Goal: Task Accomplishment & Management: Use online tool/utility

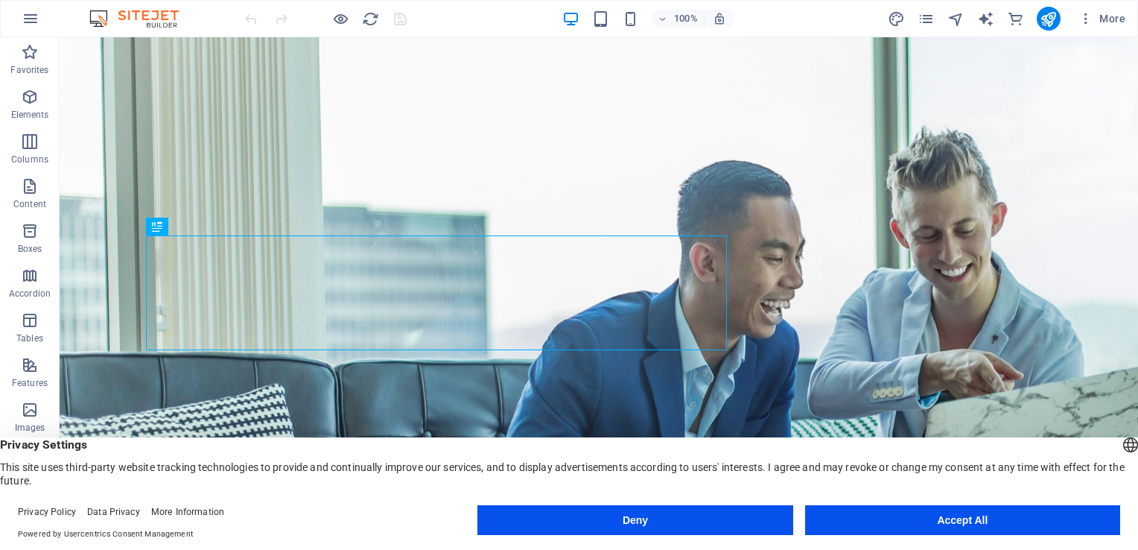
click at [960, 521] on button "Accept All" at bounding box center [962, 520] width 315 height 30
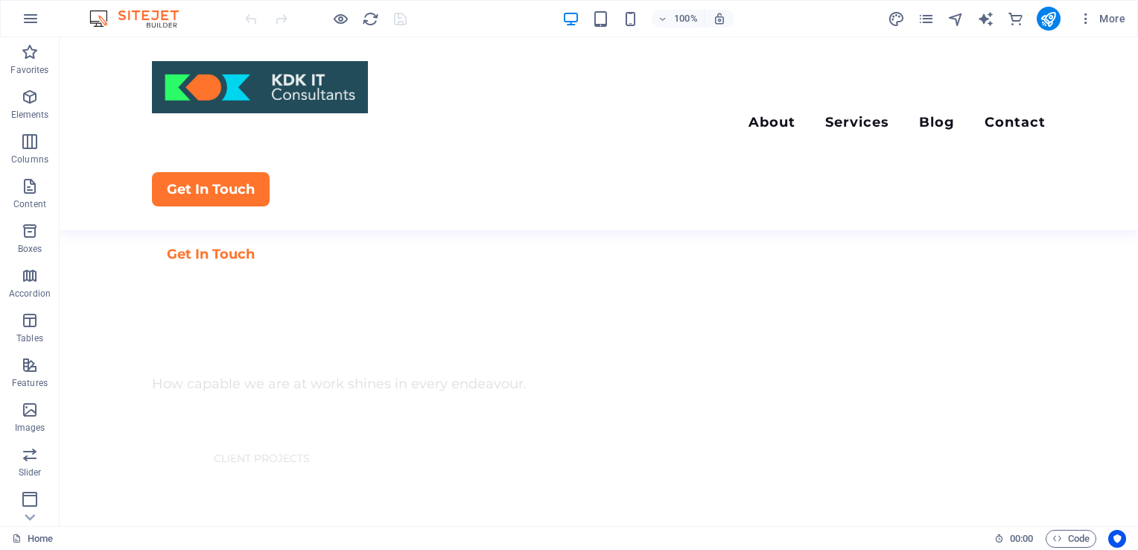
scroll to position [848, 0]
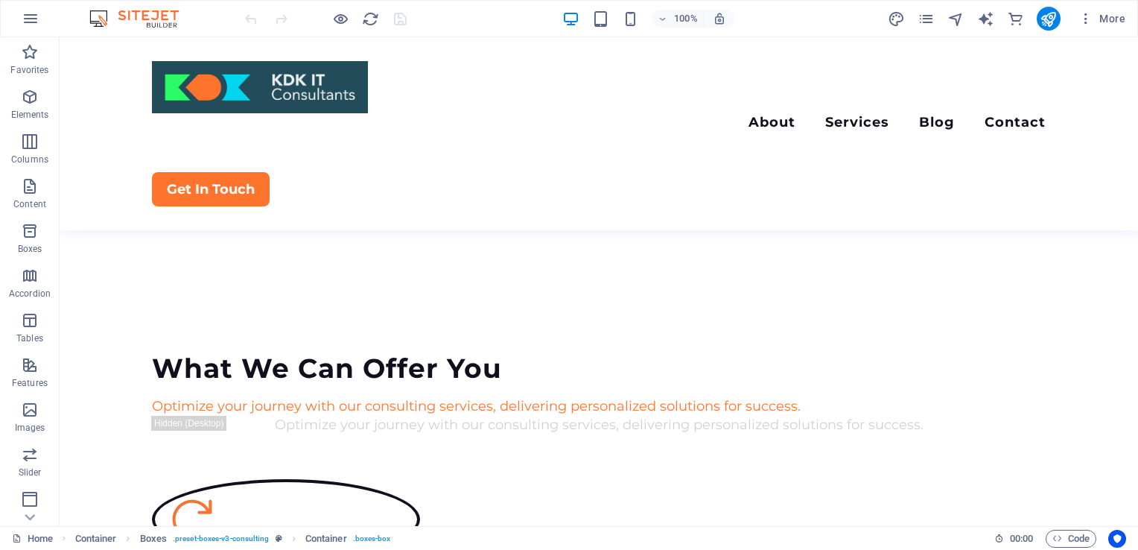
scroll to position [1357, 0]
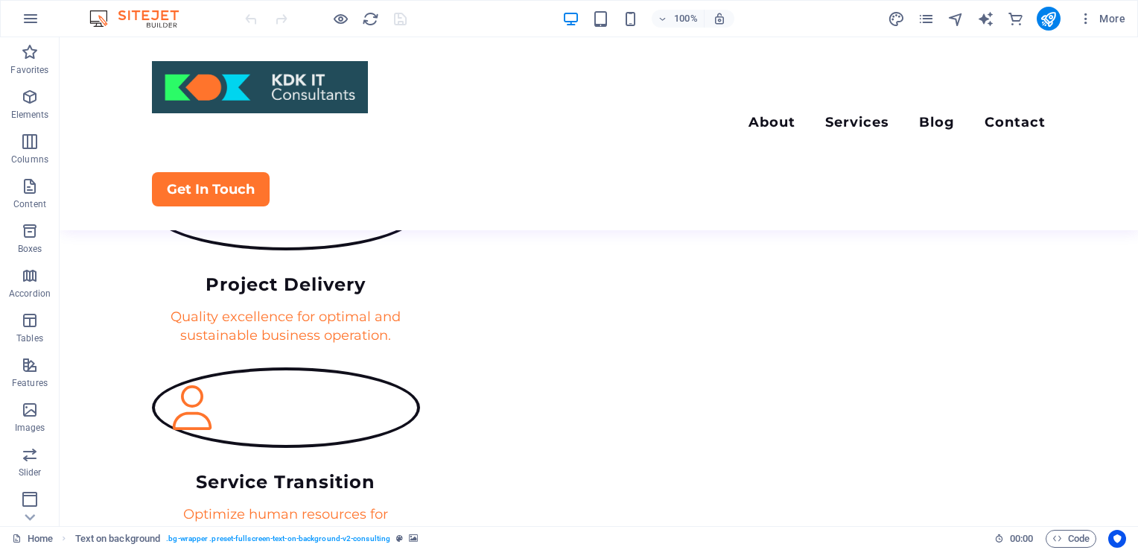
scroll to position [1859, 0]
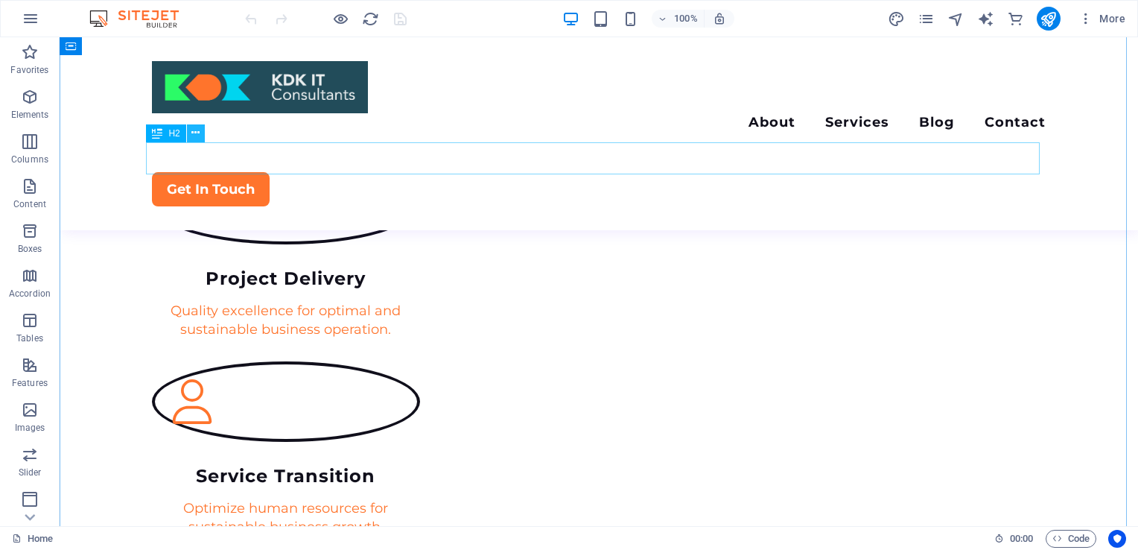
click at [198, 136] on icon at bounding box center [195, 133] width 8 height 16
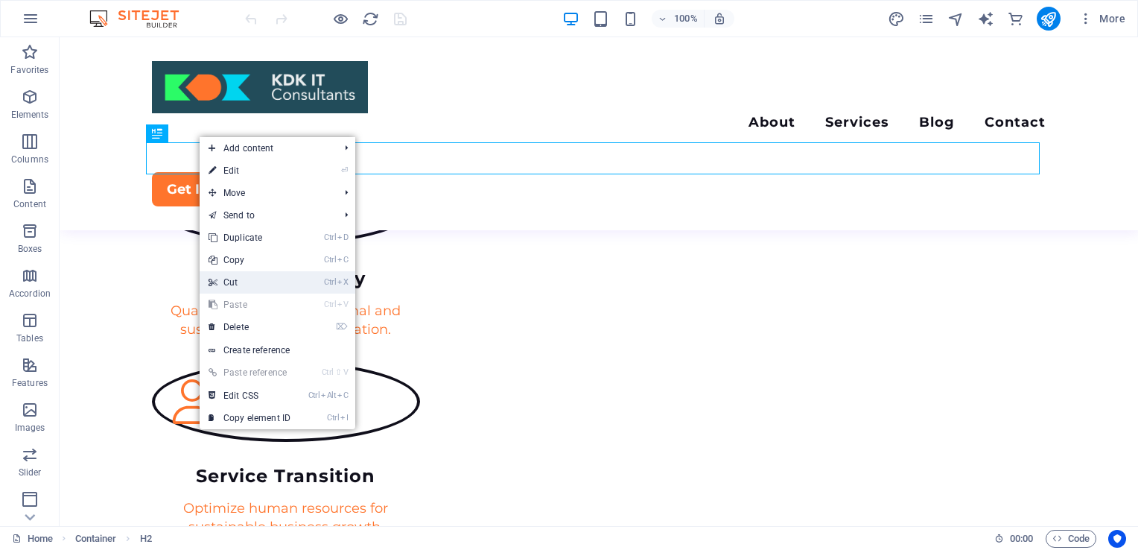
click at [229, 284] on link "Ctrl X Cut" at bounding box center [250, 282] width 100 height 22
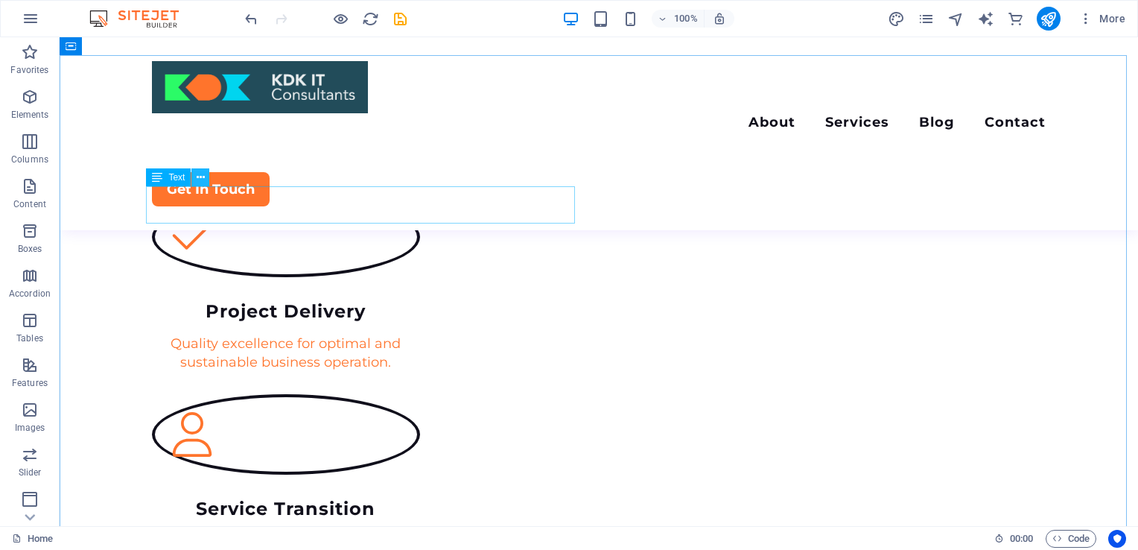
click at [201, 177] on icon at bounding box center [201, 178] width 8 height 16
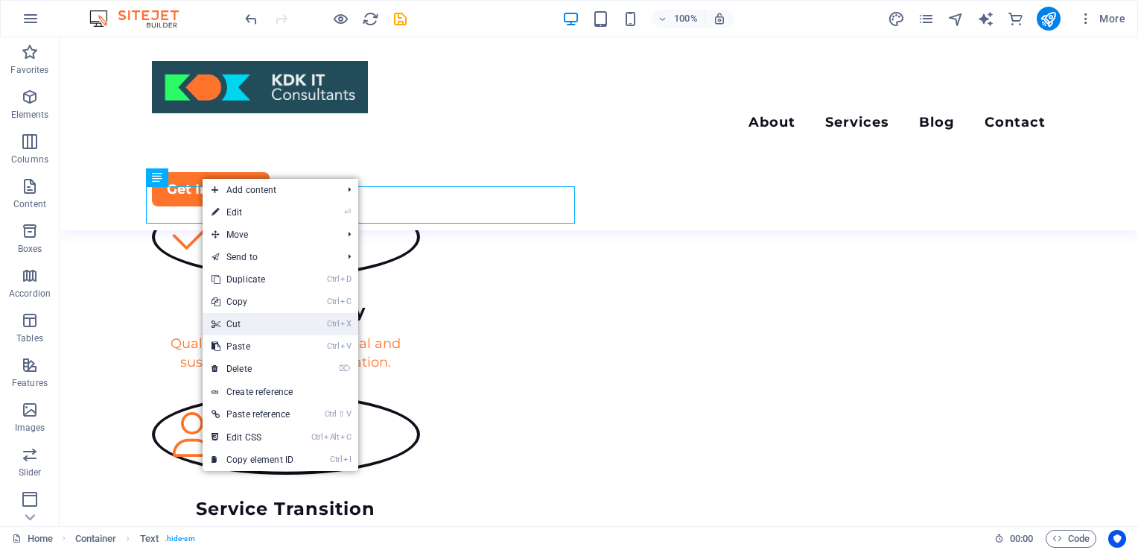
click at [255, 323] on link "Ctrl X Cut" at bounding box center [253, 324] width 100 height 22
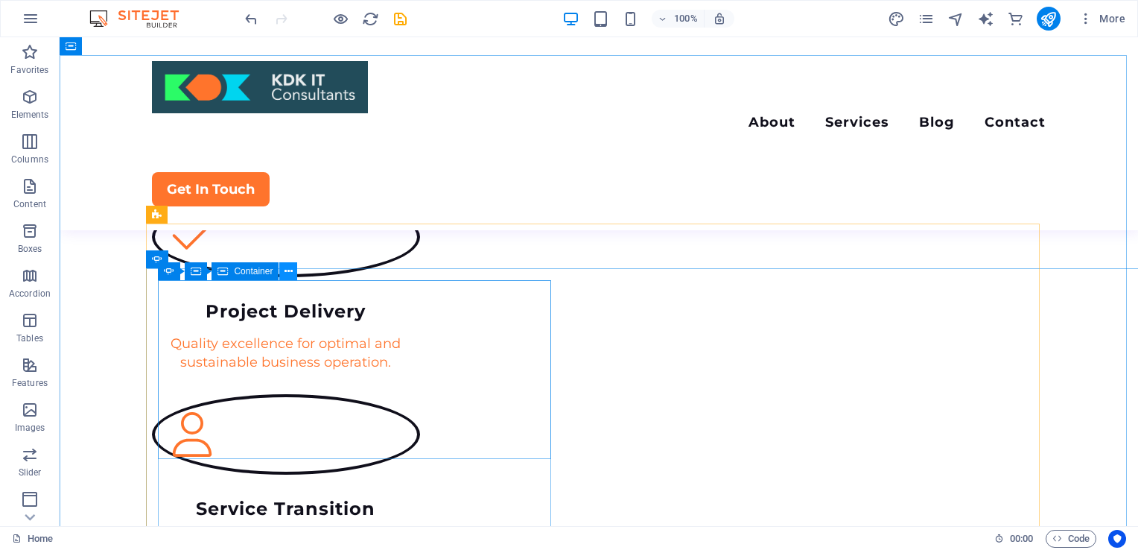
click at [288, 267] on icon at bounding box center [289, 272] width 8 height 16
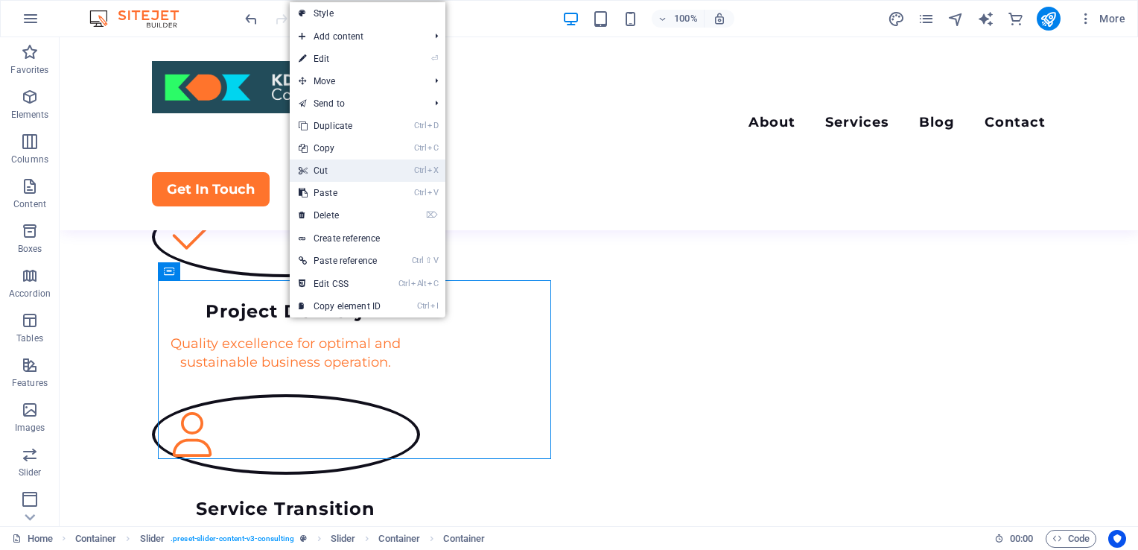
click at [334, 168] on link "Ctrl X Cut" at bounding box center [340, 170] width 100 height 22
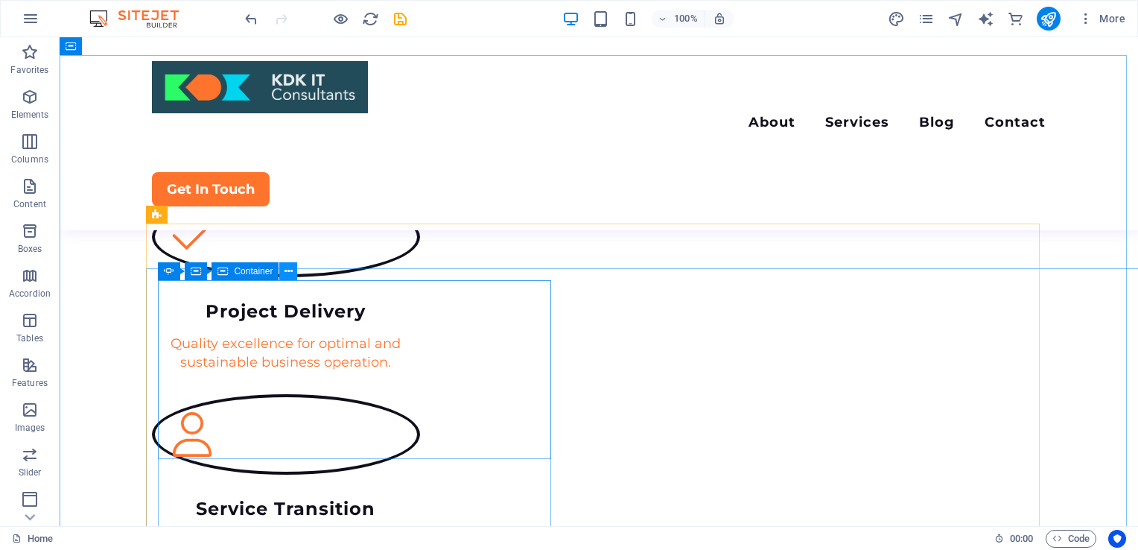
click at [295, 267] on button at bounding box center [288, 271] width 18 height 18
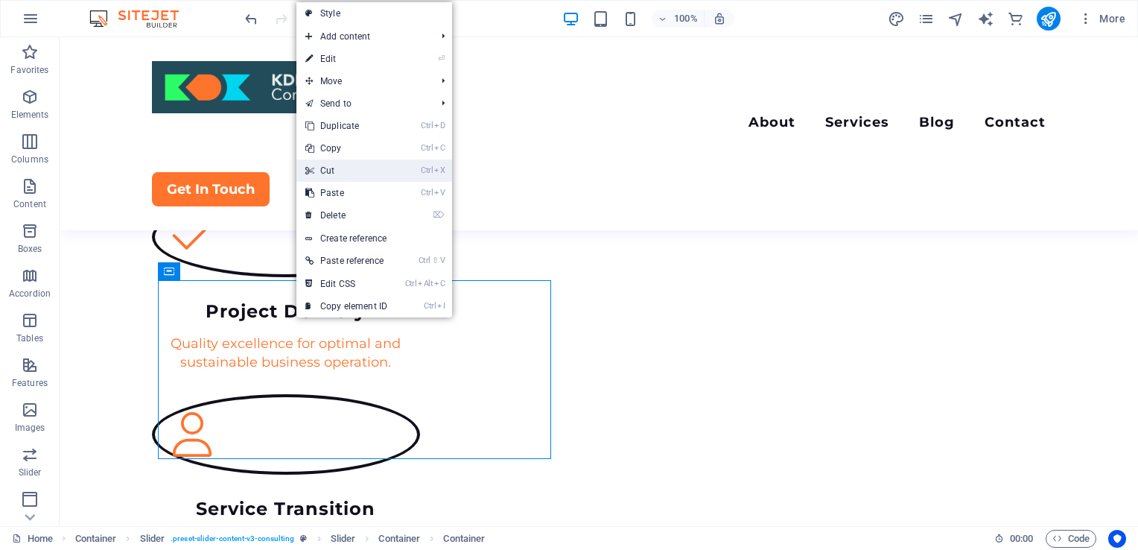
click at [353, 174] on link "Ctrl X Cut" at bounding box center [346, 170] width 100 height 22
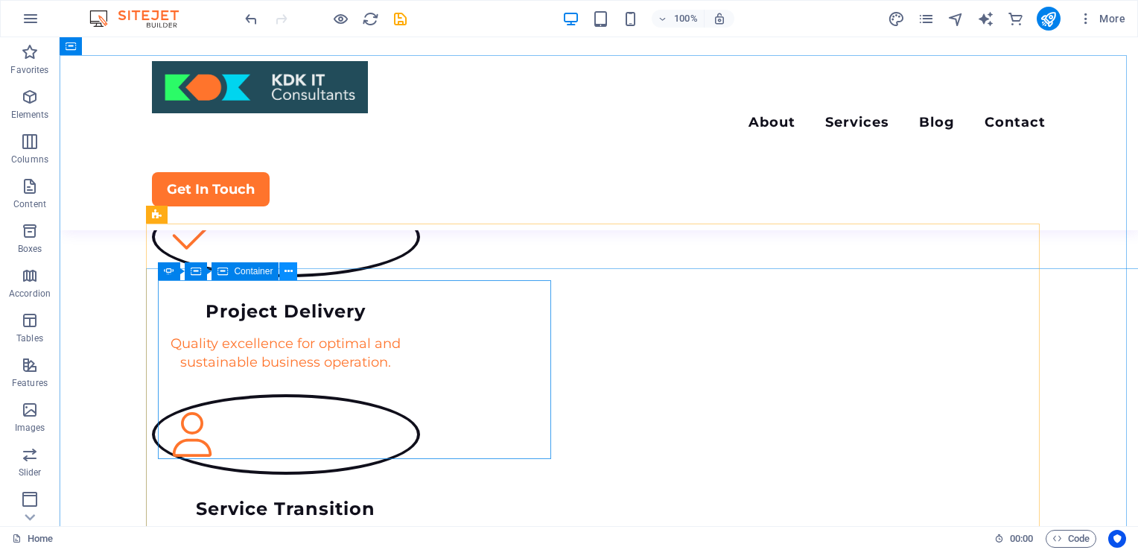
click at [290, 275] on icon at bounding box center [289, 272] width 8 height 16
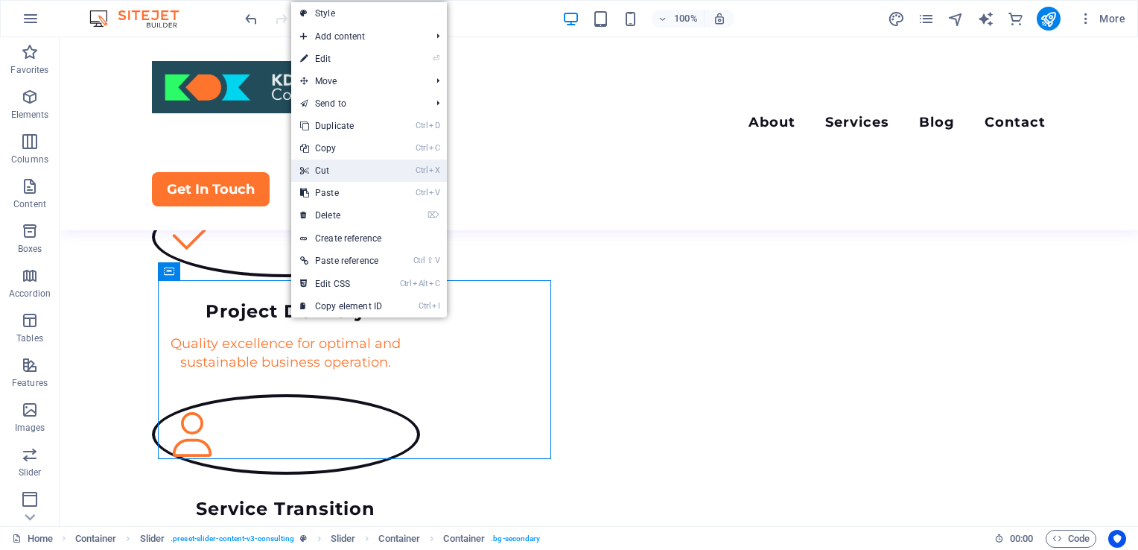
click at [355, 174] on link "Ctrl X Cut" at bounding box center [341, 170] width 100 height 22
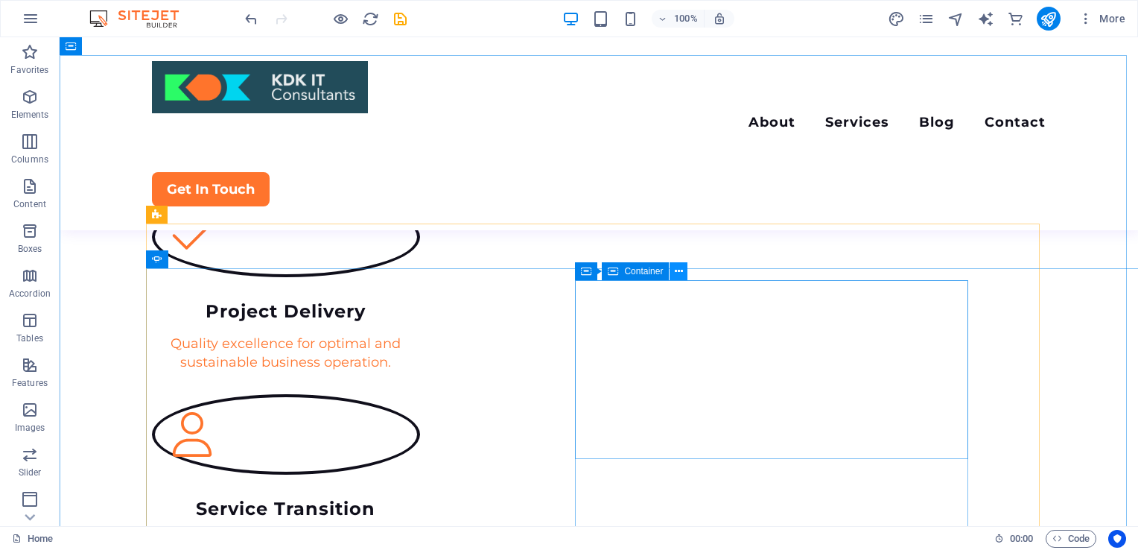
click at [681, 270] on icon at bounding box center [679, 272] width 8 height 16
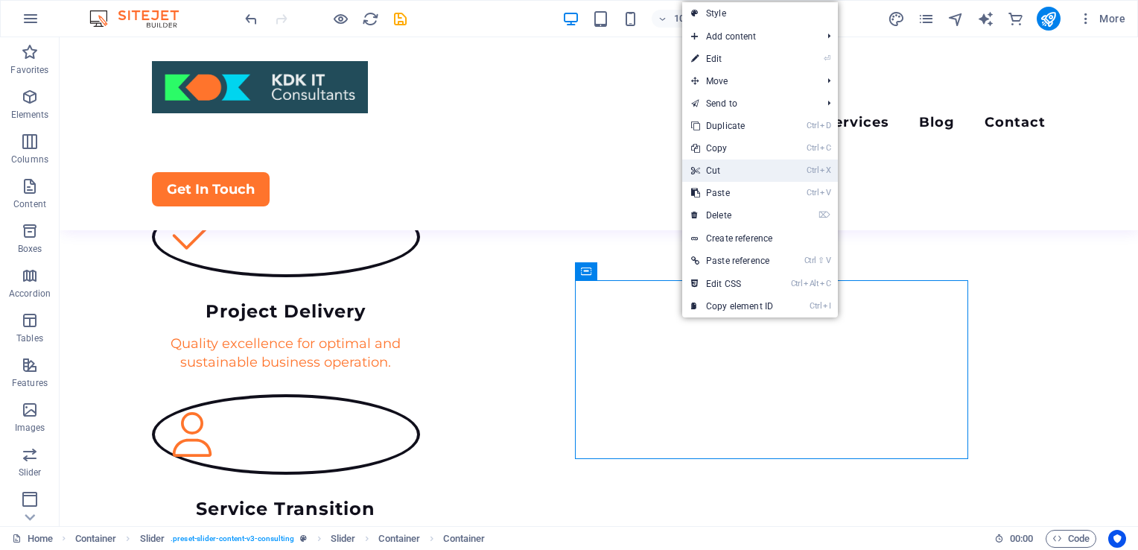
click at [745, 165] on link "Ctrl X Cut" at bounding box center [732, 170] width 100 height 22
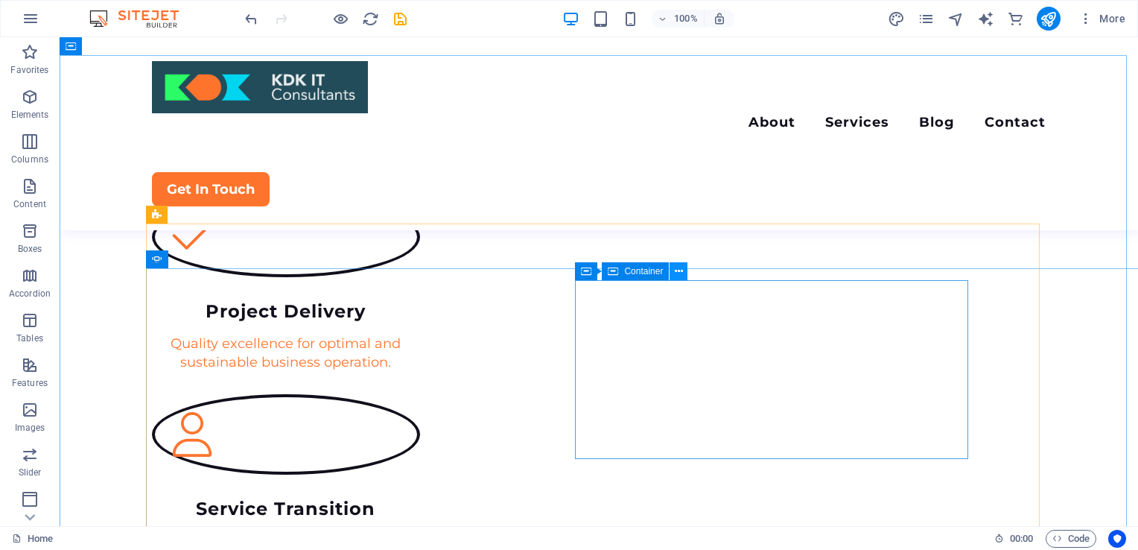
click at [681, 273] on icon at bounding box center [679, 272] width 8 height 16
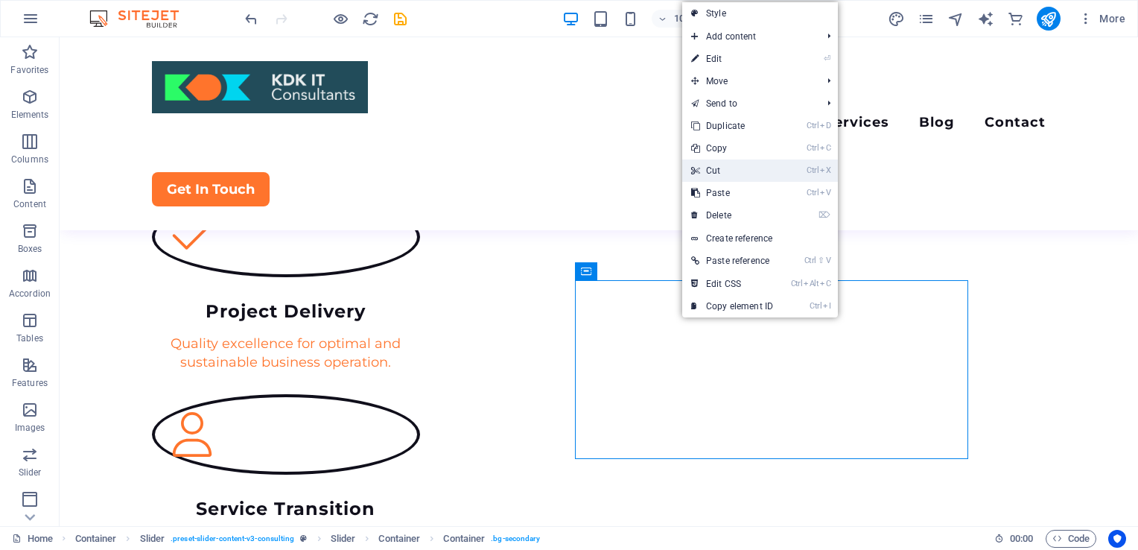
click at [733, 176] on link "Ctrl X Cut" at bounding box center [732, 170] width 100 height 22
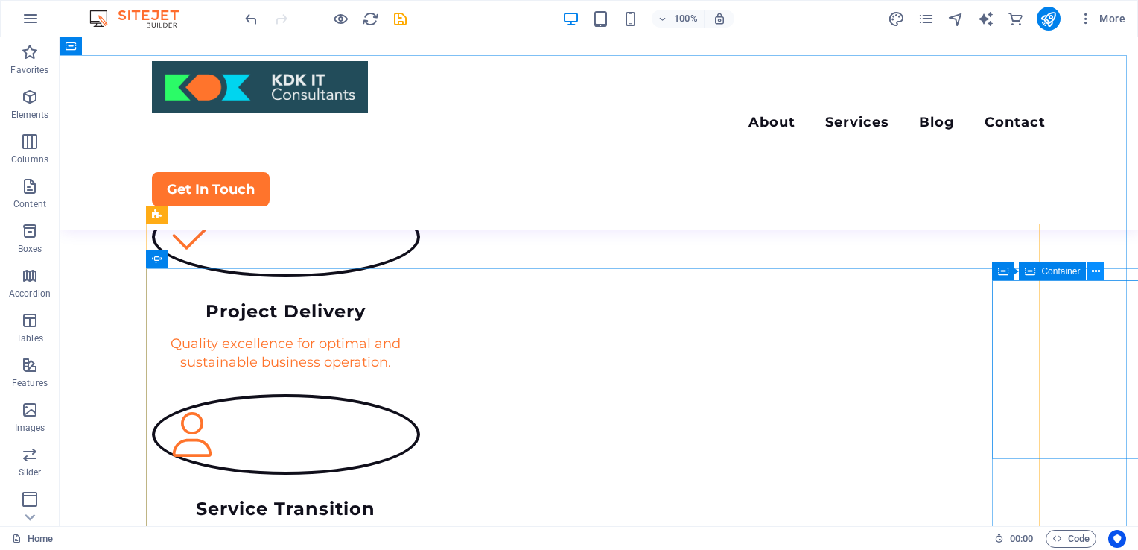
click at [1096, 270] on icon at bounding box center [1096, 272] width 8 height 16
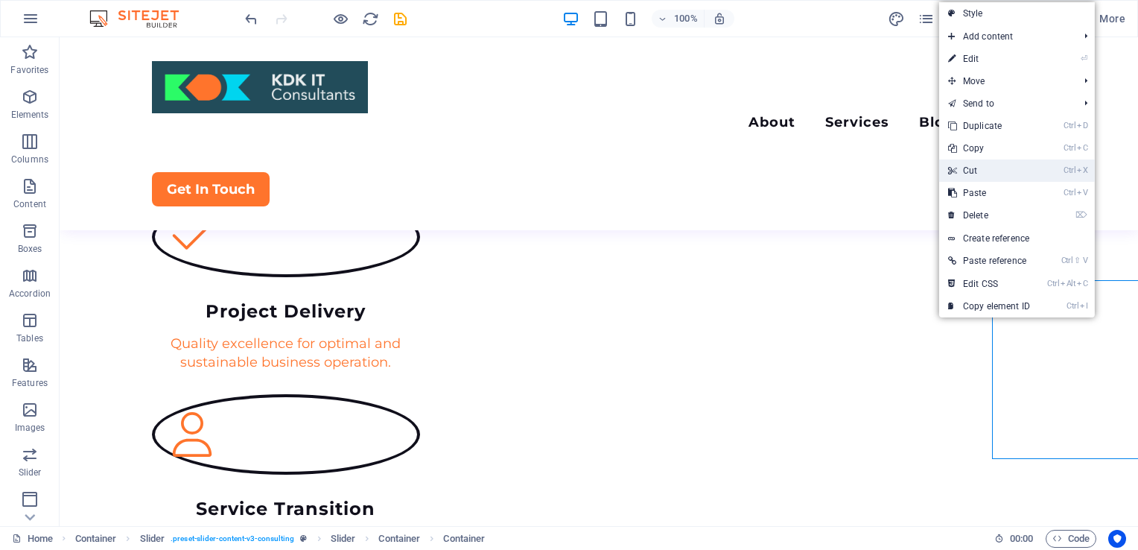
click at [992, 168] on link "Ctrl X Cut" at bounding box center [989, 170] width 100 height 22
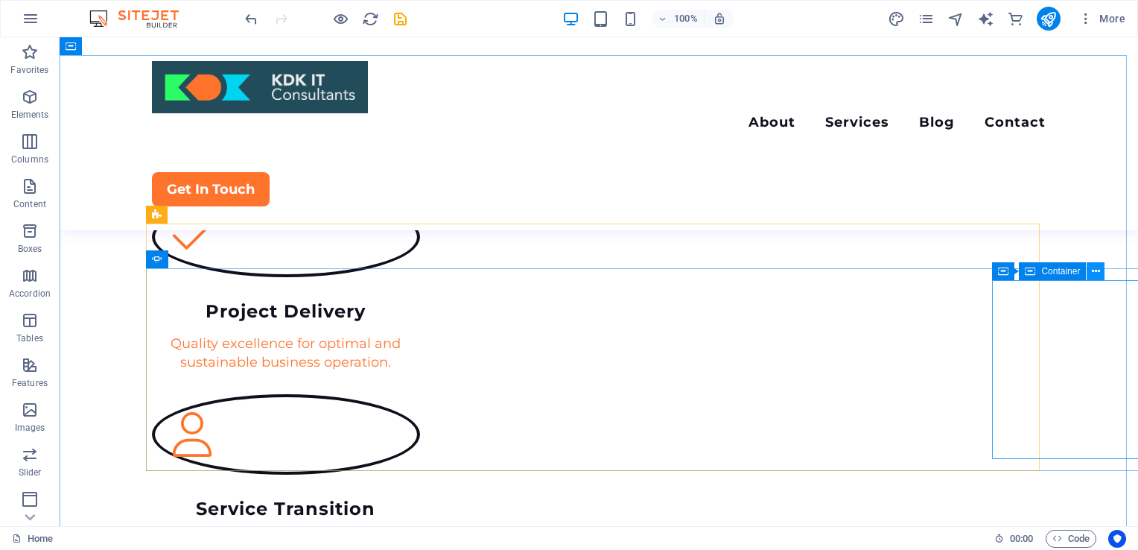
click at [1096, 275] on icon at bounding box center [1096, 272] width 8 height 16
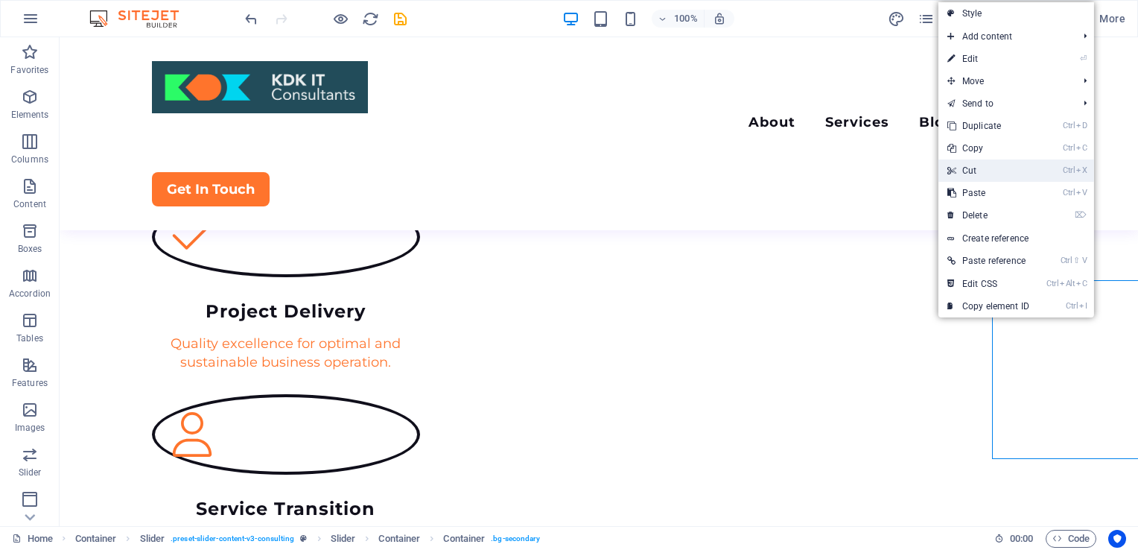
click at [988, 162] on link "Ctrl X Cut" at bounding box center [988, 170] width 100 height 22
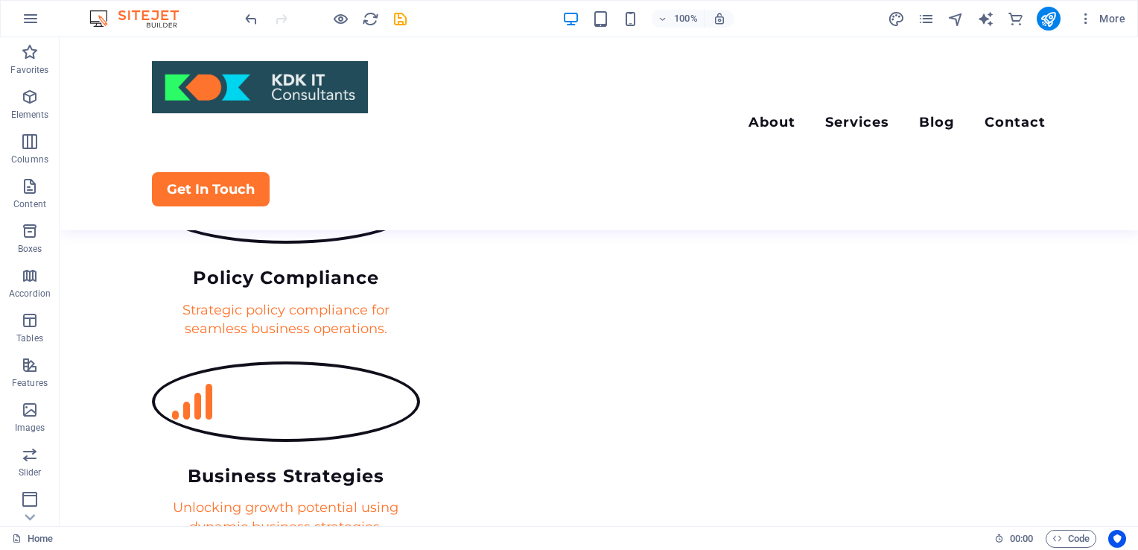
scroll to position [2264, 0]
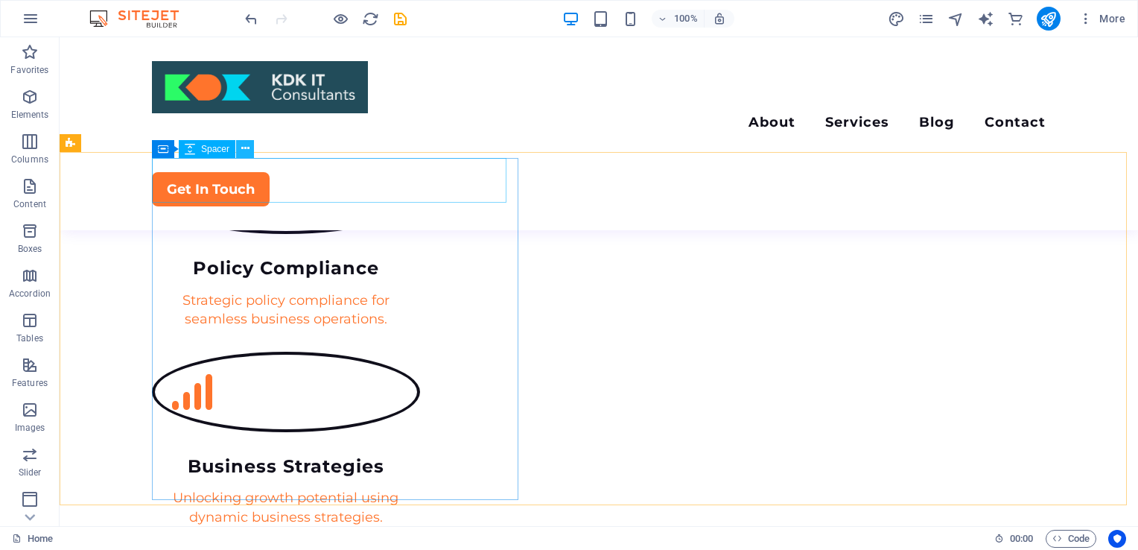
click at [250, 147] on button at bounding box center [245, 149] width 18 height 18
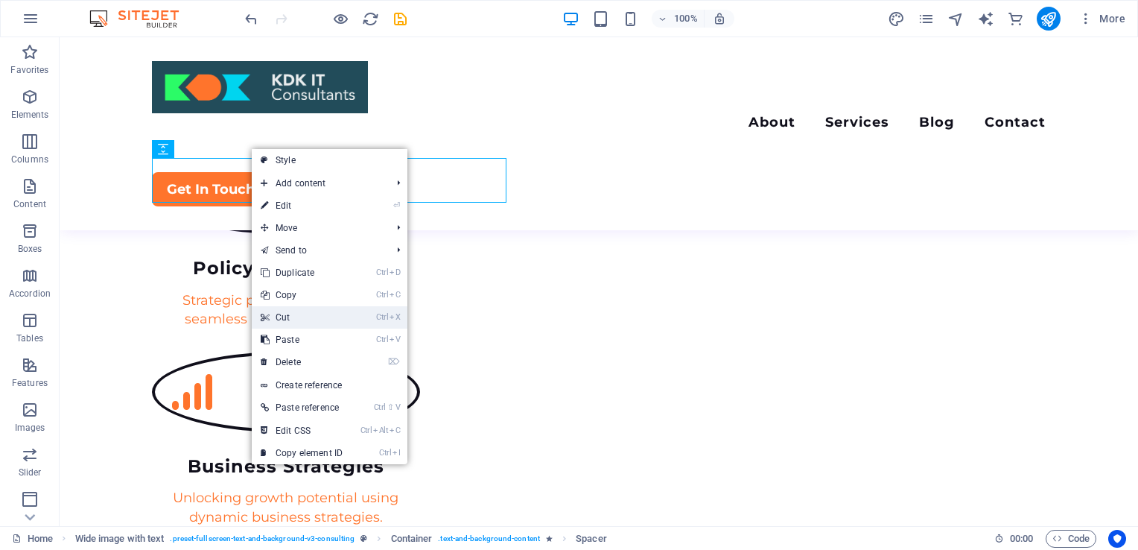
click at [286, 312] on link "Ctrl X Cut" at bounding box center [302, 317] width 100 height 22
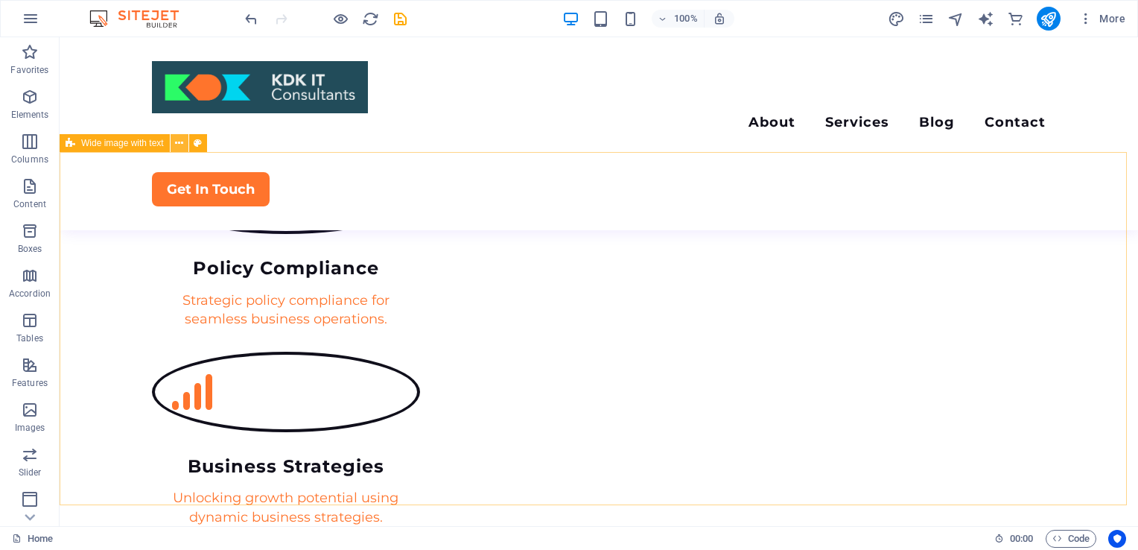
click at [181, 136] on icon at bounding box center [179, 144] width 8 height 16
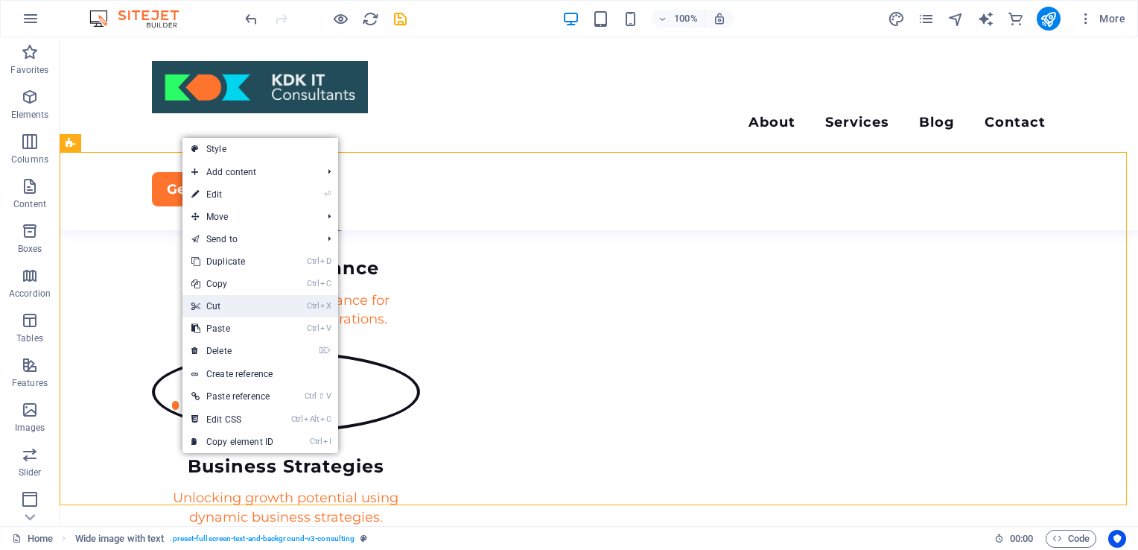
click at [218, 302] on link "Ctrl X Cut" at bounding box center [232, 306] width 100 height 22
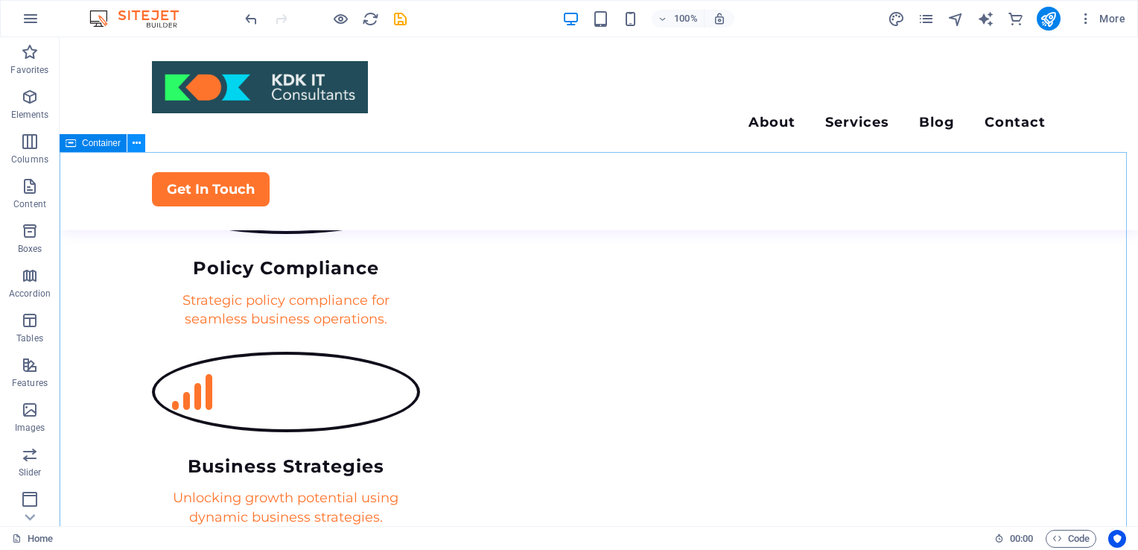
click at [141, 142] on button at bounding box center [136, 143] width 18 height 18
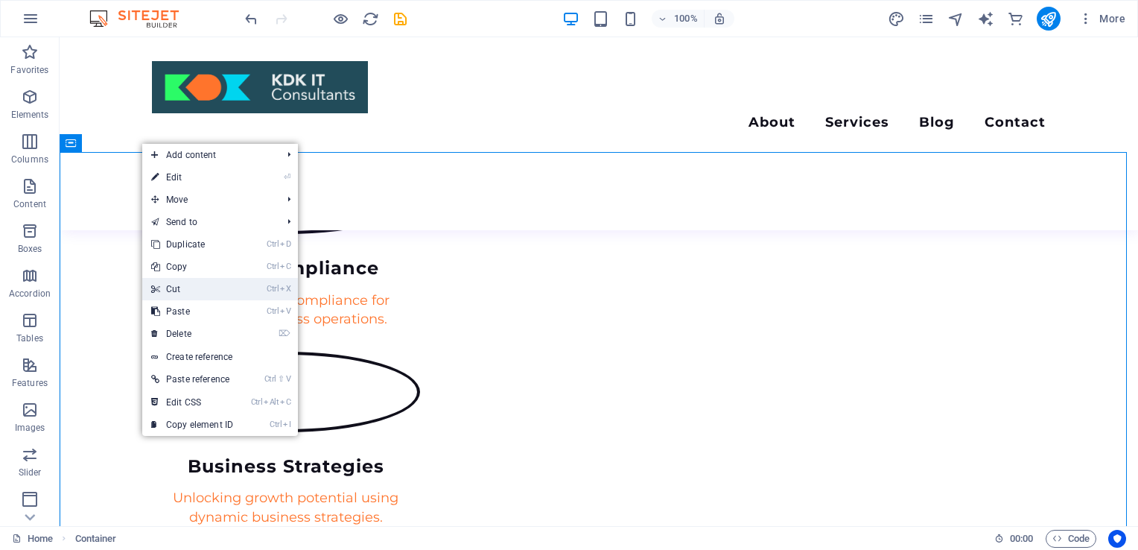
click at [193, 279] on link "Ctrl X Cut" at bounding box center [192, 289] width 100 height 22
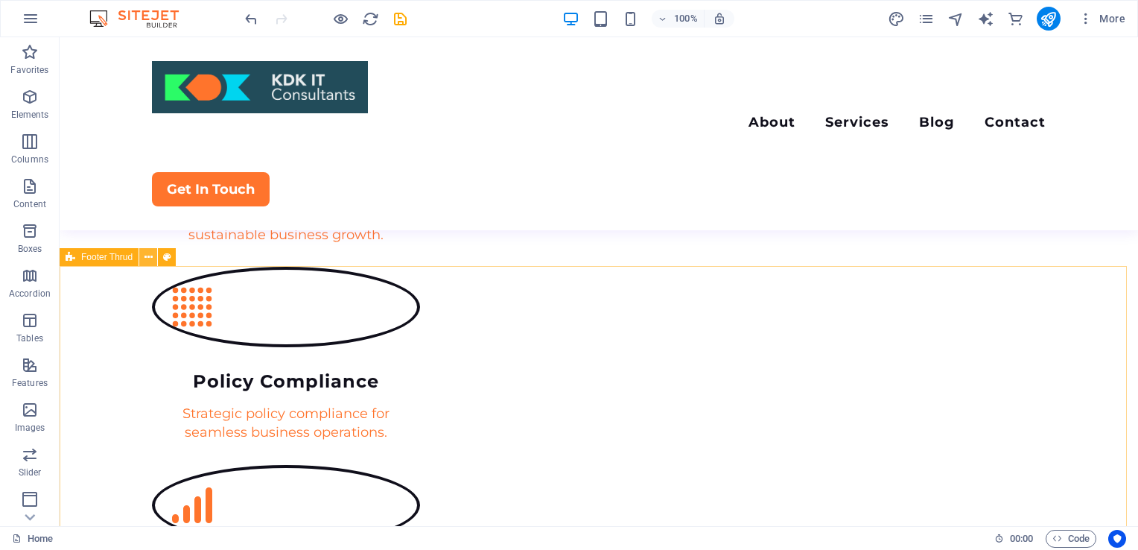
click at [152, 255] on icon at bounding box center [148, 258] width 8 height 16
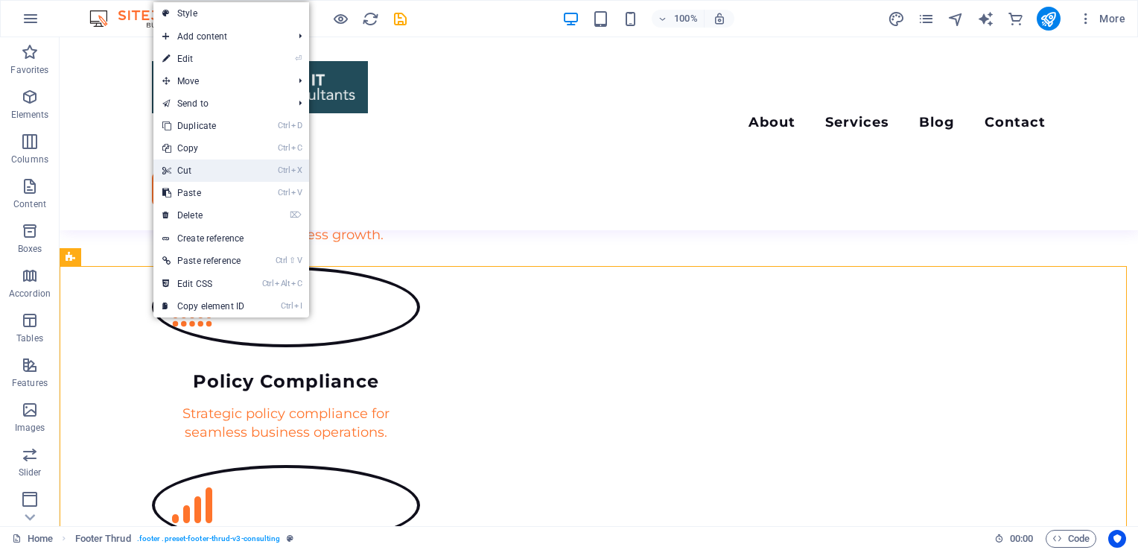
click at [188, 170] on link "Ctrl X Cut" at bounding box center [203, 170] width 100 height 22
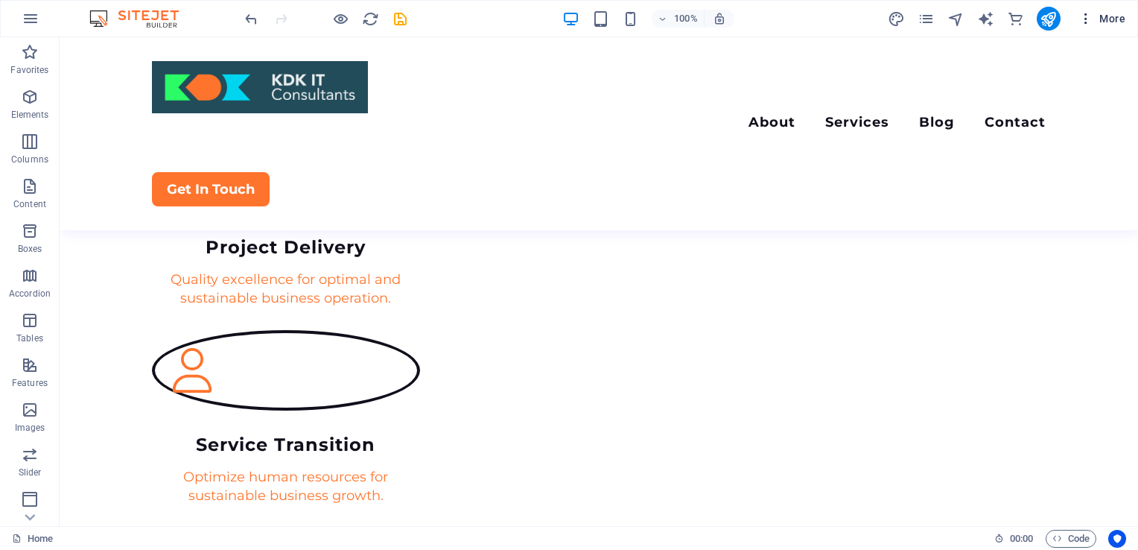
click at [1087, 25] on button "More" at bounding box center [1102, 19] width 59 height 24
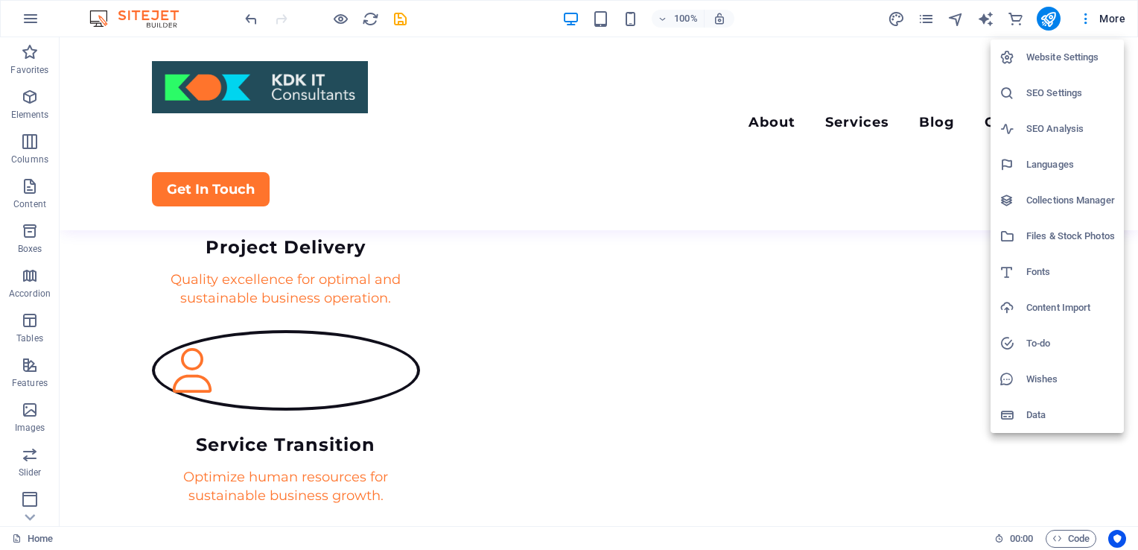
click at [927, 22] on div at bounding box center [569, 275] width 1138 height 550
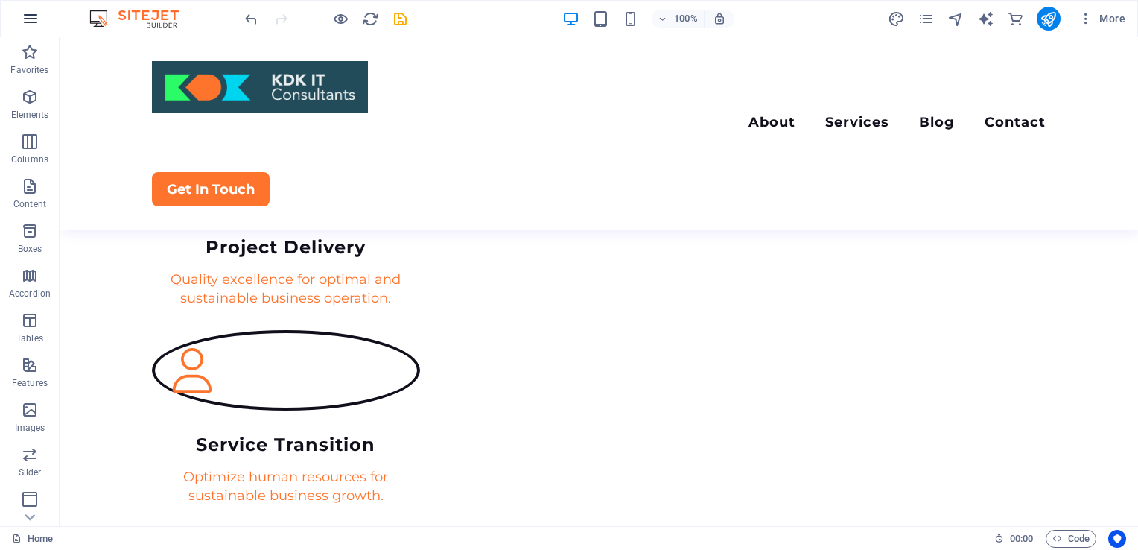
click at [34, 22] on icon "button" at bounding box center [31, 19] width 18 height 18
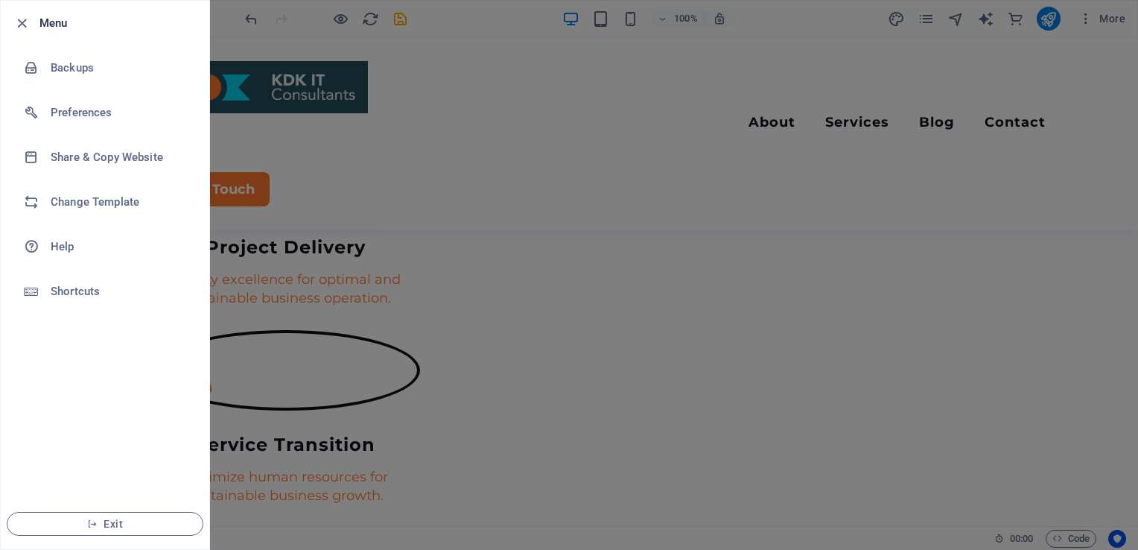
click at [780, 77] on div at bounding box center [569, 275] width 1138 height 550
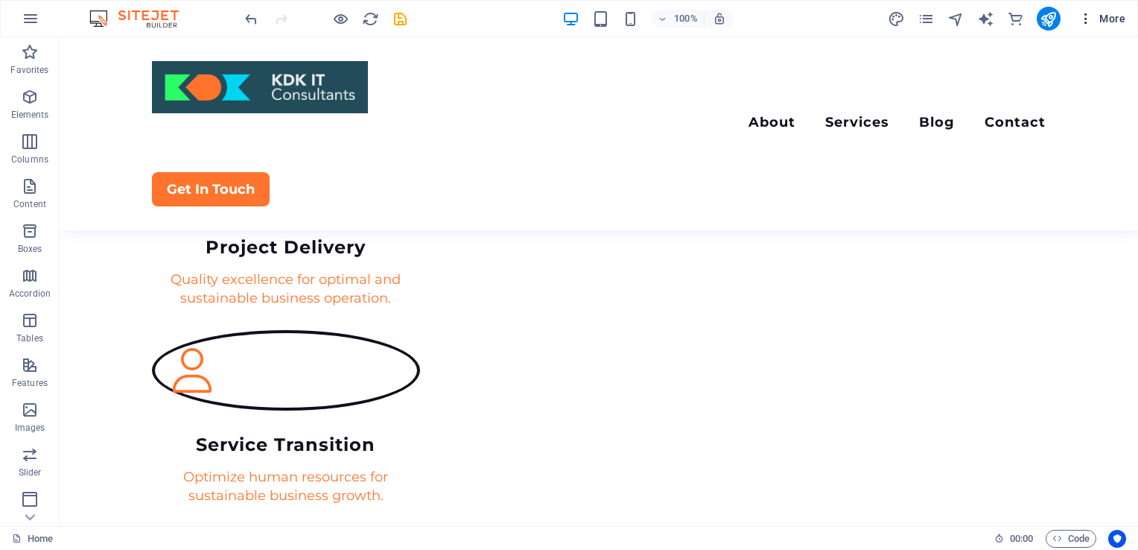
click at [1087, 25] on icon "button" at bounding box center [1086, 18] width 15 height 15
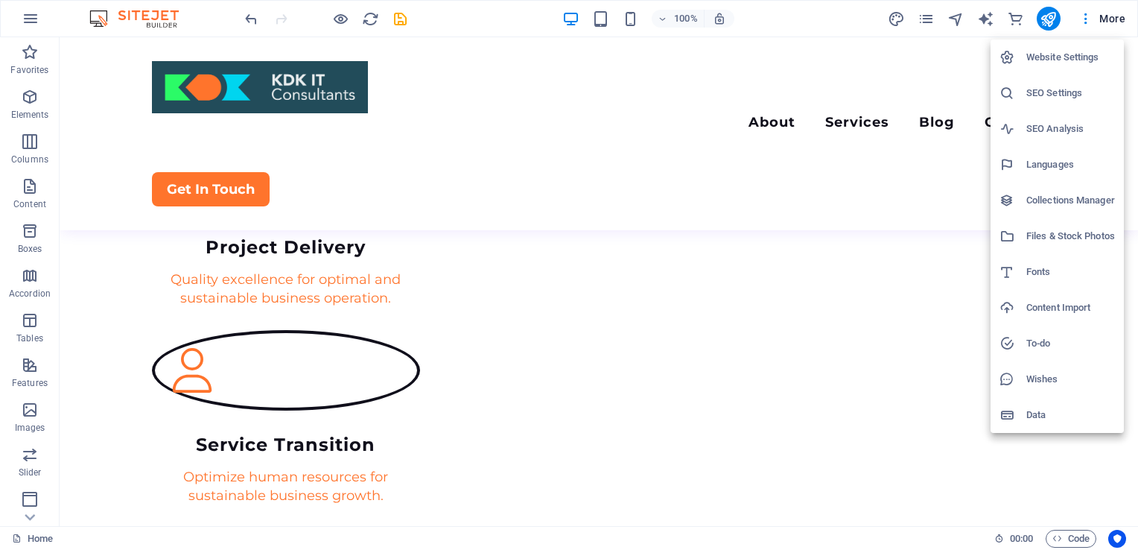
click at [633, 19] on div at bounding box center [569, 275] width 1138 height 550
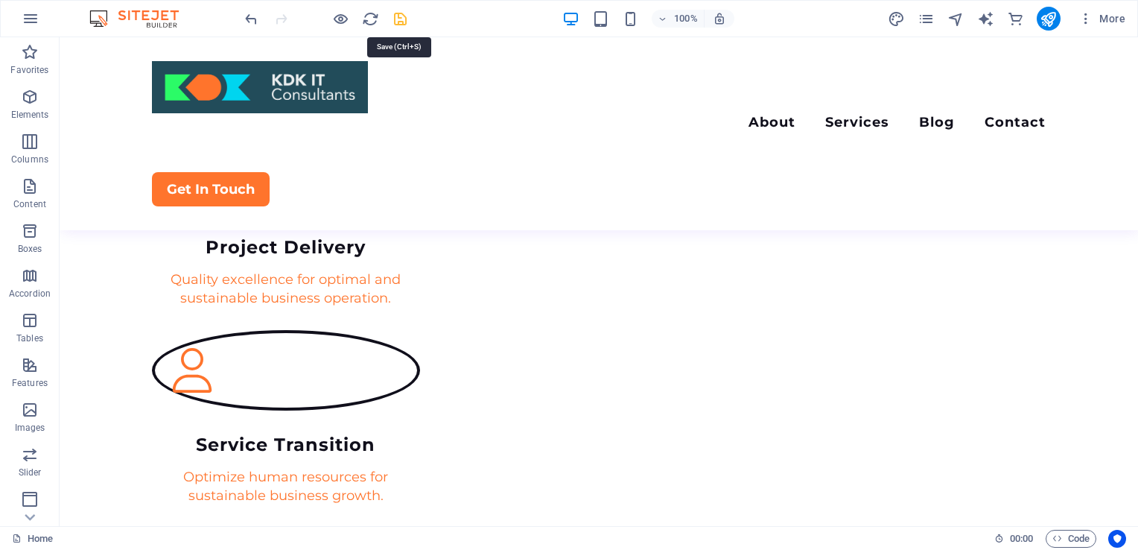
click at [396, 21] on icon "save" at bounding box center [400, 18] width 17 height 17
click at [370, 19] on icon "reload" at bounding box center [370, 18] width 17 height 17
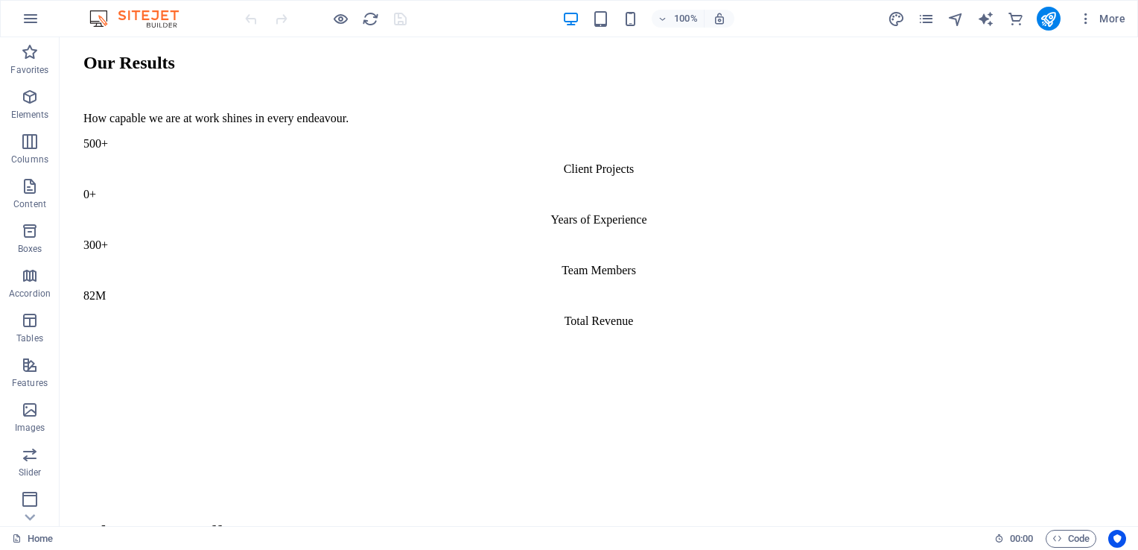
scroll to position [1275, 0]
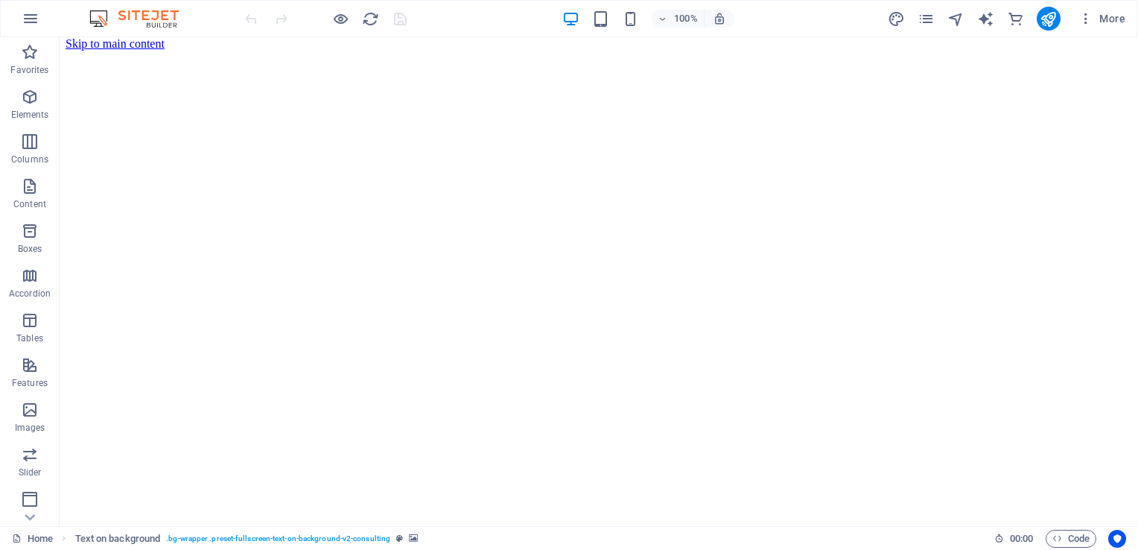
scroll to position [0, 0]
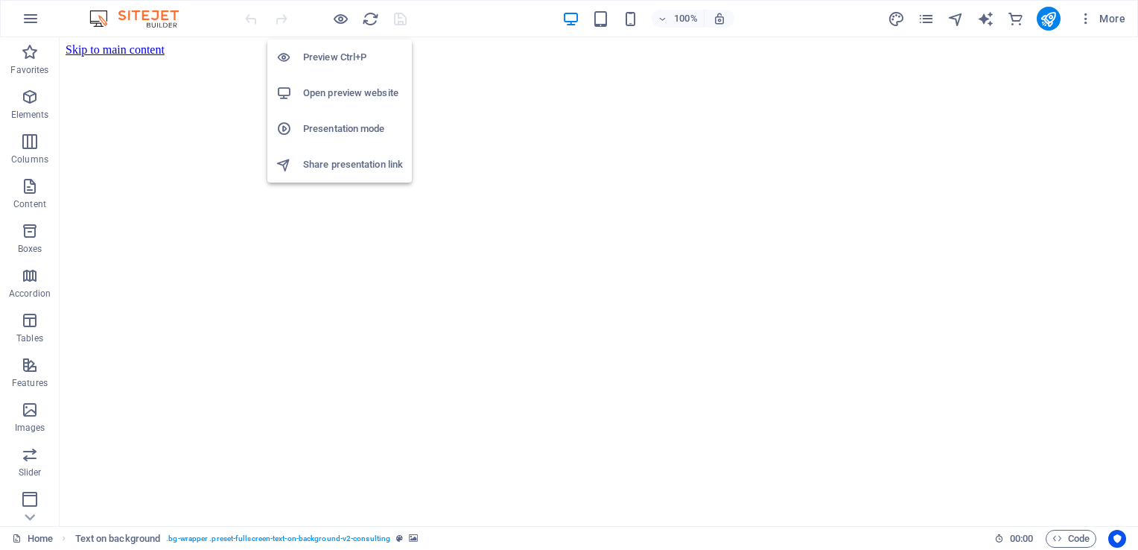
click at [333, 52] on h6 "Preview Ctrl+P" at bounding box center [353, 57] width 100 height 18
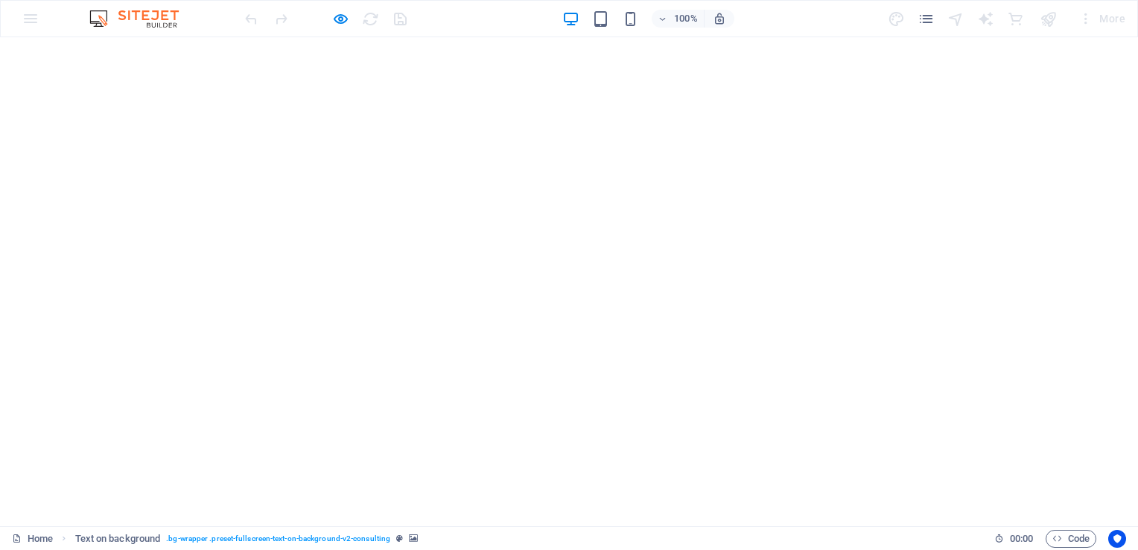
scroll to position [19, 0]
click at [142, 16] on img at bounding box center [142, 19] width 112 height 18
click at [101, 16] on img at bounding box center [142, 19] width 112 height 18
click at [340, 16] on icon "button" at bounding box center [340, 18] width 17 height 17
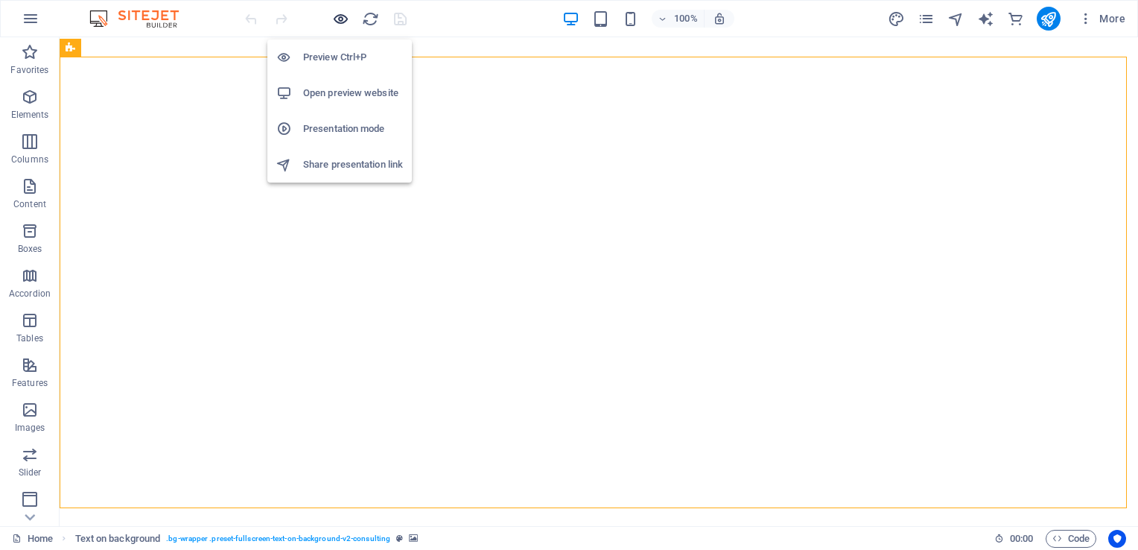
scroll to position [1374, 0]
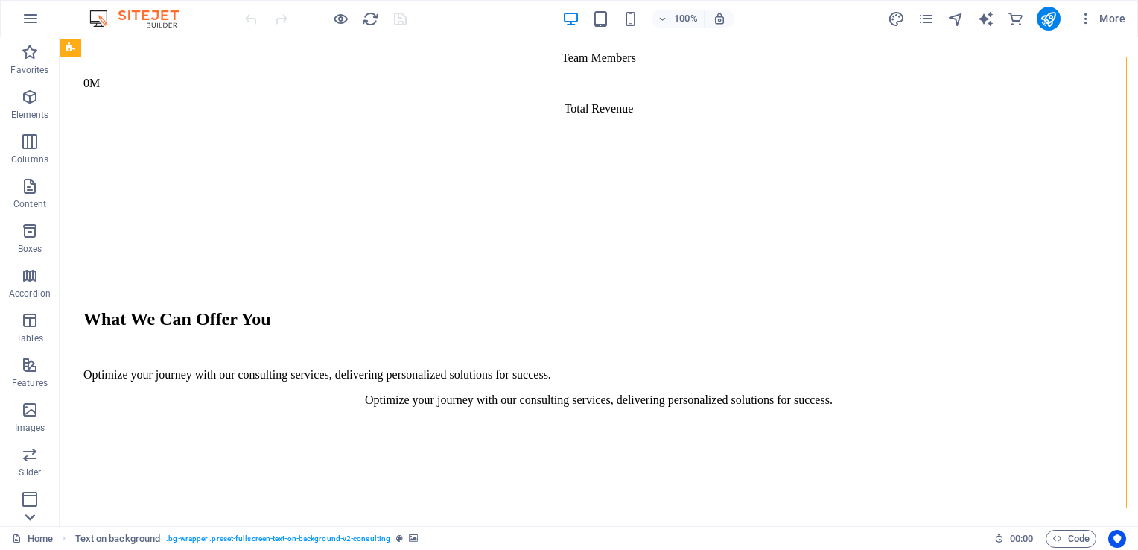
click at [27, 518] on icon at bounding box center [29, 516] width 21 height 21
click at [36, 43] on icon at bounding box center [29, 46] width 21 height 21
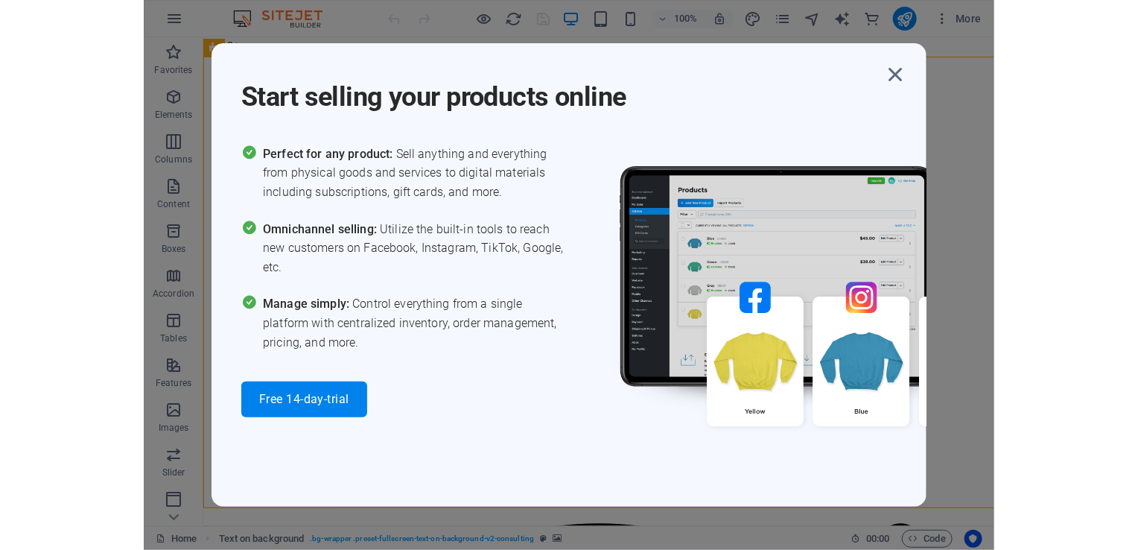
scroll to position [1469, 0]
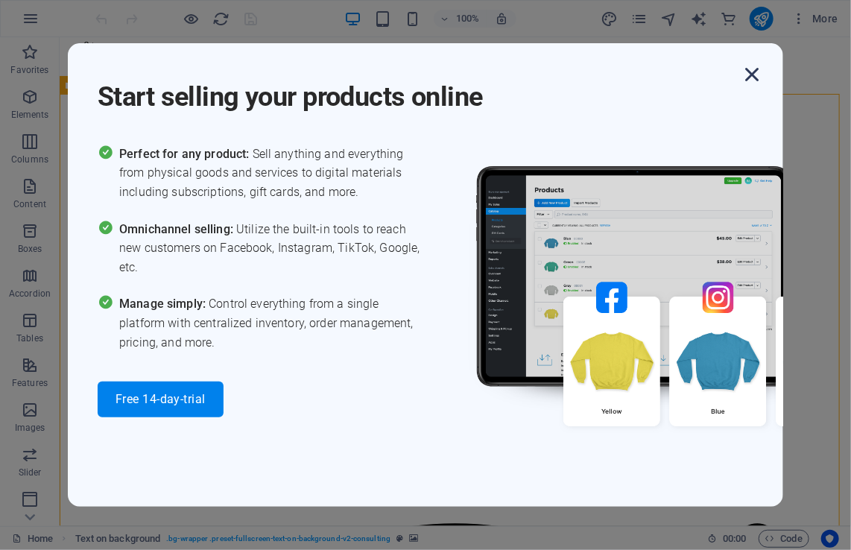
click at [751, 73] on icon "button" at bounding box center [751, 74] width 27 height 27
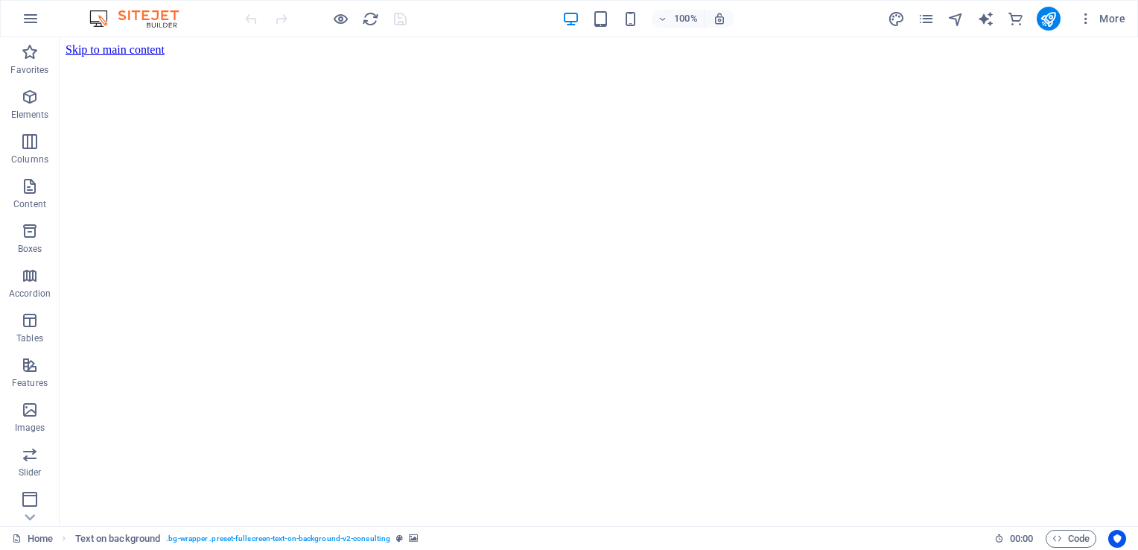
scroll to position [1669, 0]
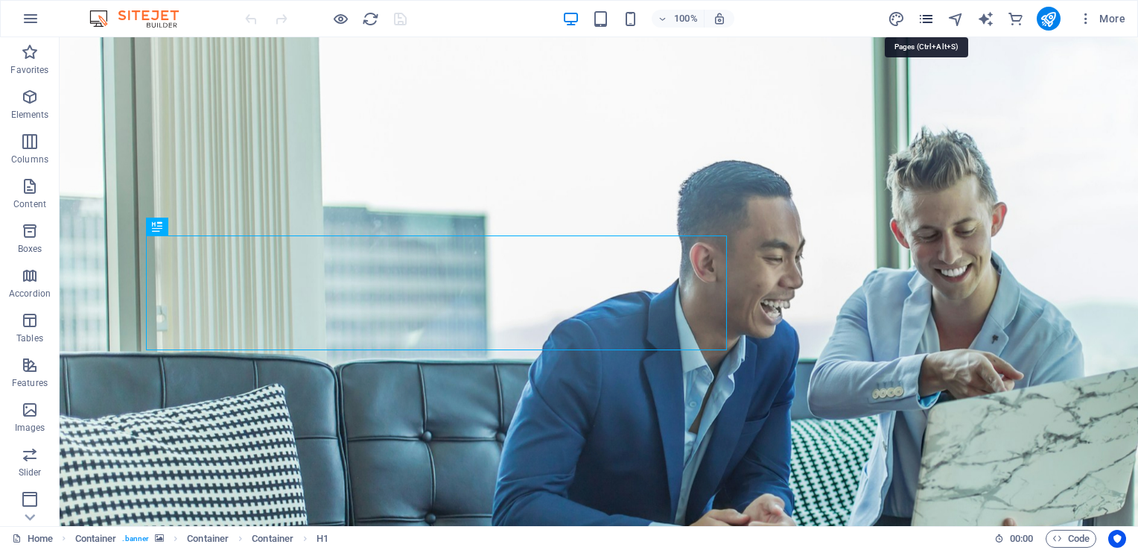
click at [928, 22] on icon "pages" at bounding box center [926, 18] width 17 height 17
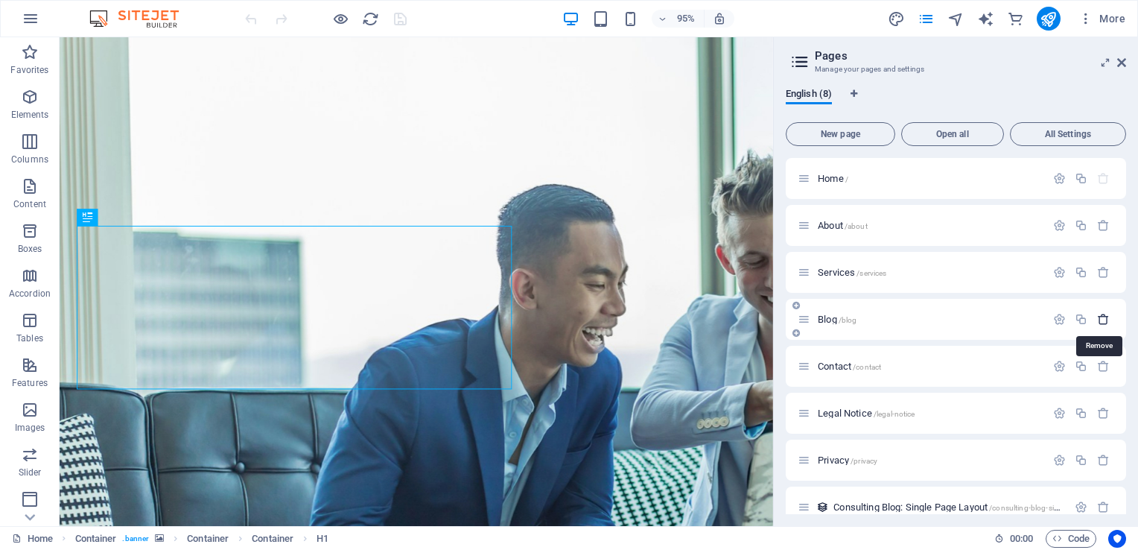
click at [1105, 323] on icon "button" at bounding box center [1103, 319] width 13 height 13
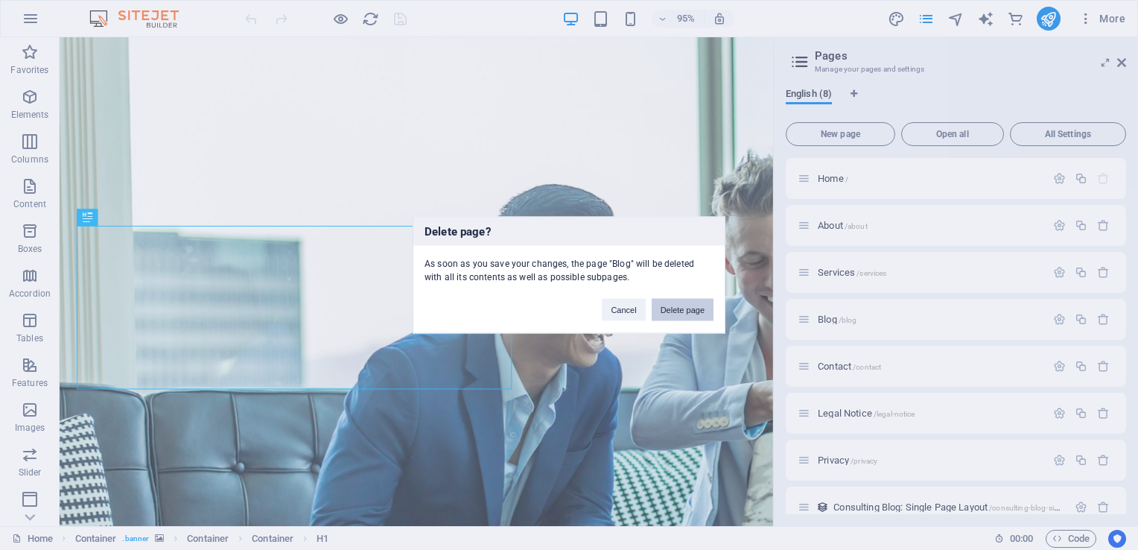
click at [687, 305] on button "Delete page" at bounding box center [683, 310] width 62 height 22
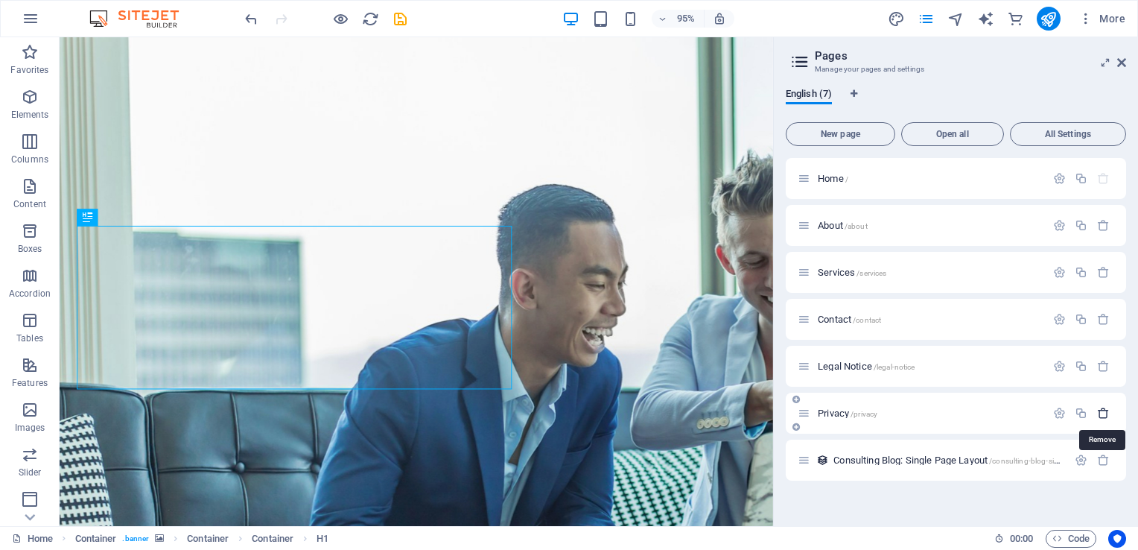
click at [1109, 412] on icon "button" at bounding box center [1103, 413] width 13 height 13
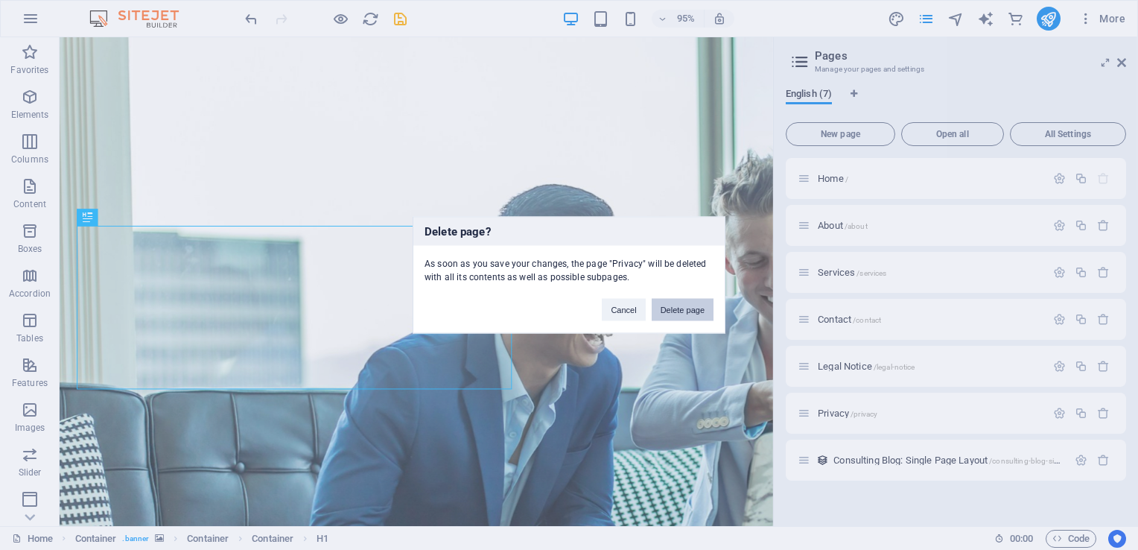
click at [685, 305] on button "Delete page" at bounding box center [683, 310] width 62 height 22
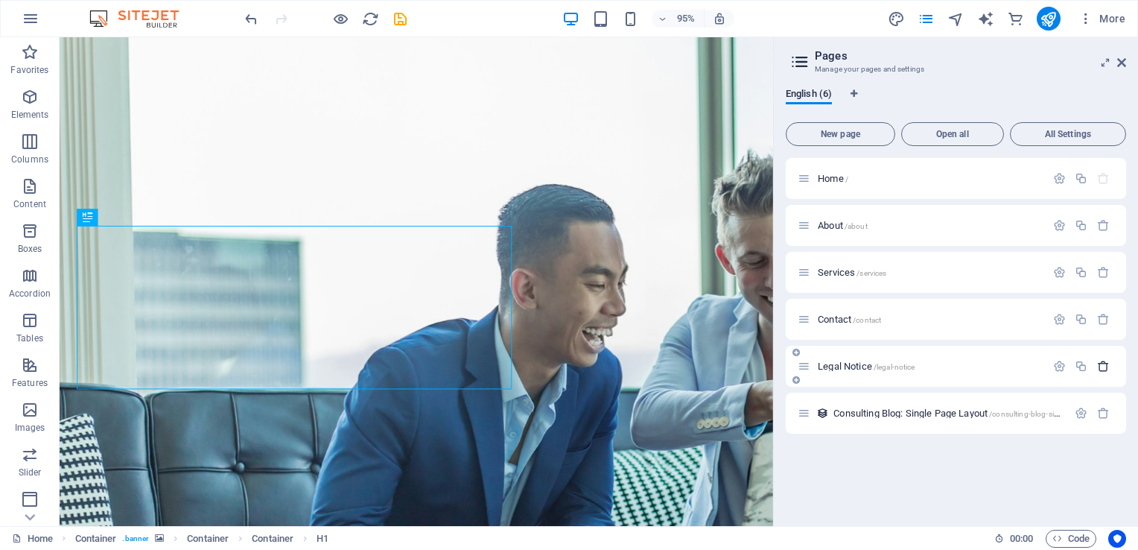
click at [1105, 368] on icon "button" at bounding box center [1103, 366] width 13 height 13
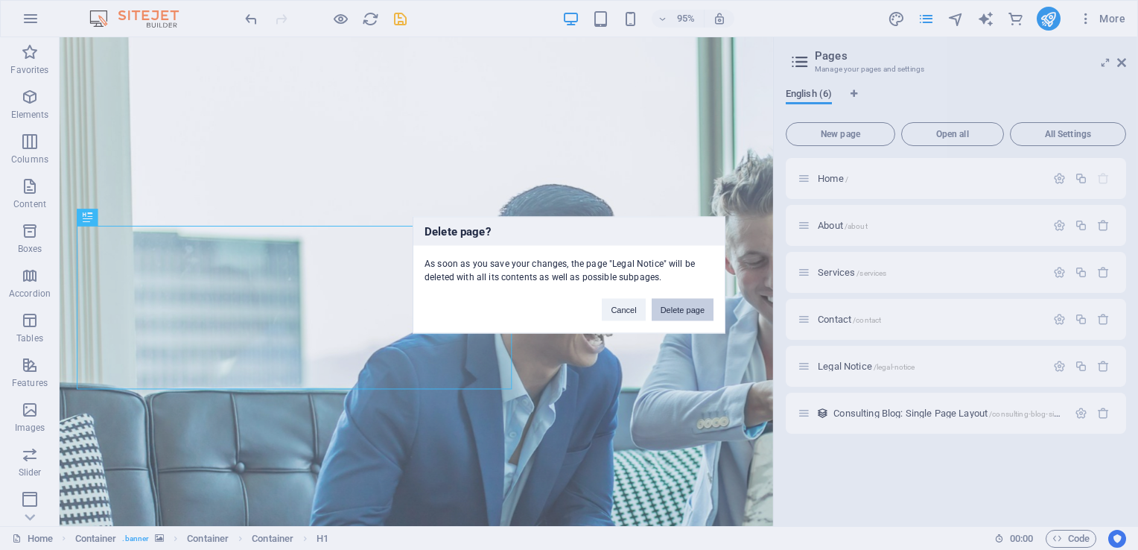
click at [679, 312] on button "Delete page" at bounding box center [683, 310] width 62 height 22
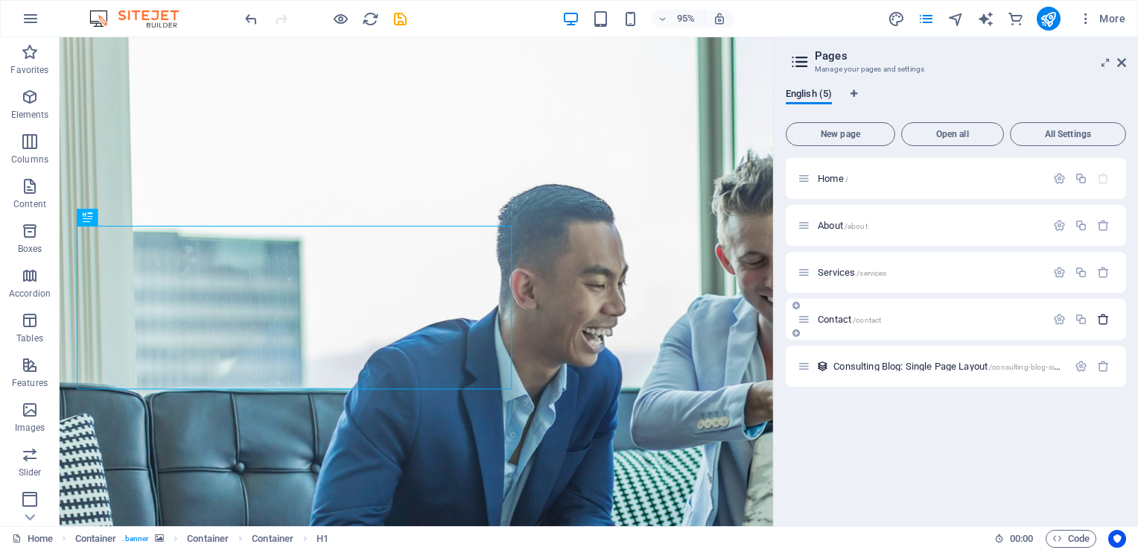
click at [1102, 320] on icon "button" at bounding box center [1103, 319] width 13 height 13
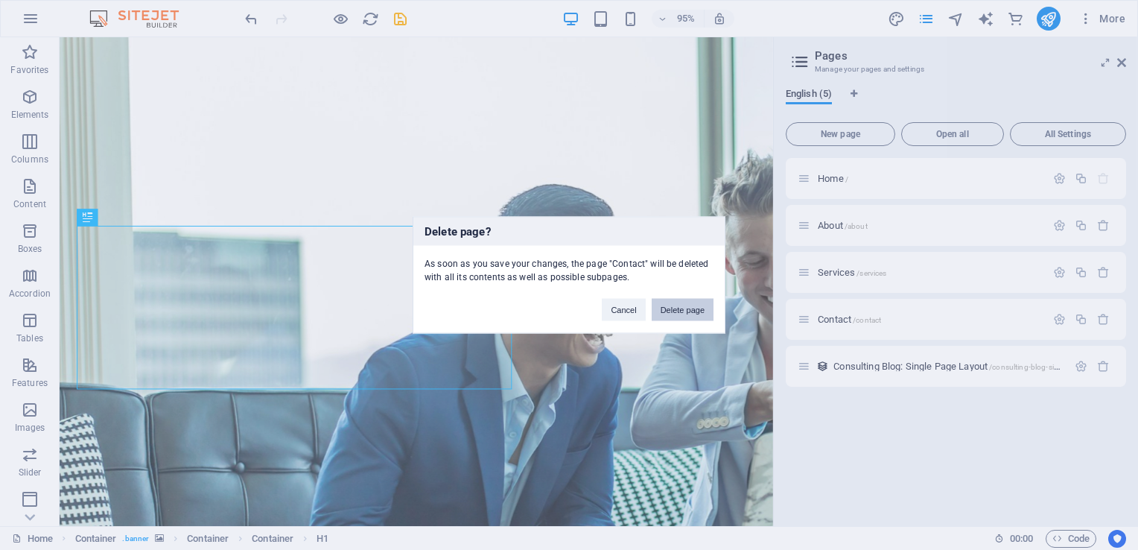
click at [687, 308] on button "Delete page" at bounding box center [683, 310] width 62 height 22
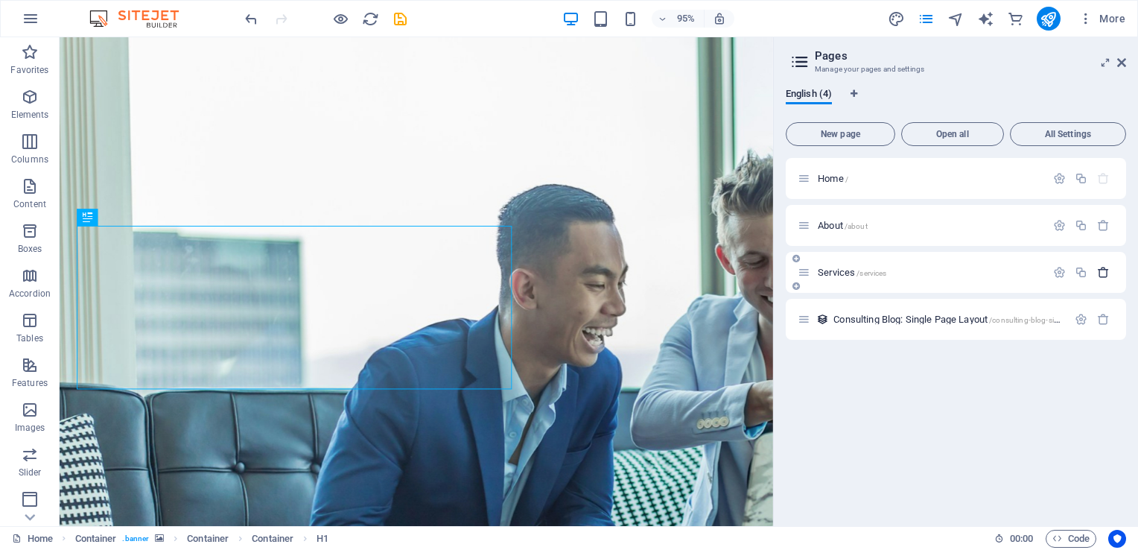
click at [1105, 275] on icon "button" at bounding box center [1103, 272] width 13 height 13
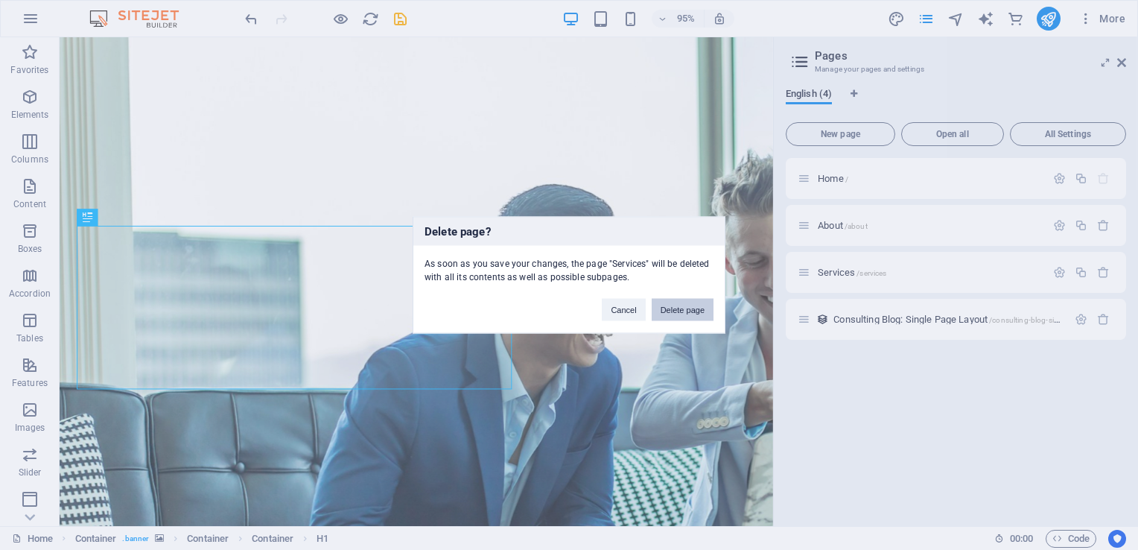
click at [670, 306] on button "Delete page" at bounding box center [683, 310] width 62 height 22
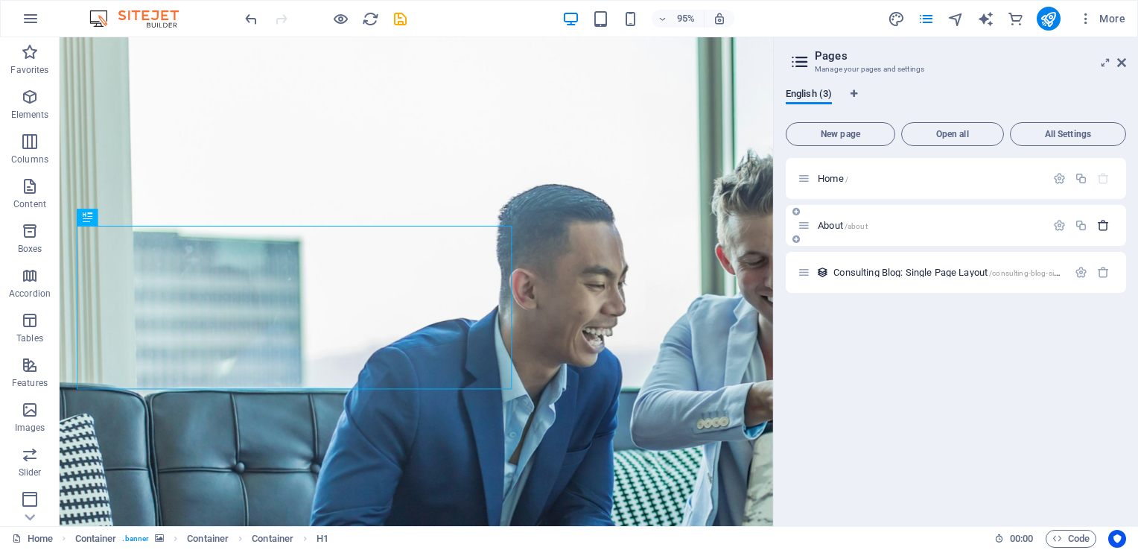
click at [1102, 226] on icon "button" at bounding box center [1103, 225] width 13 height 13
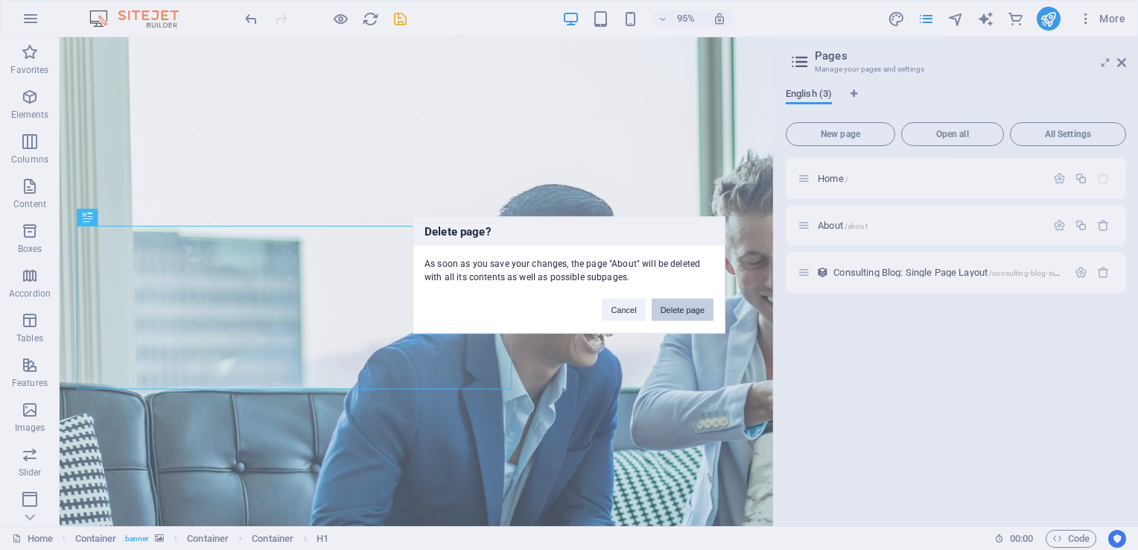
click at [689, 302] on button "Delete page" at bounding box center [683, 310] width 62 height 22
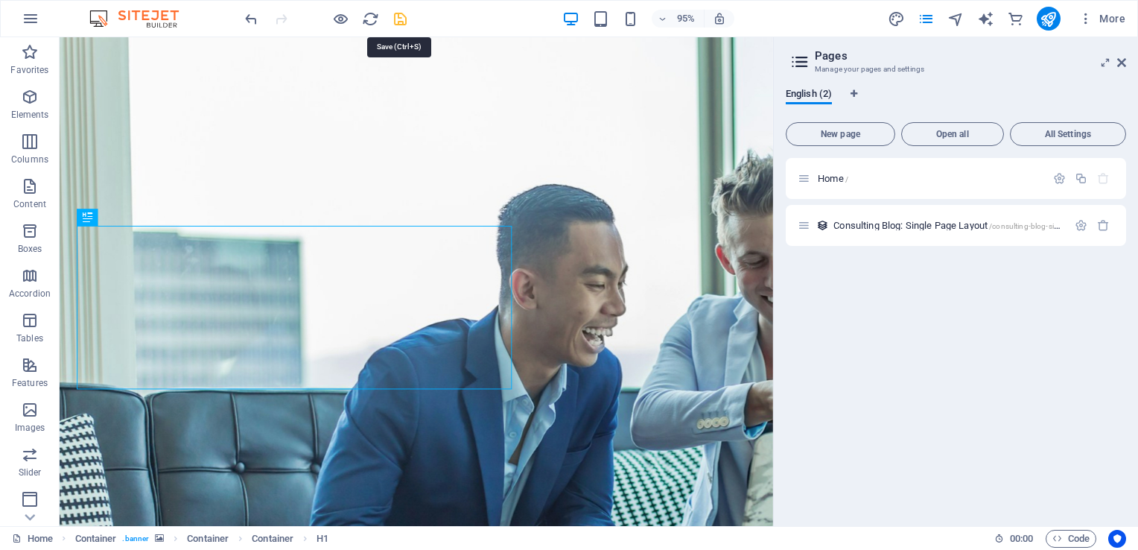
click at [403, 22] on icon "save" at bounding box center [400, 18] width 17 height 17
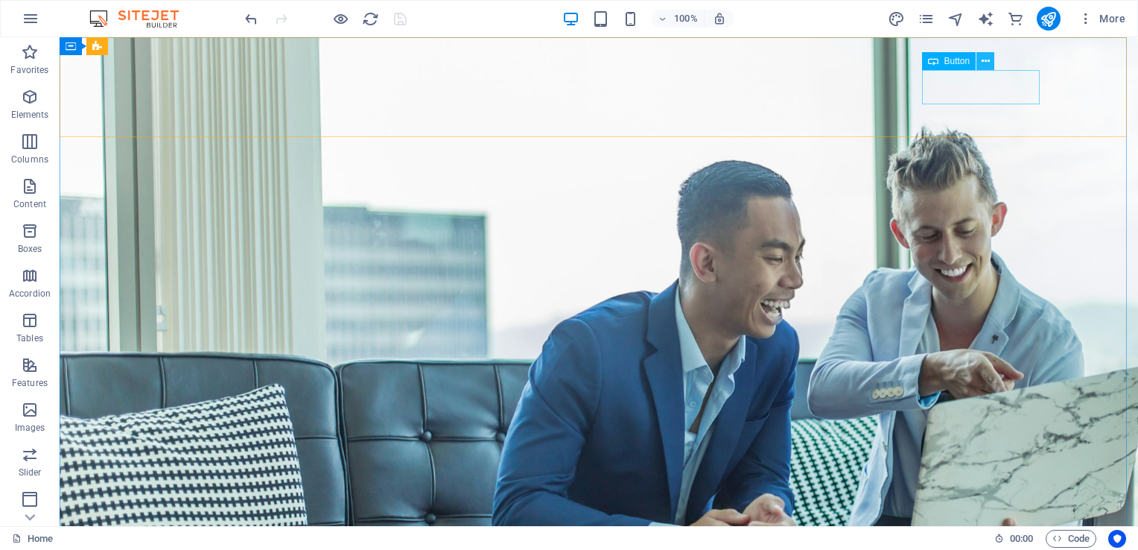
click at [986, 57] on icon at bounding box center [986, 62] width 8 height 16
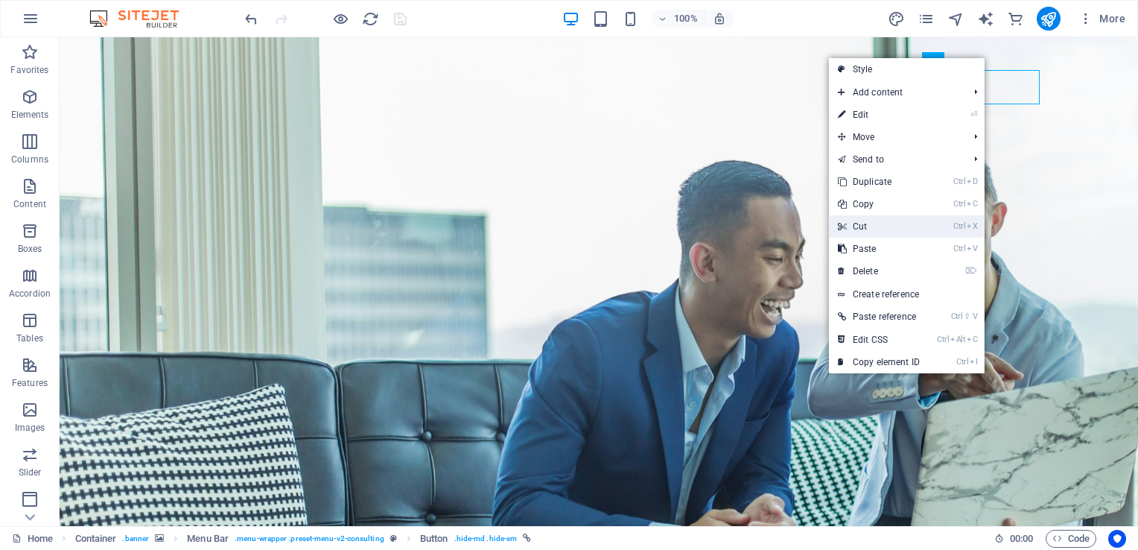
click at [874, 228] on link "Ctrl X Cut" at bounding box center [879, 226] width 100 height 22
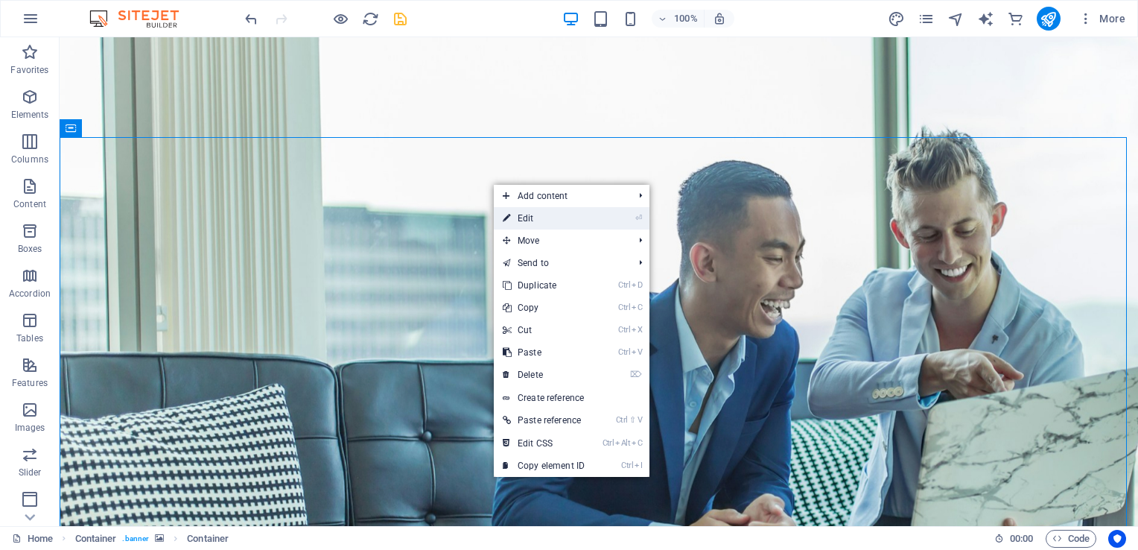
click at [532, 215] on link "⏎ Edit" at bounding box center [544, 218] width 100 height 22
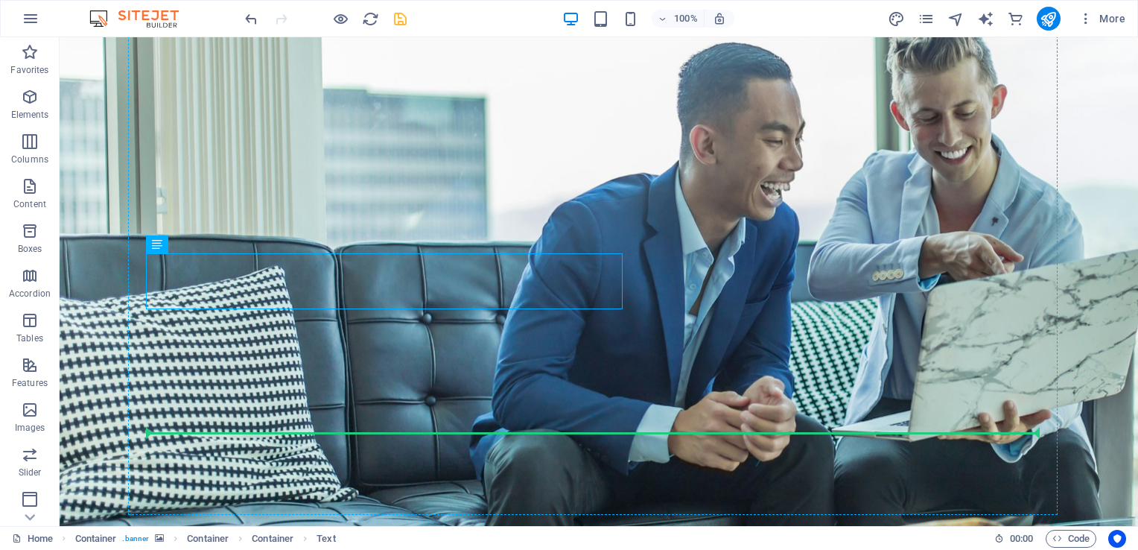
drag, startPoint x: 200, startPoint y: 481, endPoint x: 386, endPoint y: 463, distance: 186.3
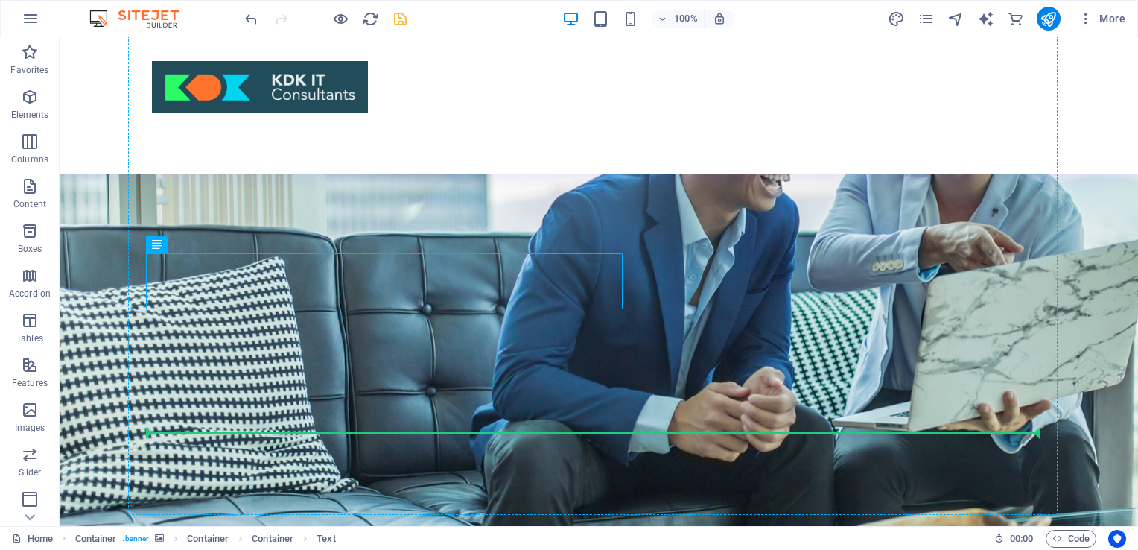
scroll to position [119, 0]
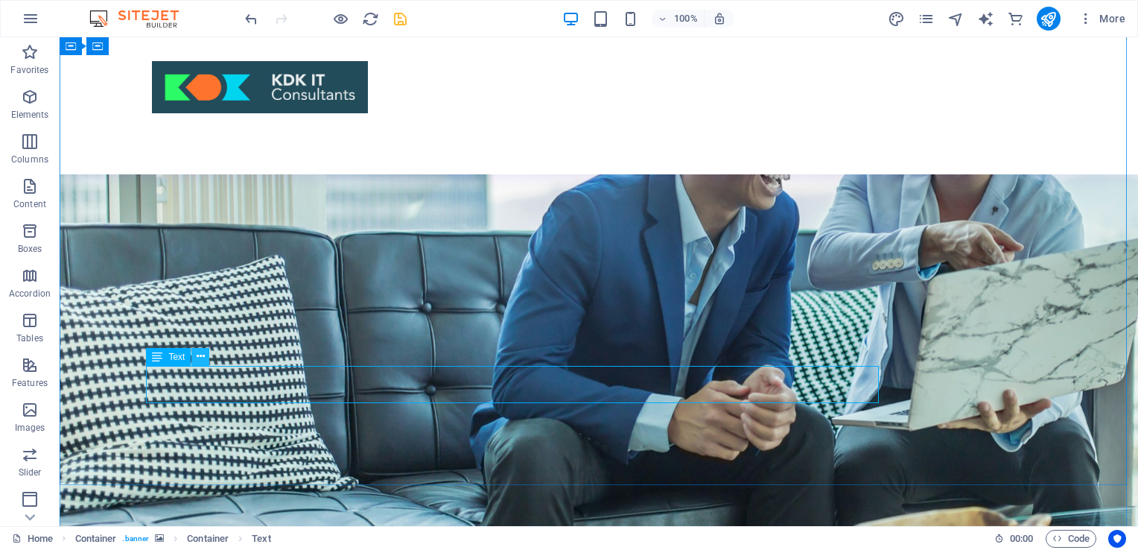
click at [200, 357] on icon at bounding box center [201, 357] width 8 height 16
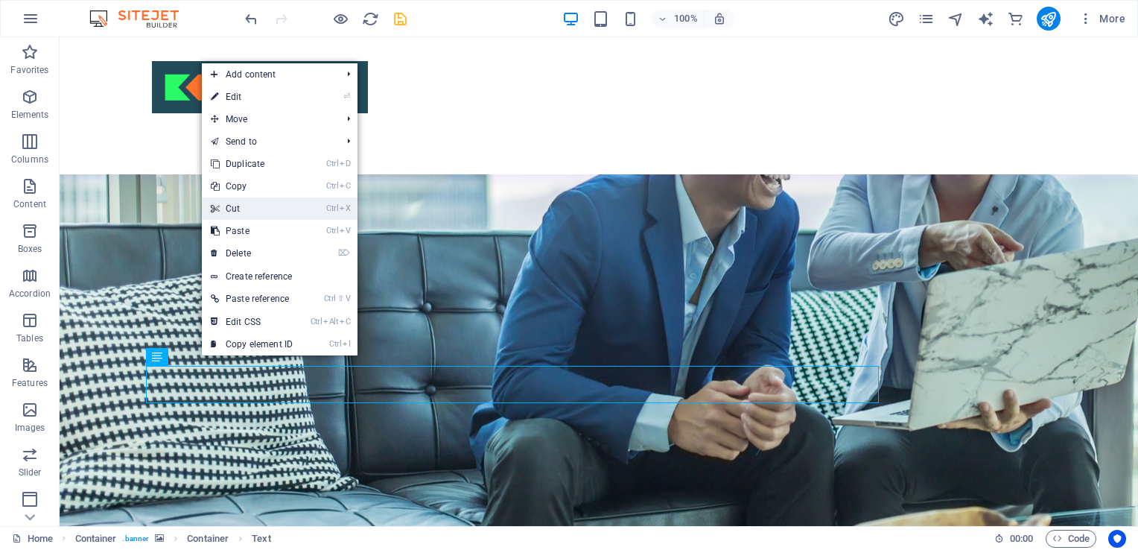
click at [246, 210] on link "Ctrl X Cut" at bounding box center [252, 208] width 100 height 22
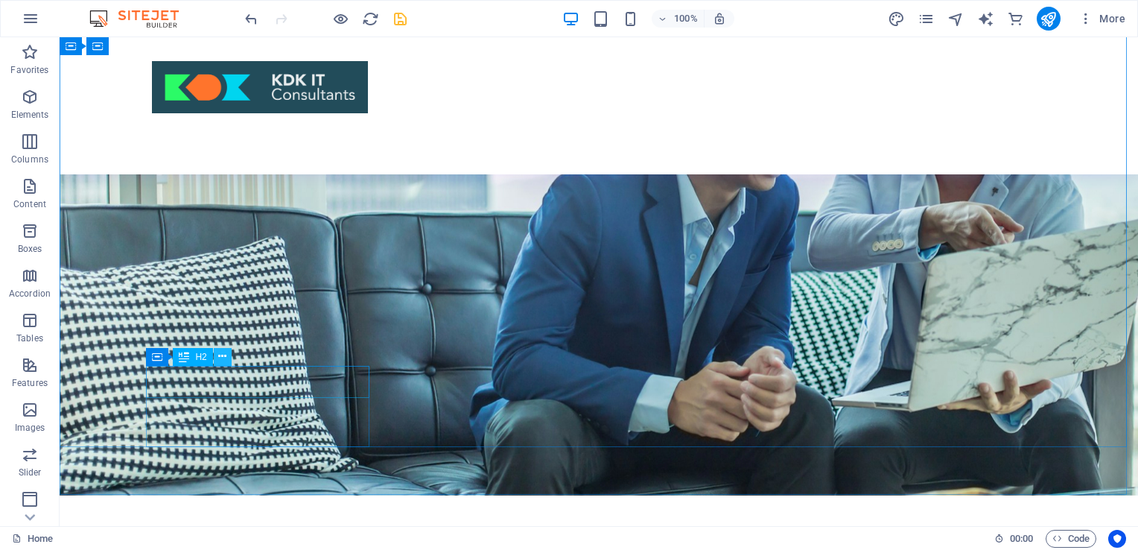
click at [223, 355] on icon at bounding box center [222, 357] width 8 height 16
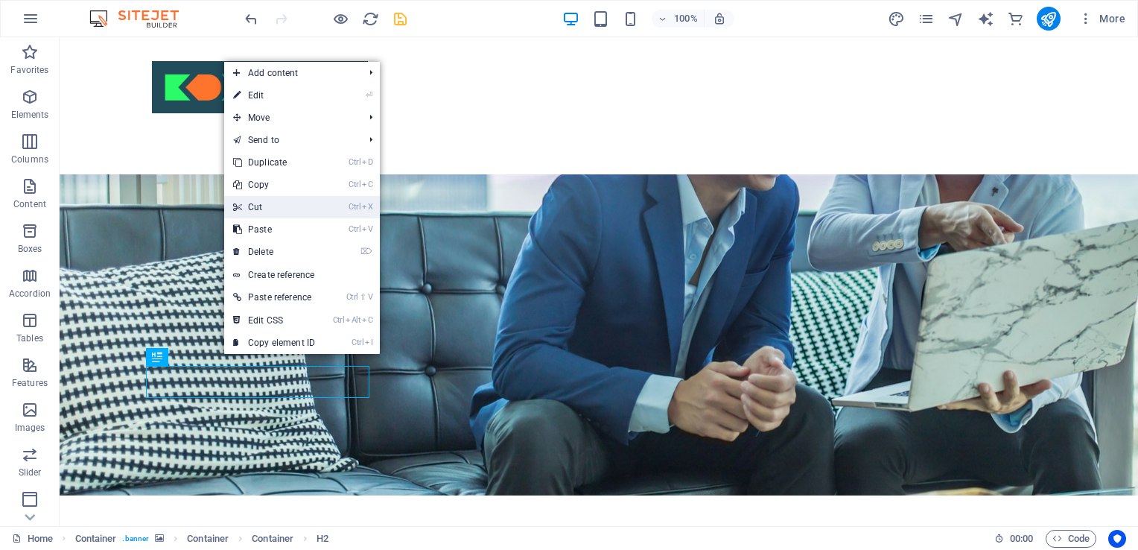
click at [278, 201] on link "Ctrl X Cut" at bounding box center [274, 207] width 100 height 22
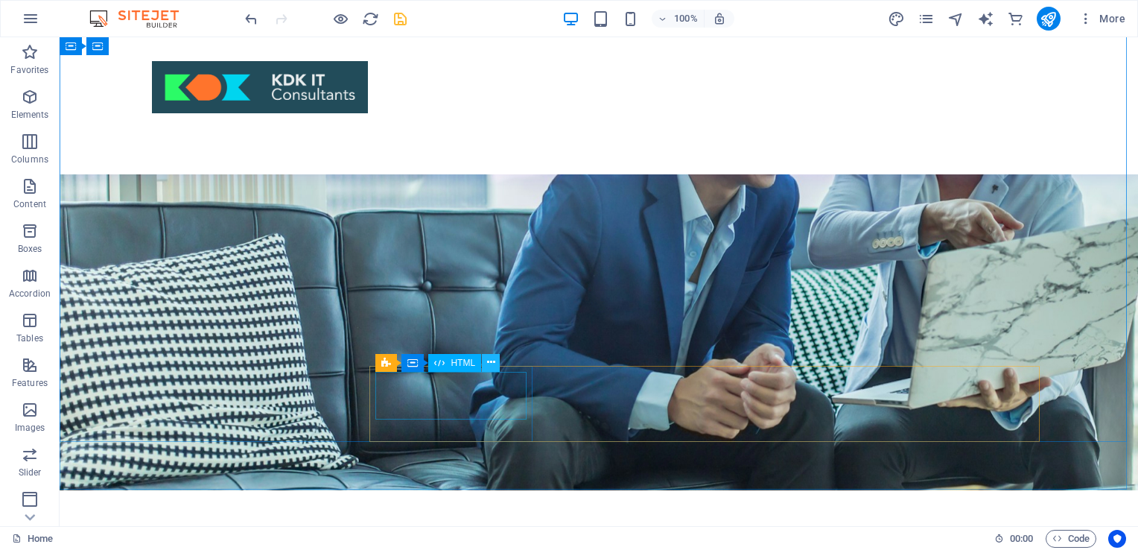
click at [490, 362] on icon at bounding box center [491, 363] width 8 height 16
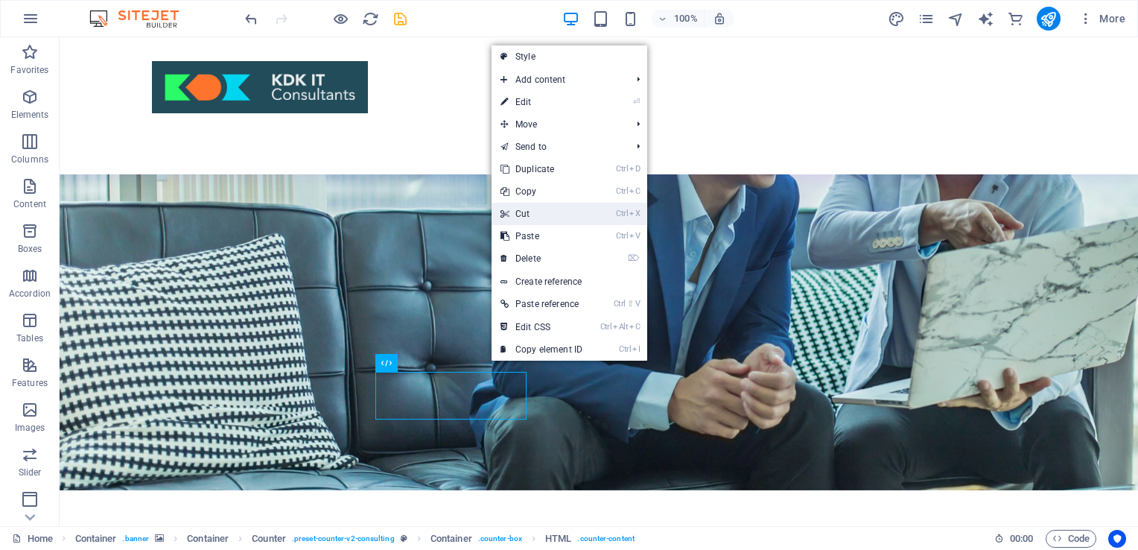
drag, startPoint x: 539, startPoint y: 220, endPoint x: 480, endPoint y: 182, distance: 70.7
click at [539, 219] on link "Ctrl X Cut" at bounding box center [542, 214] width 100 height 22
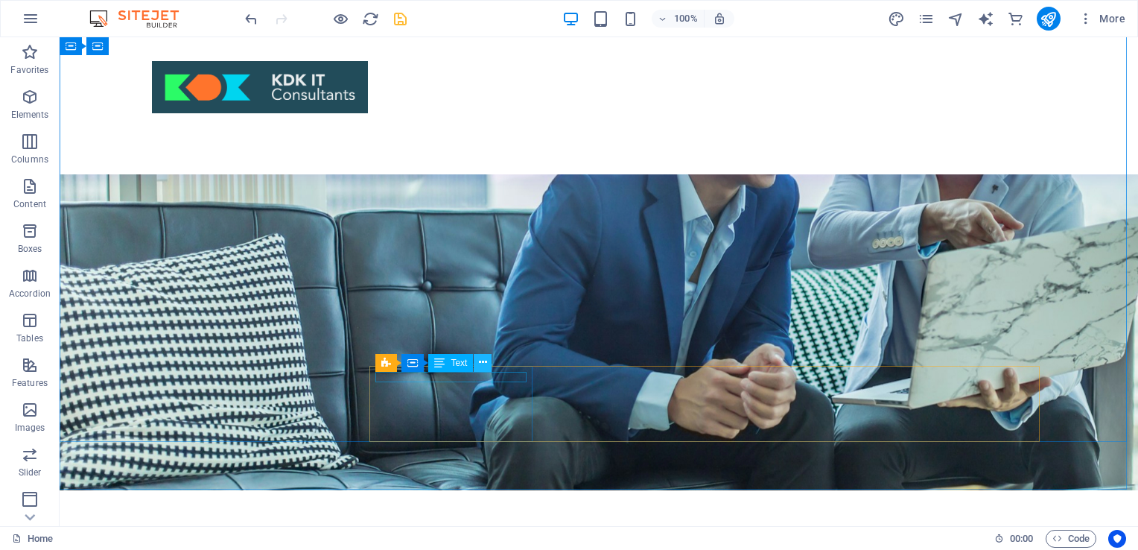
click at [486, 367] on icon at bounding box center [483, 363] width 8 height 16
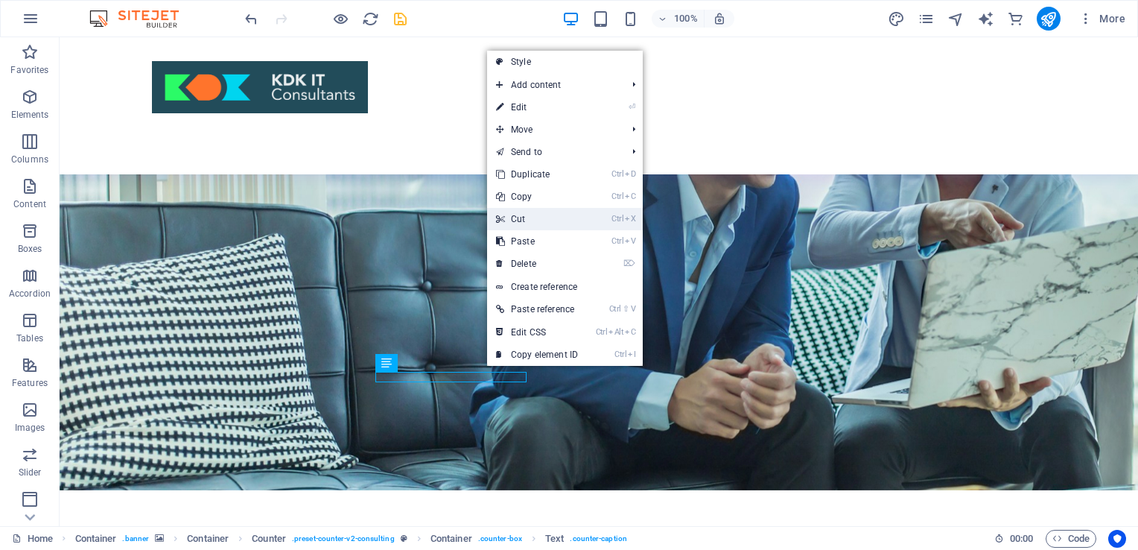
click at [524, 217] on link "Ctrl X Cut" at bounding box center [537, 219] width 100 height 22
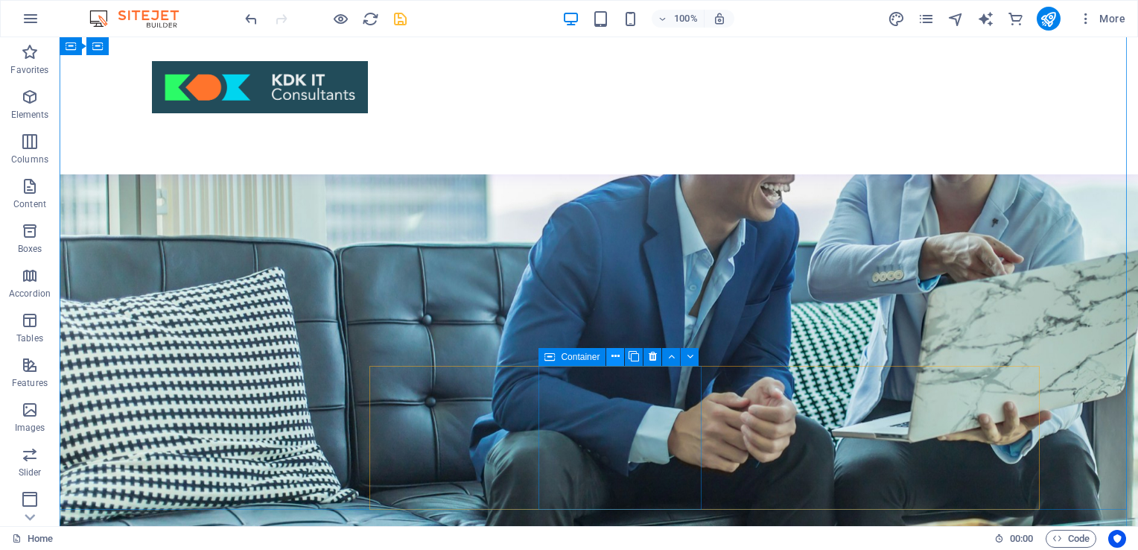
click at [614, 356] on icon at bounding box center [615, 357] width 8 height 16
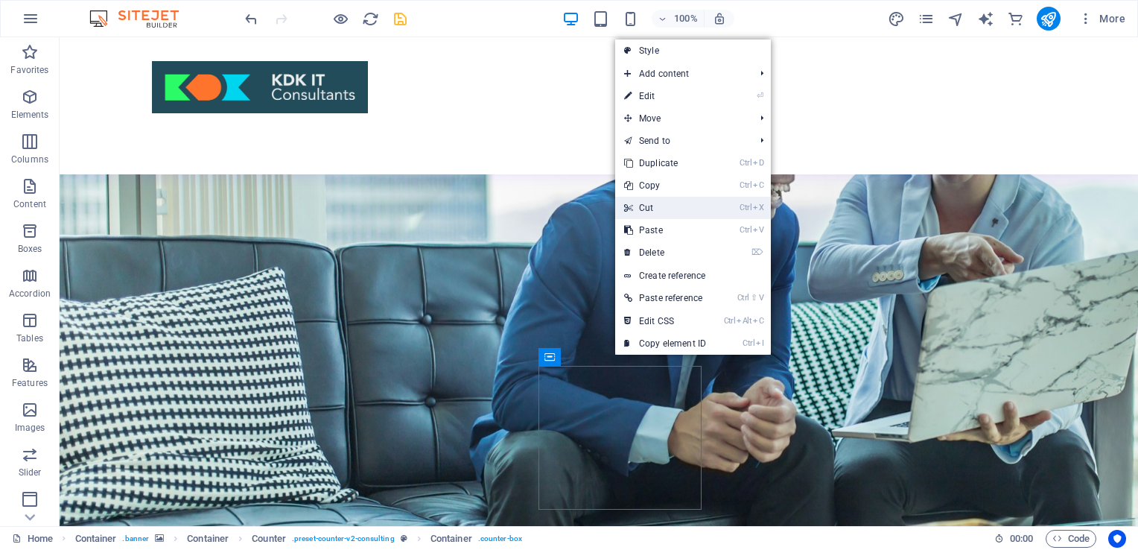
click at [647, 211] on link "Ctrl X Cut" at bounding box center [665, 208] width 100 height 22
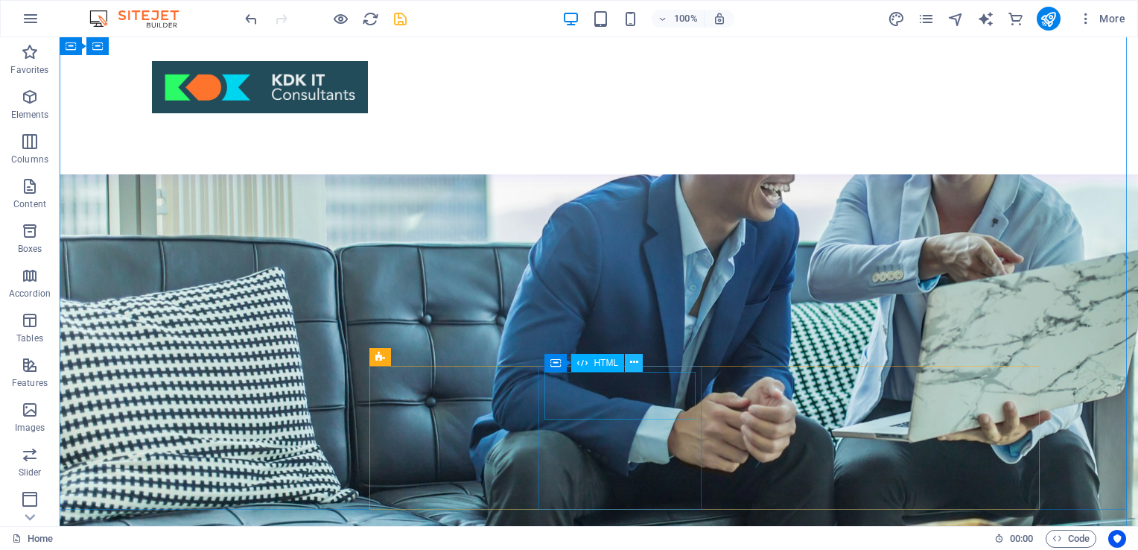
click at [632, 358] on icon at bounding box center [634, 363] width 8 height 16
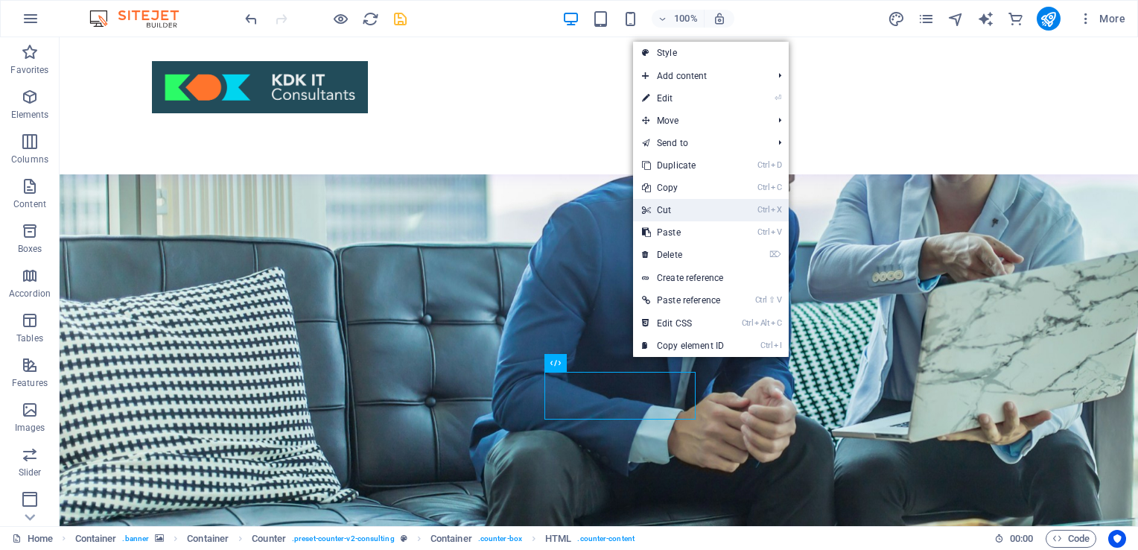
click at [664, 217] on link "Ctrl X Cut" at bounding box center [683, 210] width 100 height 22
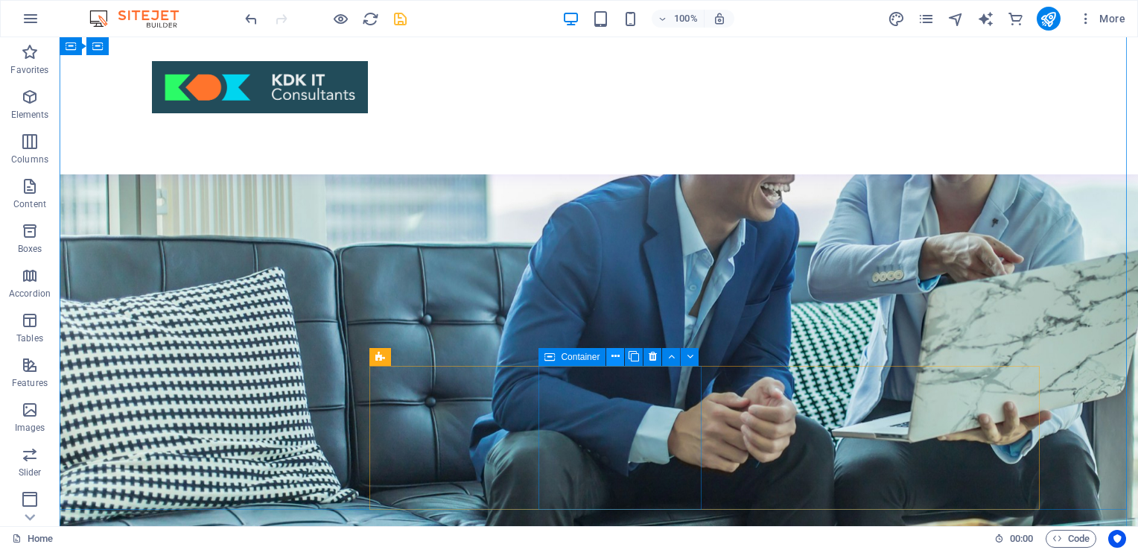
click at [620, 357] on icon at bounding box center [615, 357] width 8 height 16
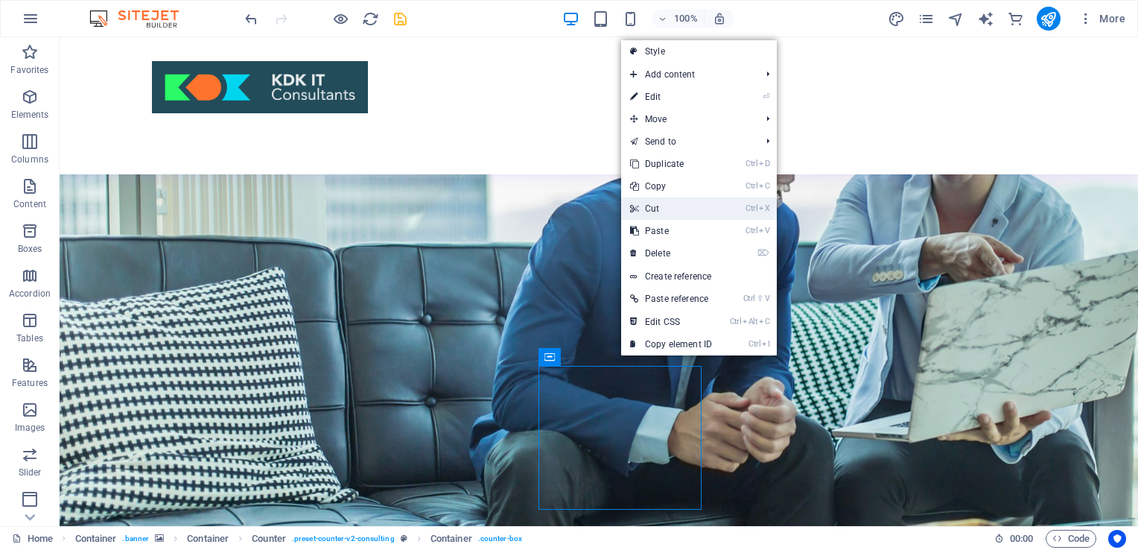
click at [667, 209] on link "Ctrl X Cut" at bounding box center [671, 208] width 100 height 22
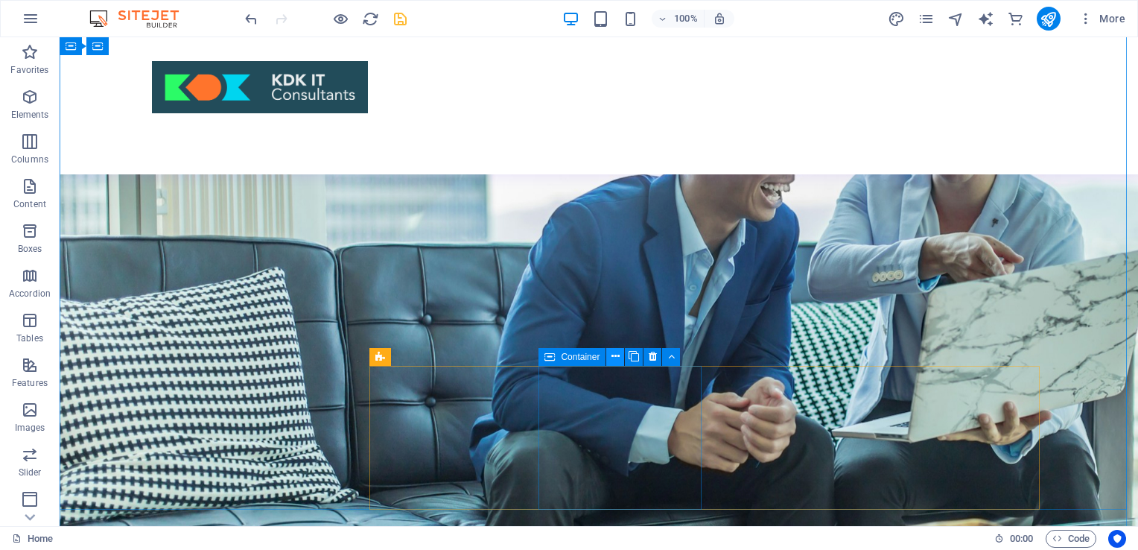
click at [617, 355] on icon at bounding box center [615, 357] width 8 height 16
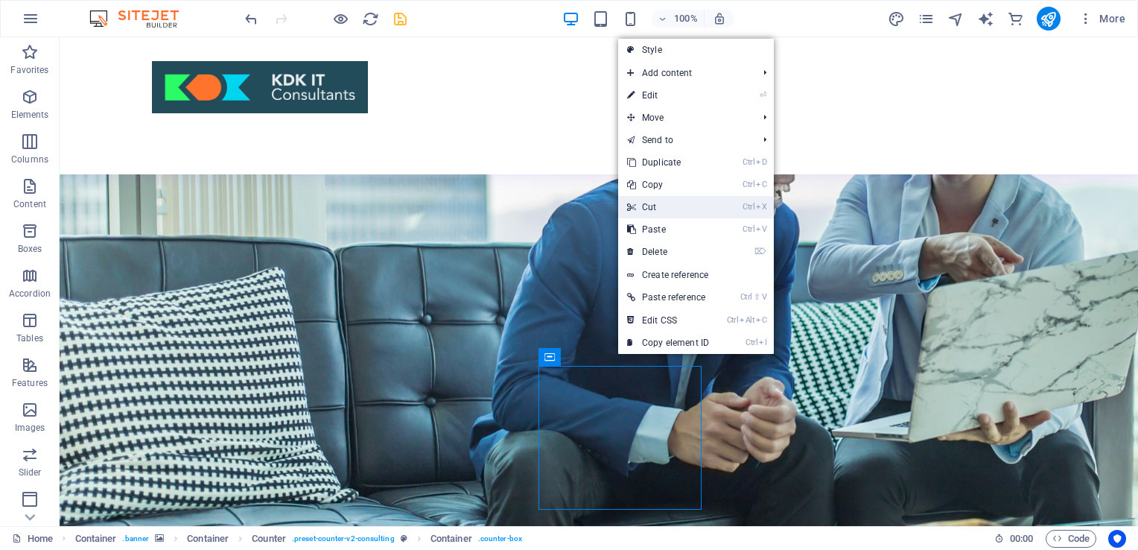
click at [654, 207] on link "Ctrl X Cut" at bounding box center [668, 207] width 100 height 22
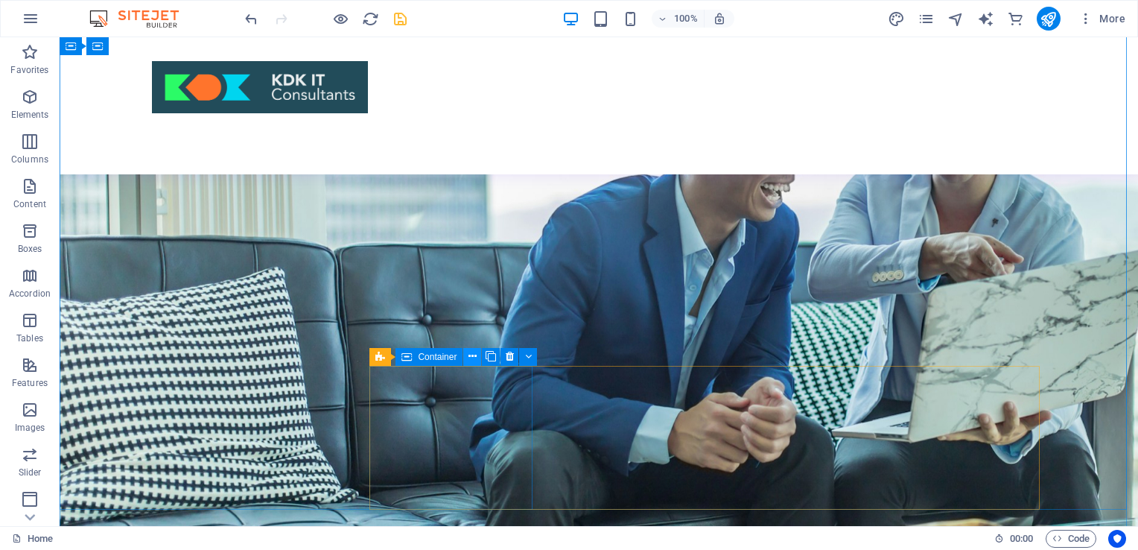
click at [468, 359] on icon at bounding box center [472, 357] width 8 height 16
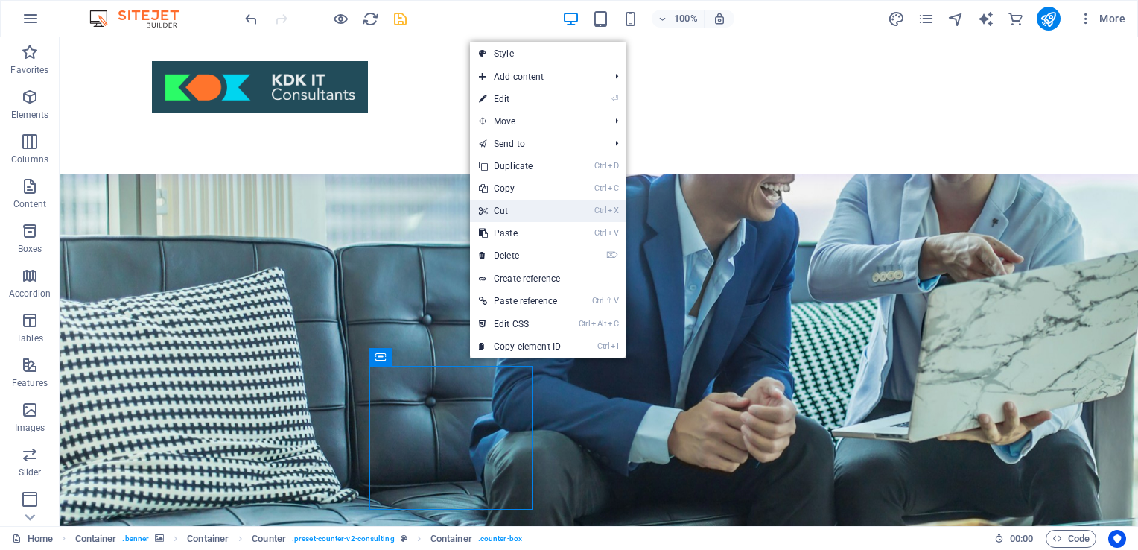
click at [518, 205] on link "Ctrl X Cut" at bounding box center [520, 211] width 100 height 22
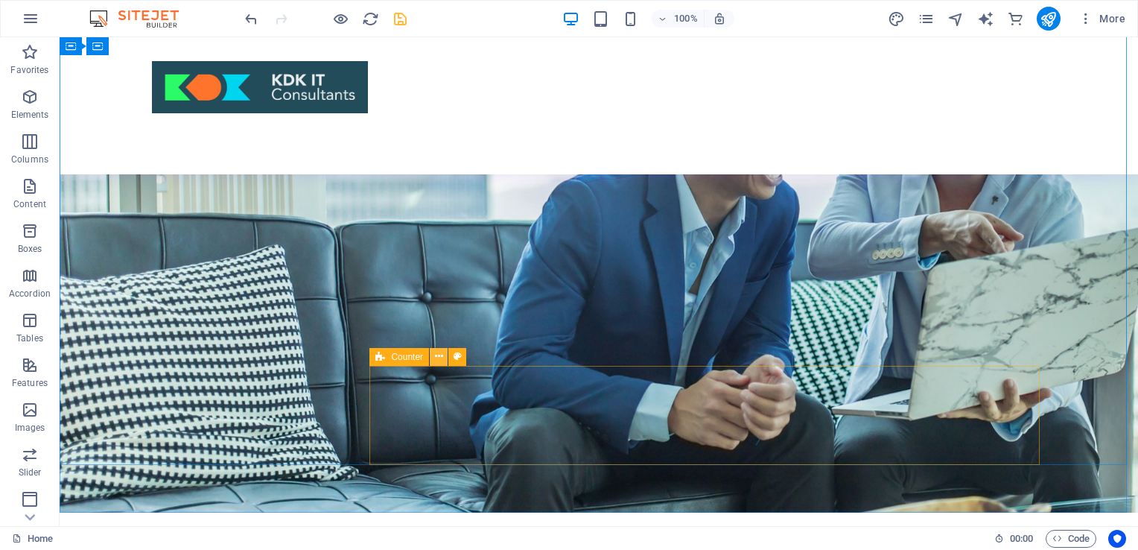
click at [435, 355] on icon at bounding box center [439, 357] width 8 height 16
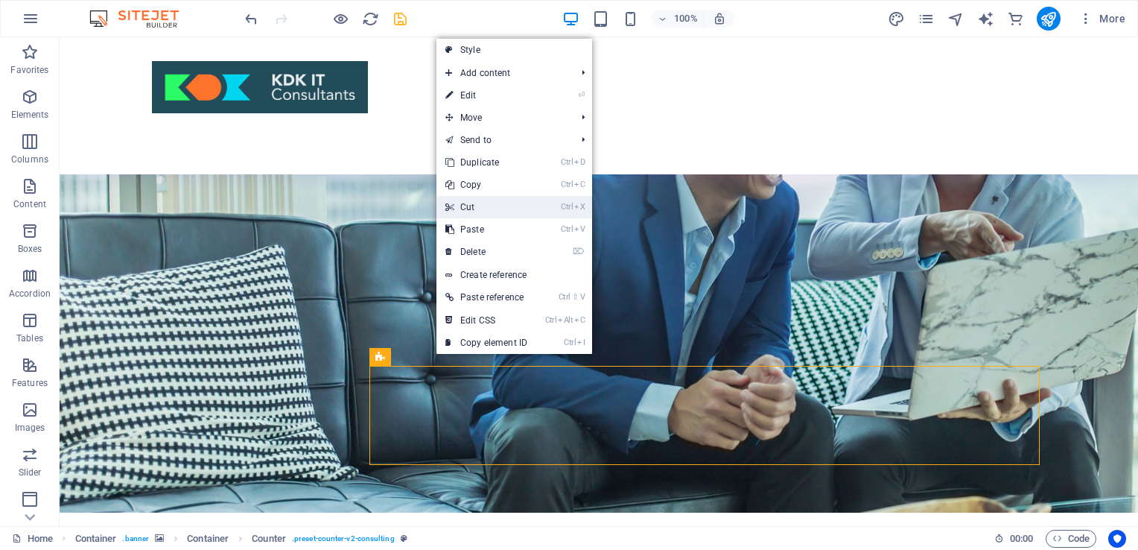
click at [492, 213] on link "Ctrl X Cut" at bounding box center [486, 207] width 100 height 22
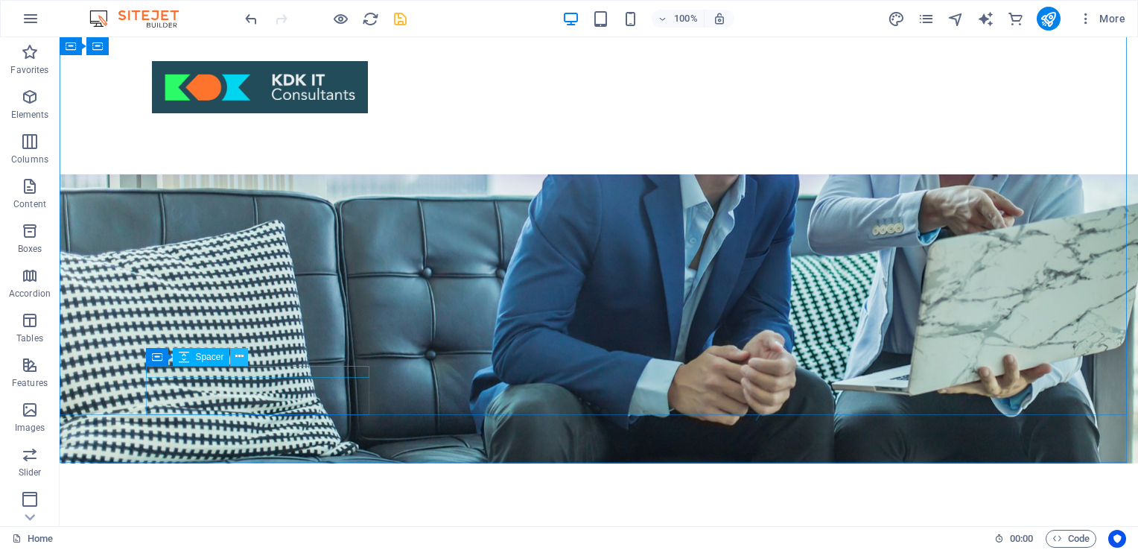
click at [244, 352] on button at bounding box center [239, 357] width 18 height 18
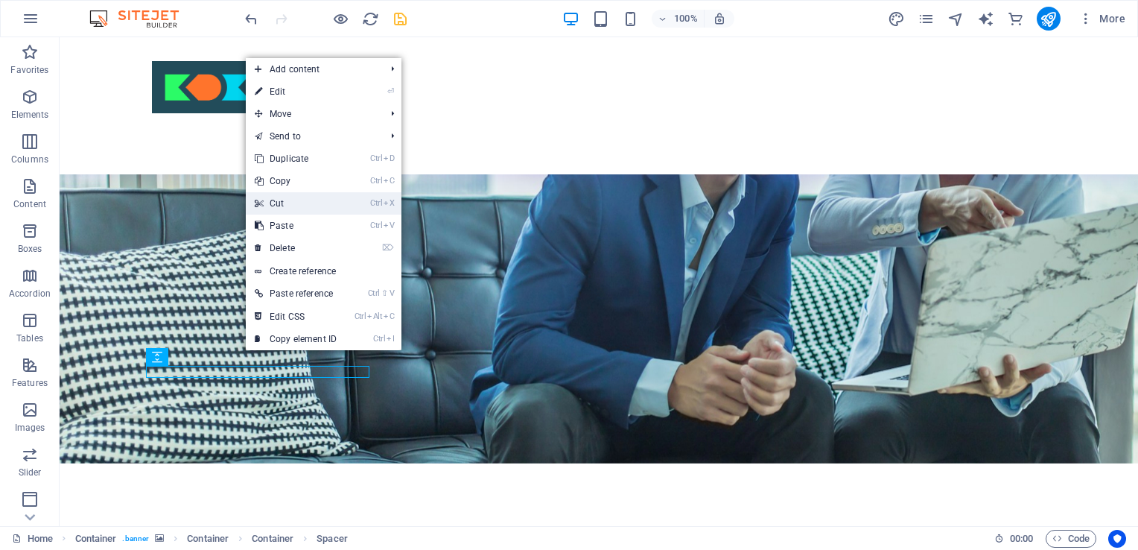
click at [325, 201] on link "Ctrl X Cut" at bounding box center [296, 203] width 100 height 22
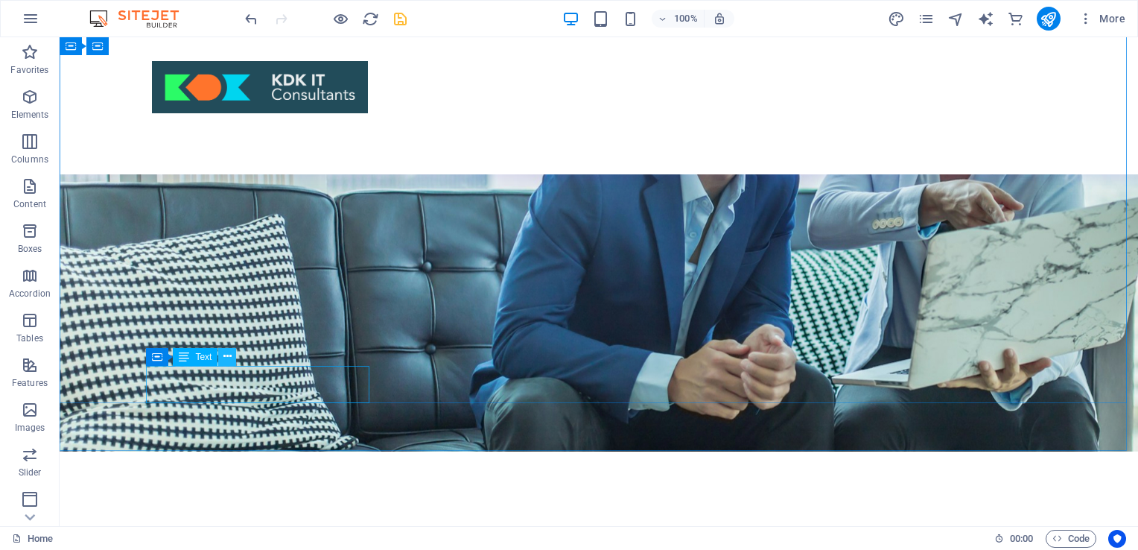
click at [222, 356] on button at bounding box center [227, 357] width 18 height 18
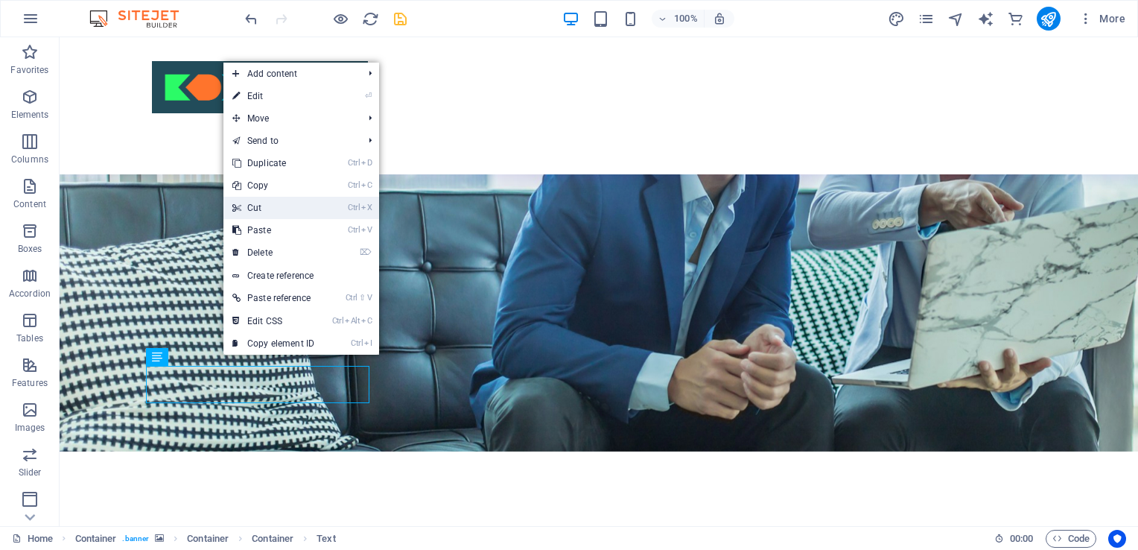
click at [262, 208] on link "Ctrl X Cut" at bounding box center [273, 208] width 100 height 22
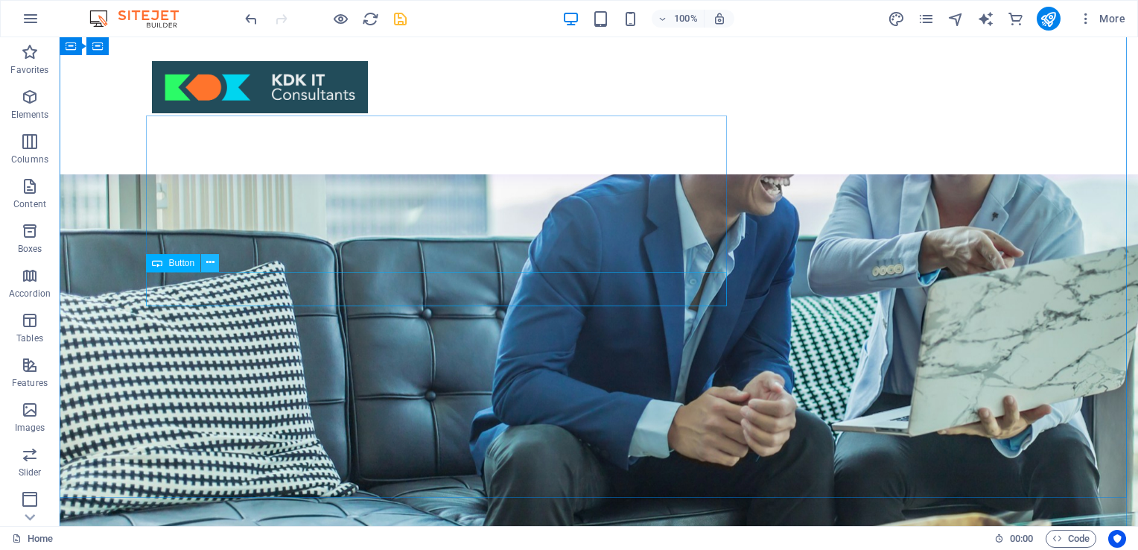
click at [210, 258] on icon at bounding box center [210, 263] width 8 height 16
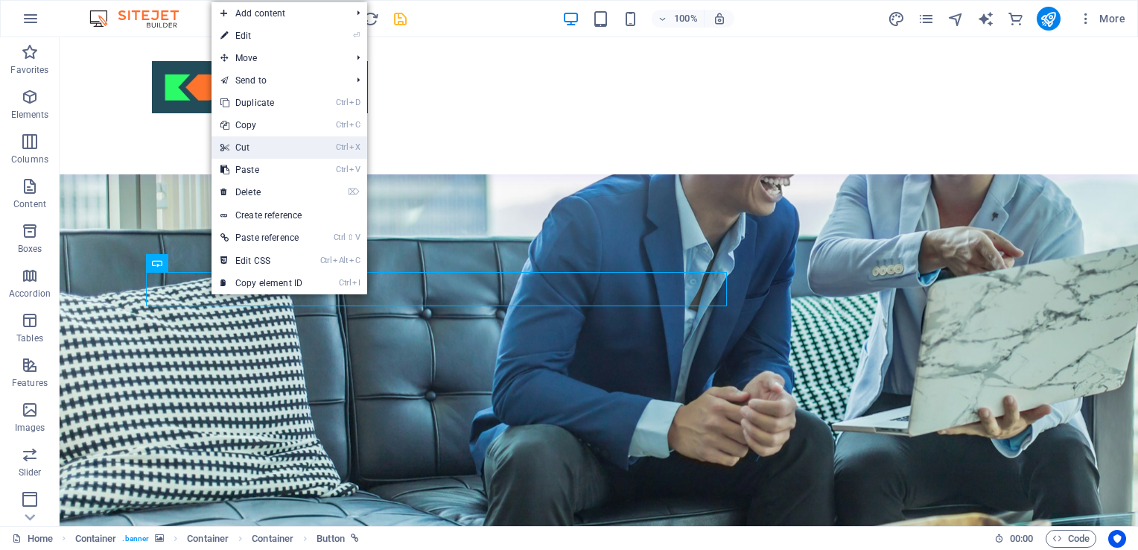
click at [252, 147] on link "Ctrl X Cut" at bounding box center [262, 147] width 100 height 22
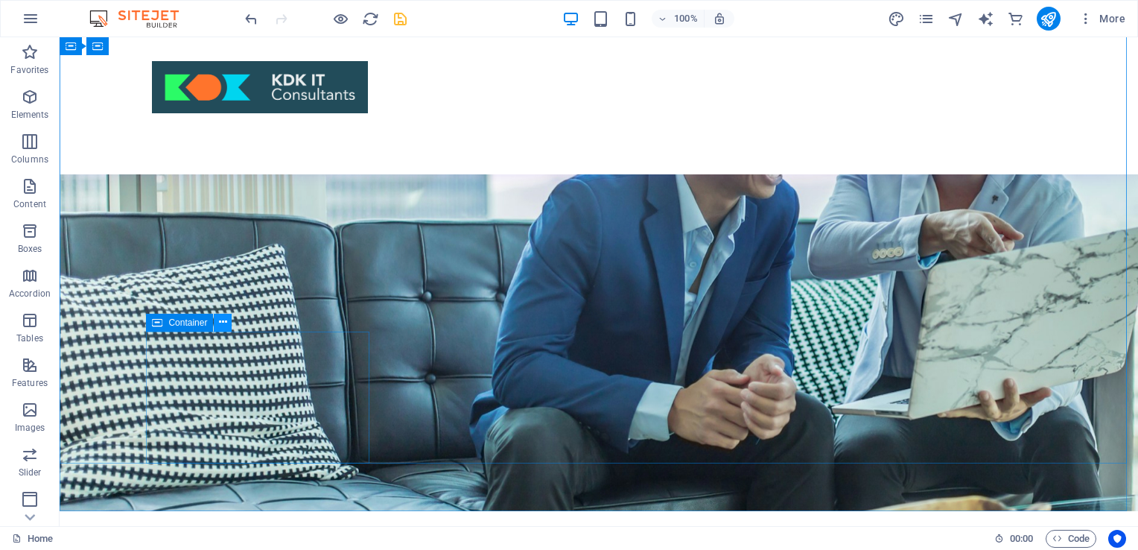
click at [222, 322] on icon at bounding box center [223, 322] width 8 height 16
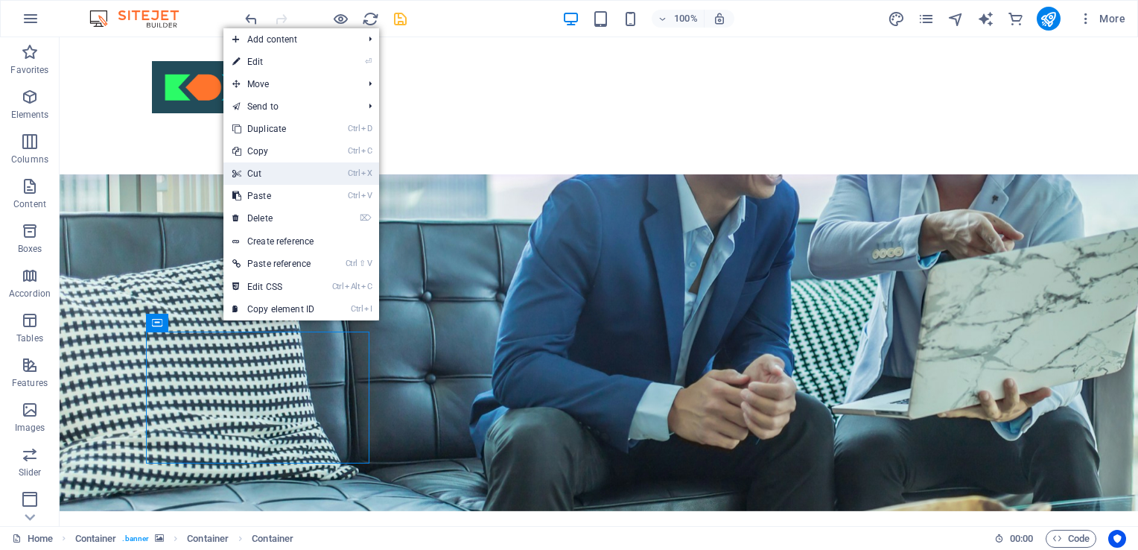
click at [279, 173] on link "Ctrl X Cut" at bounding box center [273, 173] width 100 height 22
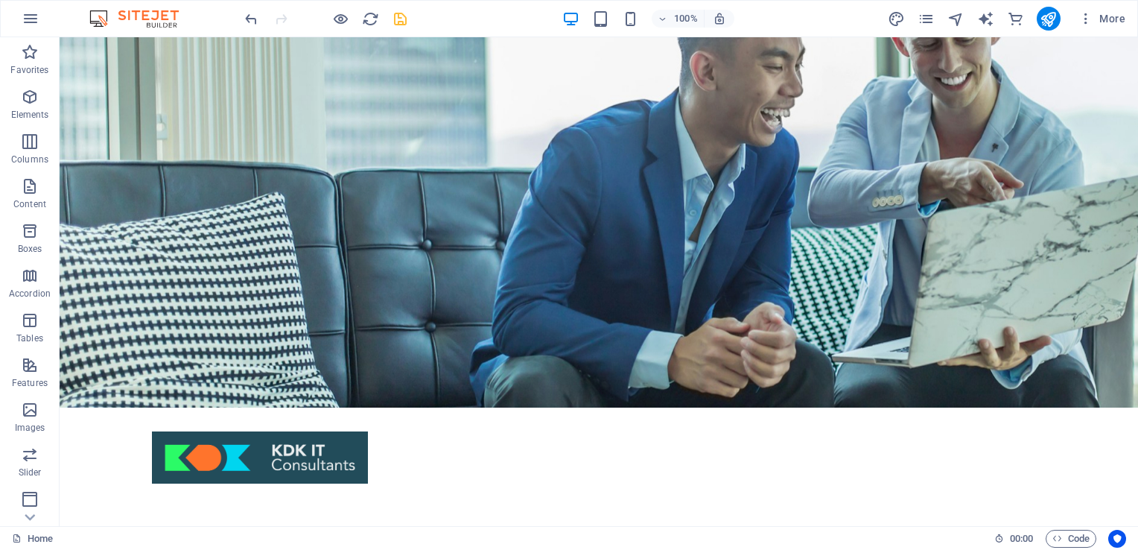
scroll to position [0, 0]
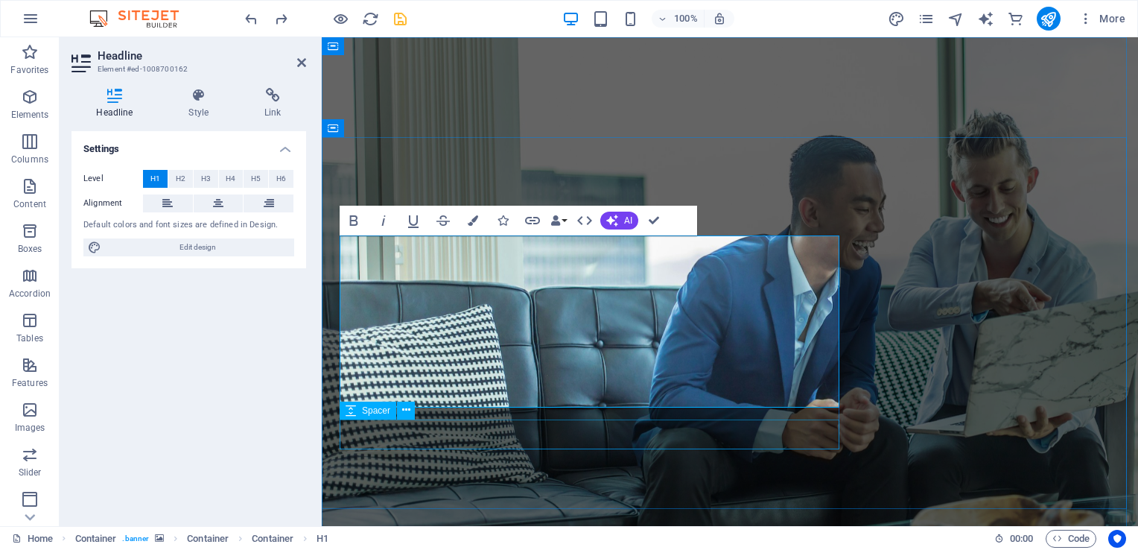
select select "px"
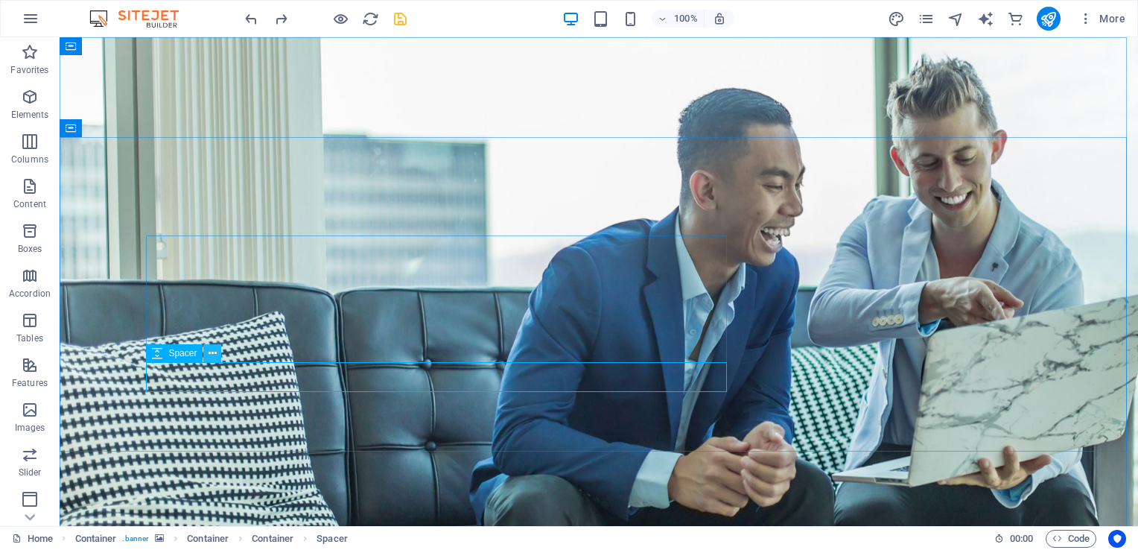
click at [217, 349] on button at bounding box center [212, 353] width 18 height 18
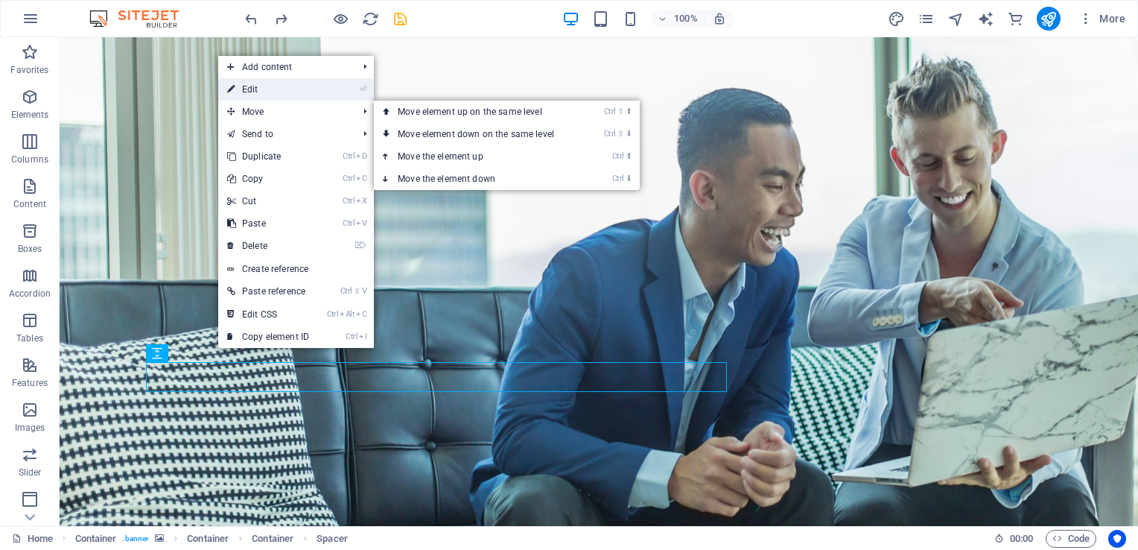
click at [282, 85] on link "⏎ Edit" at bounding box center [268, 89] width 100 height 22
select select "px"
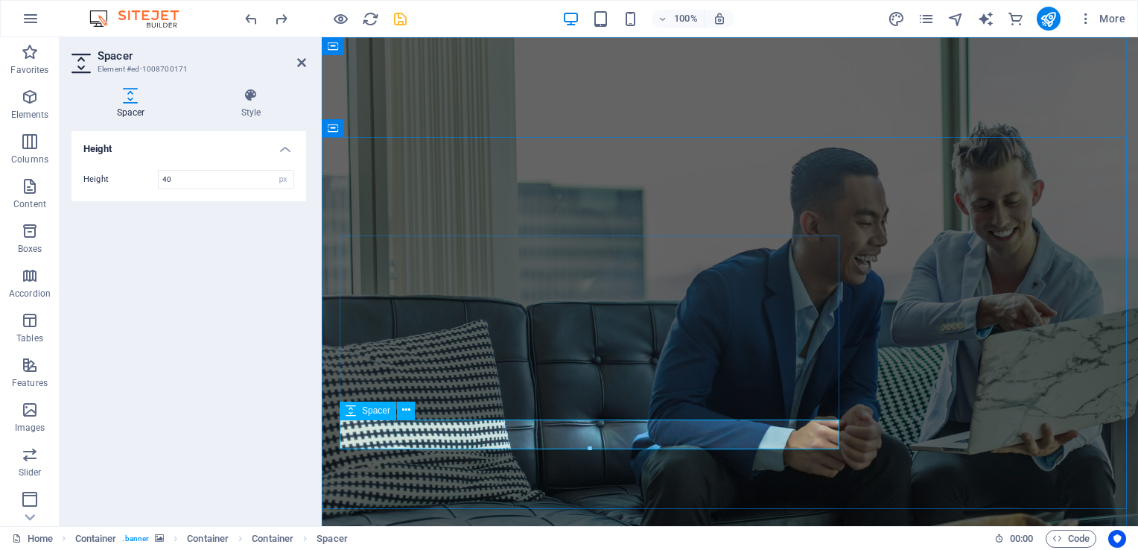
click at [408, 404] on icon at bounding box center [406, 410] width 8 height 16
click at [402, 413] on icon at bounding box center [406, 410] width 8 height 16
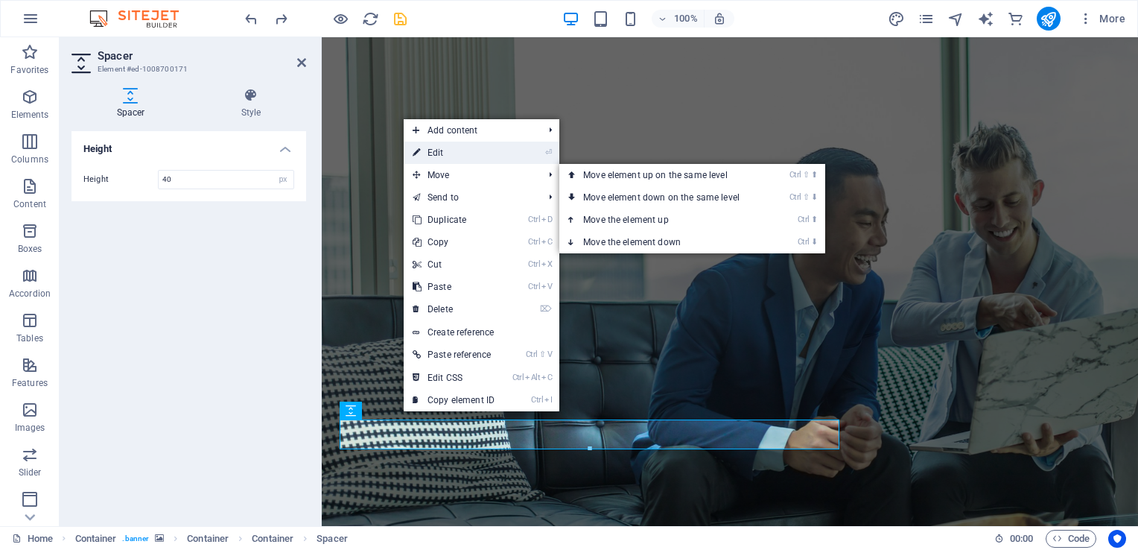
click at [456, 153] on link "⏎ Edit" at bounding box center [454, 153] width 100 height 22
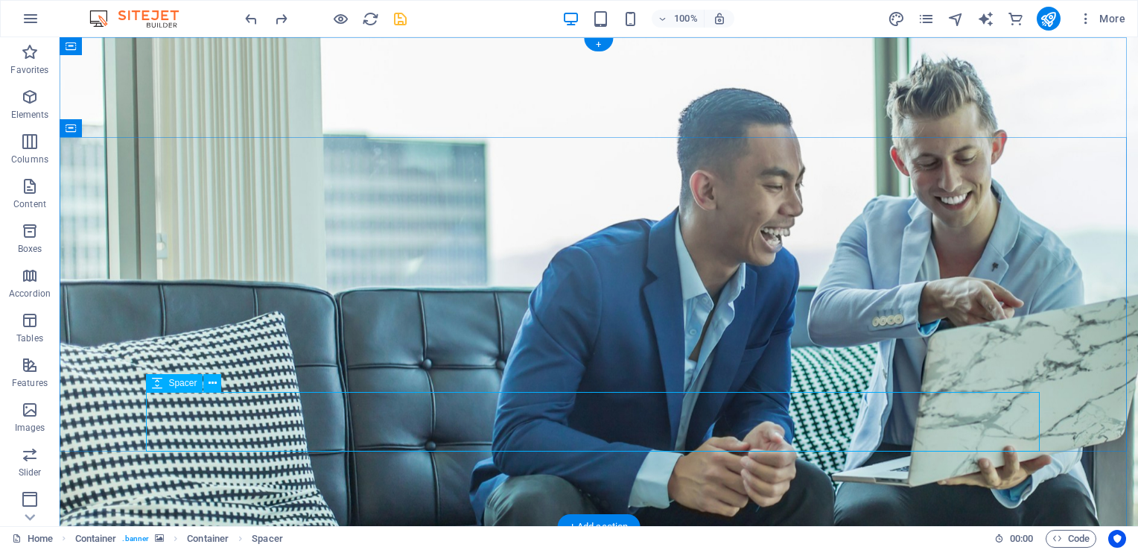
click at [215, 388] on icon at bounding box center [213, 383] width 8 height 16
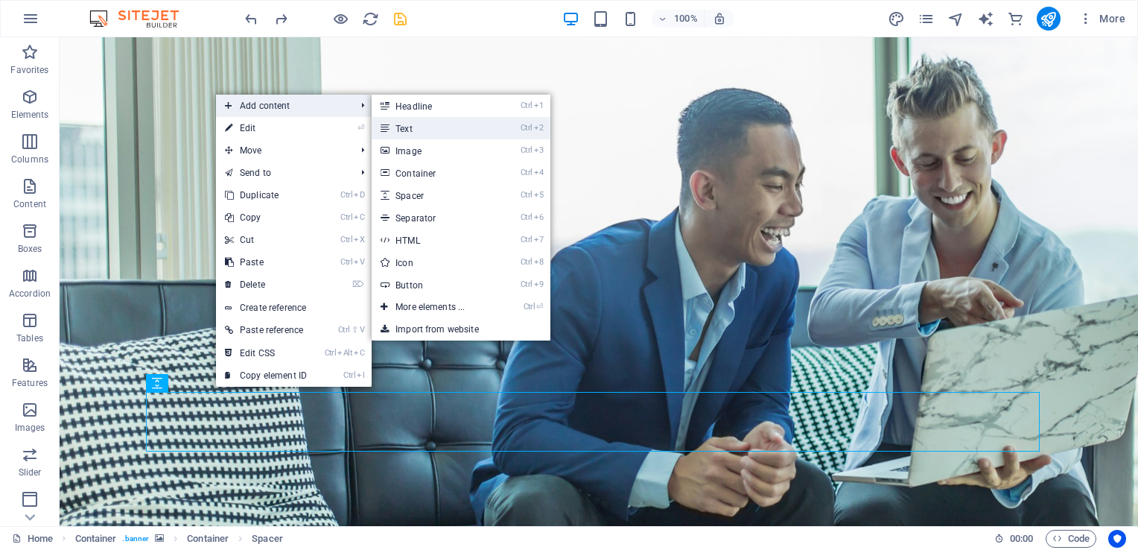
click at [433, 128] on link "Ctrl 2 Text" at bounding box center [433, 128] width 123 height 22
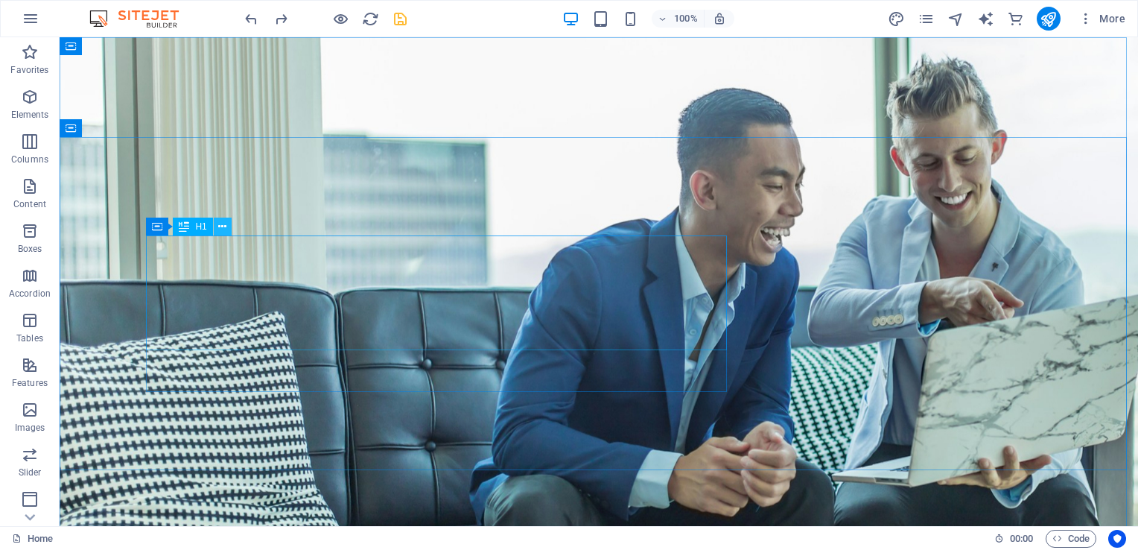
click at [220, 225] on icon at bounding box center [222, 227] width 8 height 16
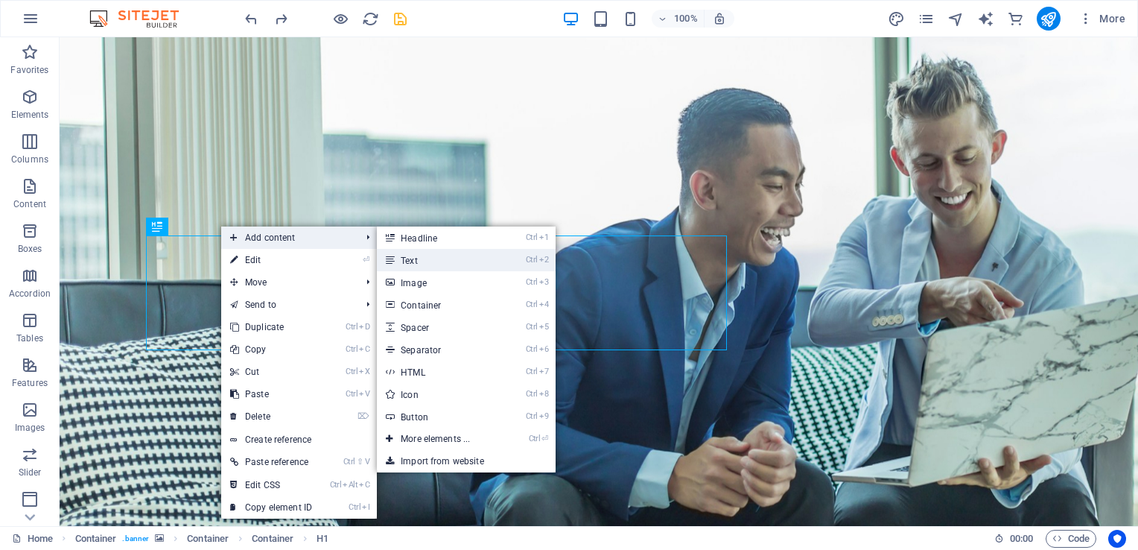
click at [437, 255] on link "Ctrl 2 Text" at bounding box center [438, 260] width 123 height 22
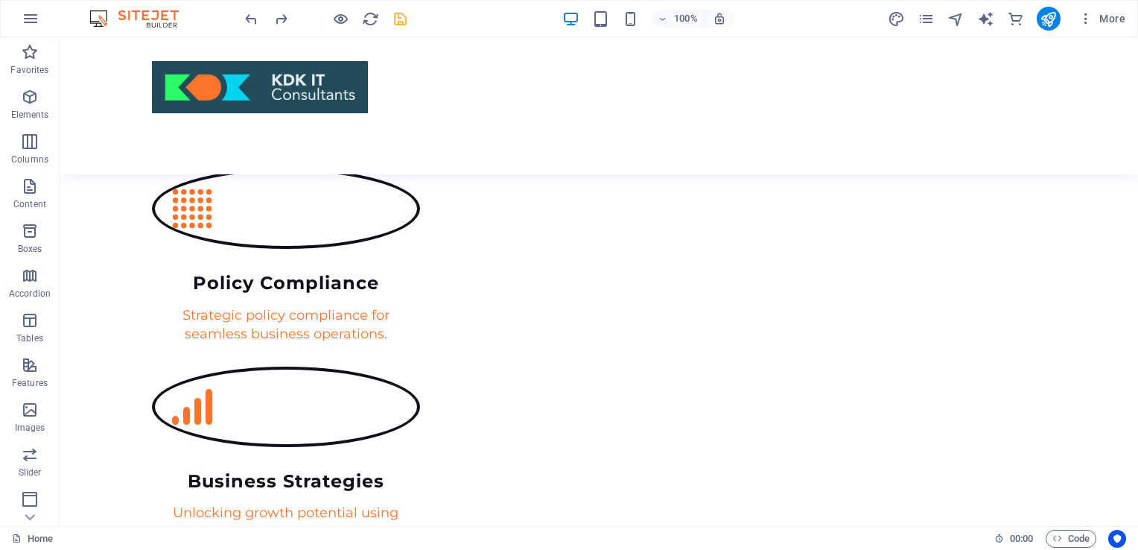
scroll to position [1557, 0]
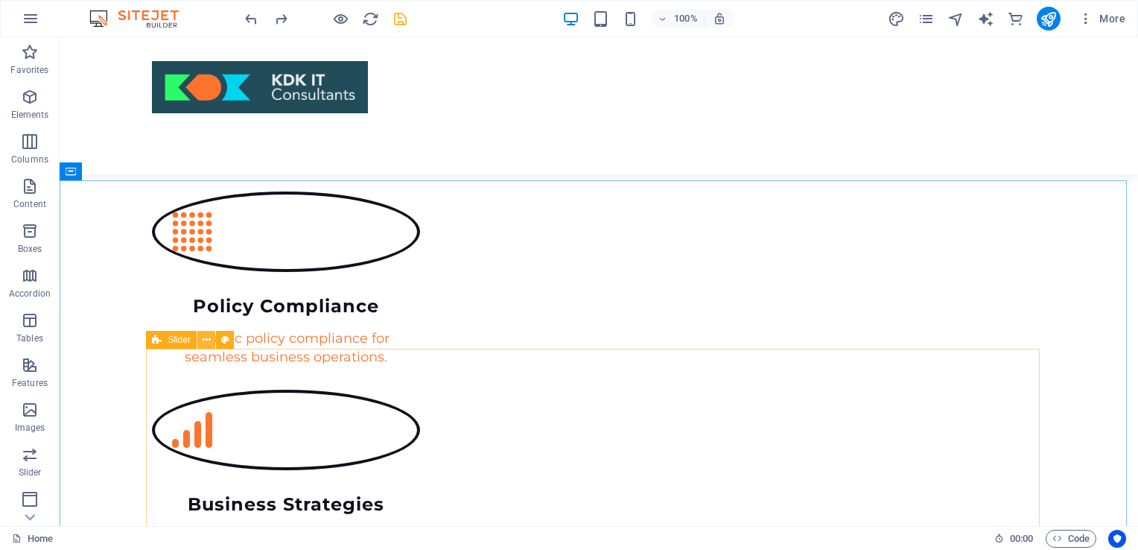
click at [203, 339] on icon at bounding box center [207, 340] width 8 height 16
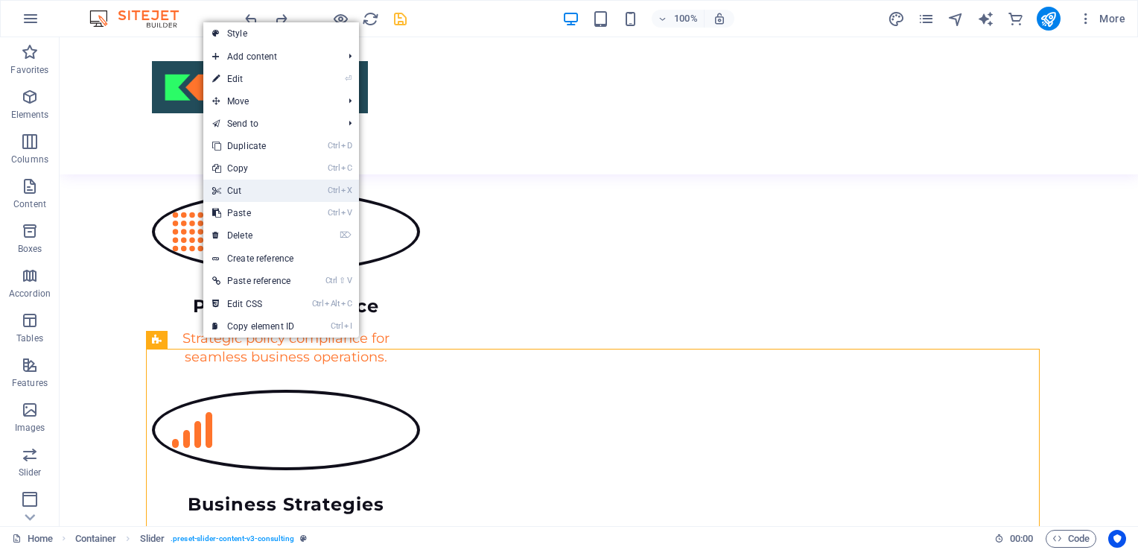
click at [245, 185] on link "Ctrl X Cut" at bounding box center [253, 191] width 100 height 22
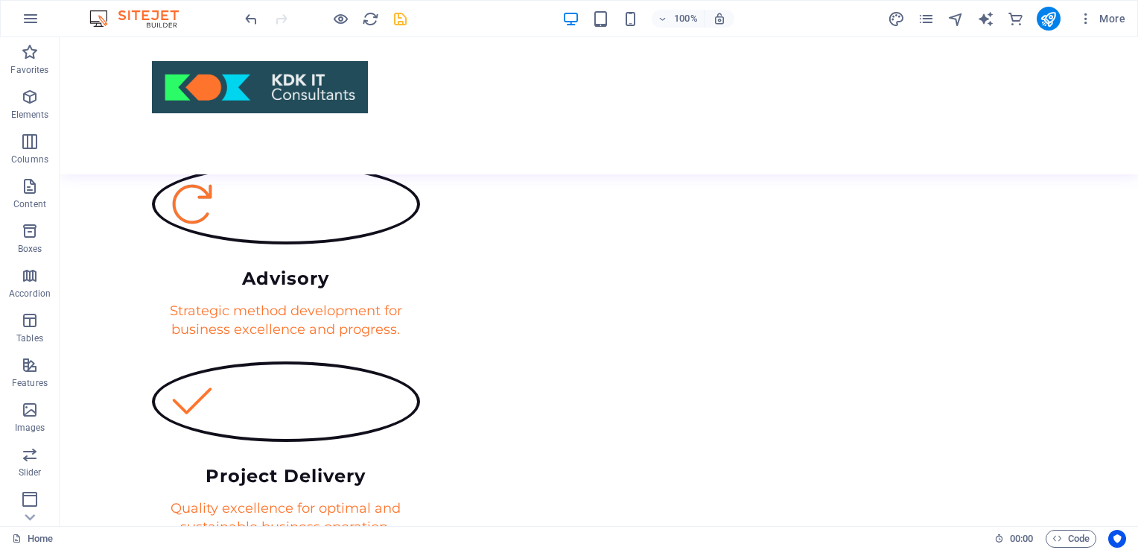
scroll to position [991, 0]
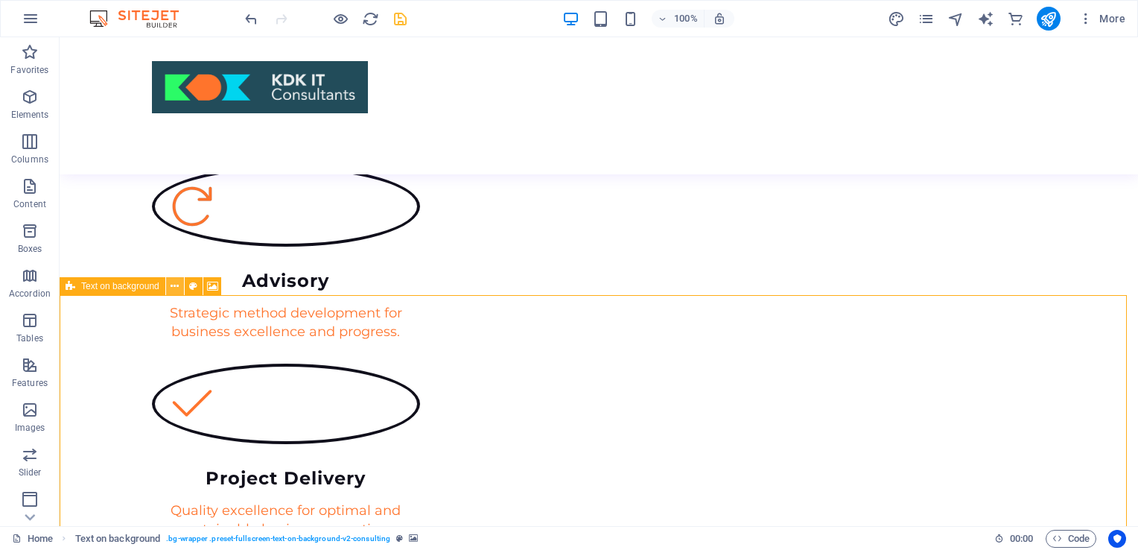
click at [173, 286] on icon at bounding box center [175, 287] width 8 height 16
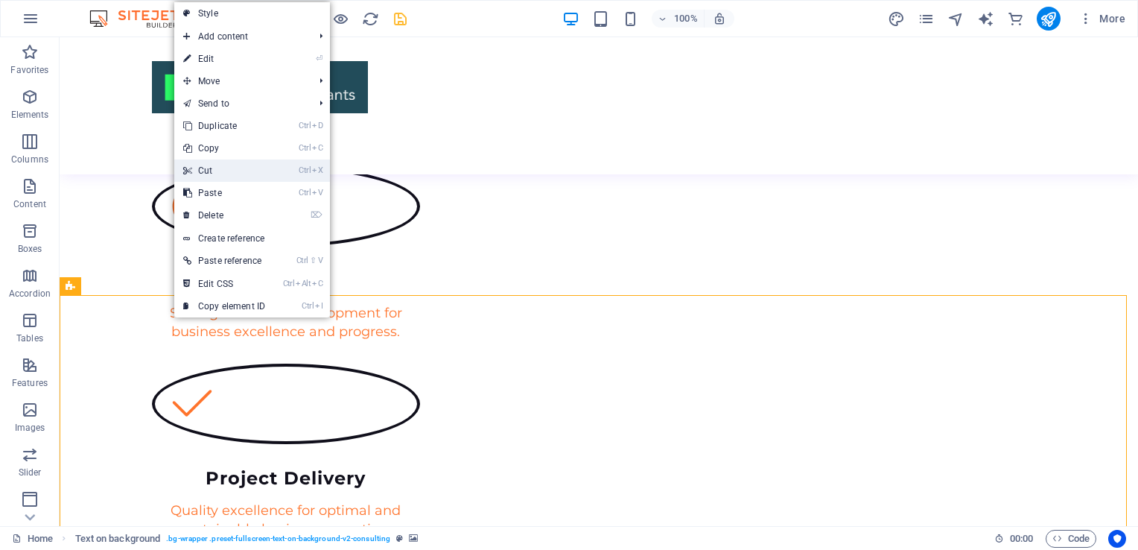
click at [215, 161] on link "Ctrl X Cut" at bounding box center [224, 170] width 100 height 22
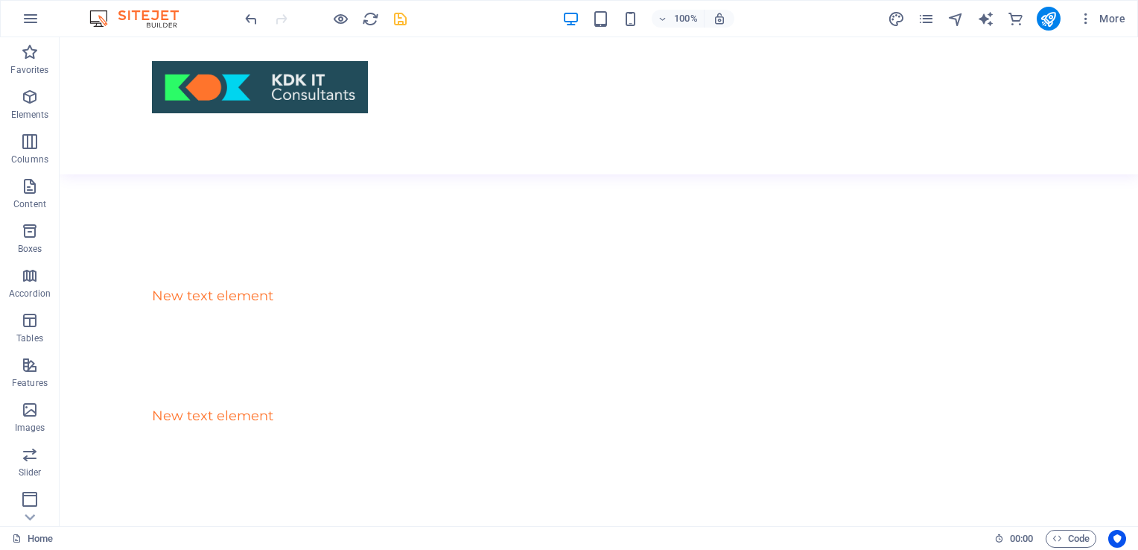
scroll to position [401, 0]
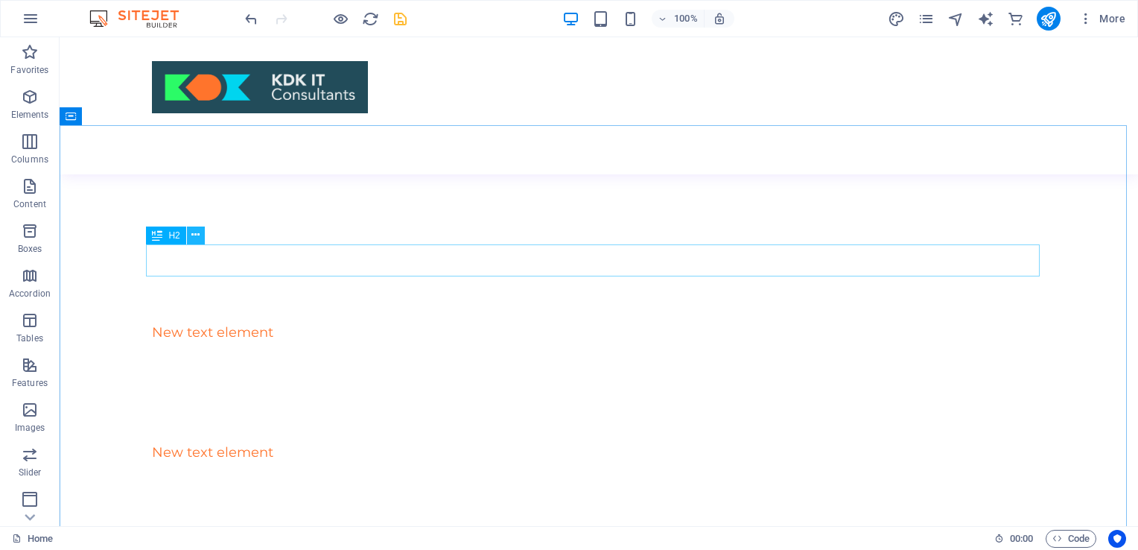
click at [198, 235] on icon at bounding box center [195, 235] width 8 height 16
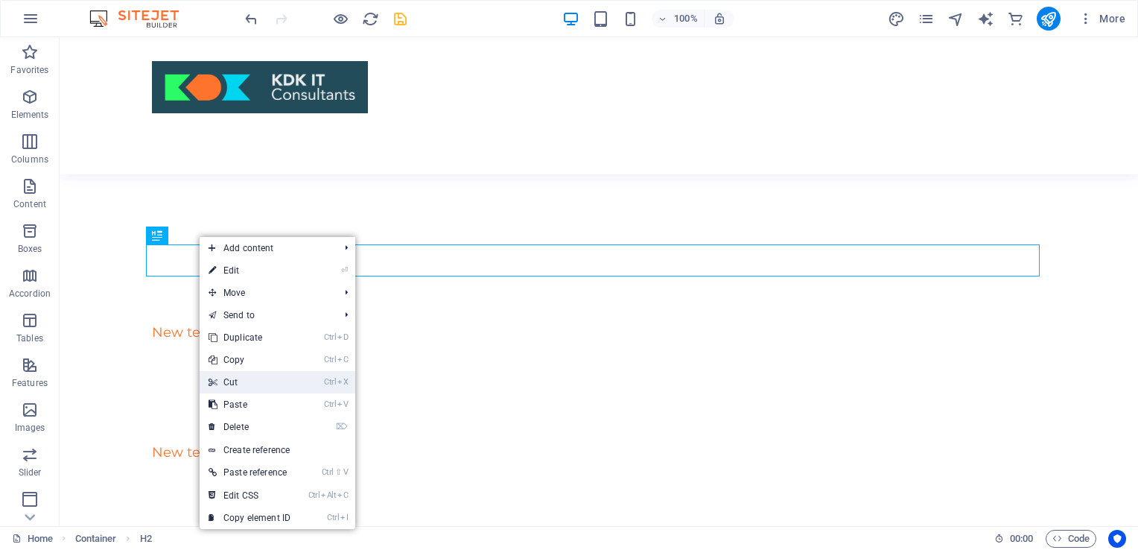
click at [241, 377] on link "Ctrl X Cut" at bounding box center [250, 382] width 100 height 22
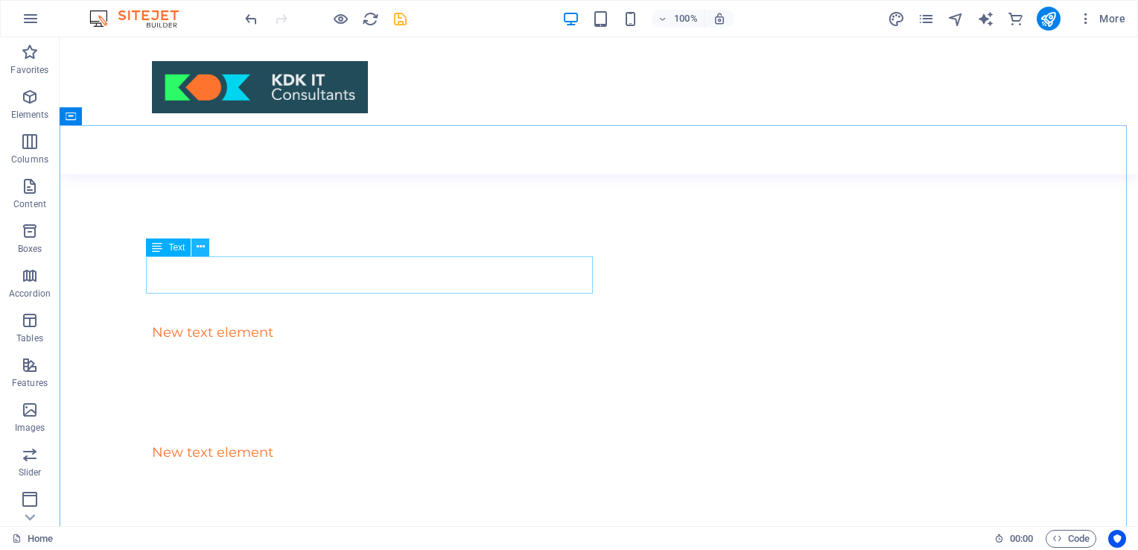
click at [206, 249] on button at bounding box center [200, 247] width 18 height 18
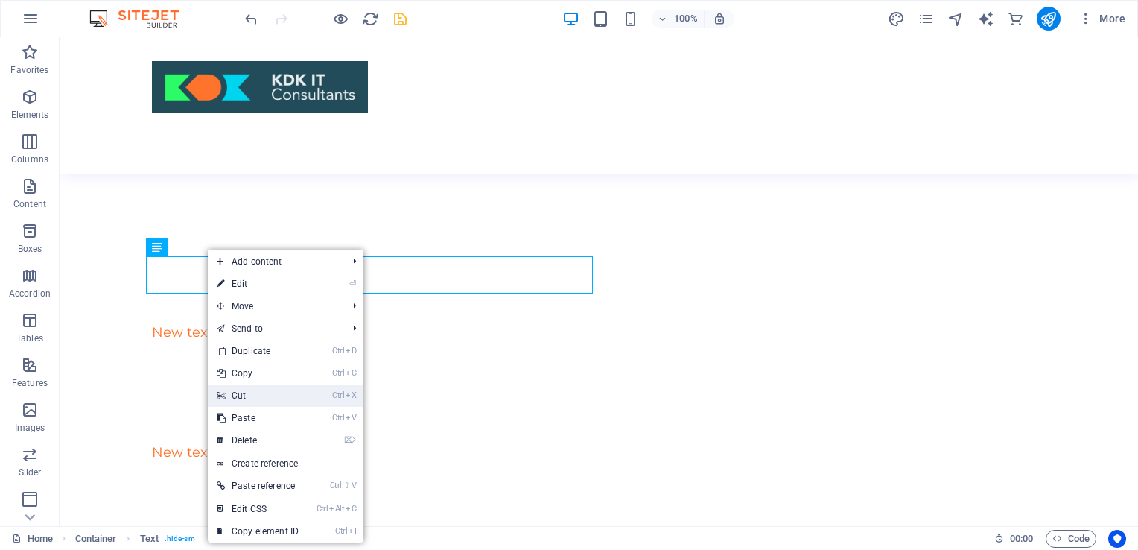
click at [249, 391] on link "Ctrl X Cut" at bounding box center [258, 395] width 100 height 22
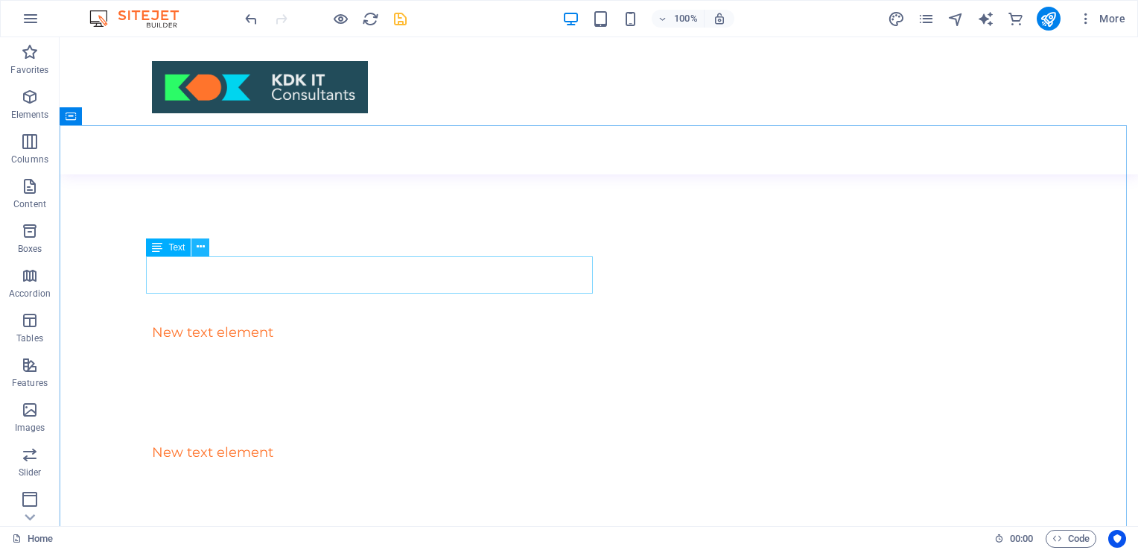
click at [203, 243] on icon at bounding box center [201, 247] width 8 height 16
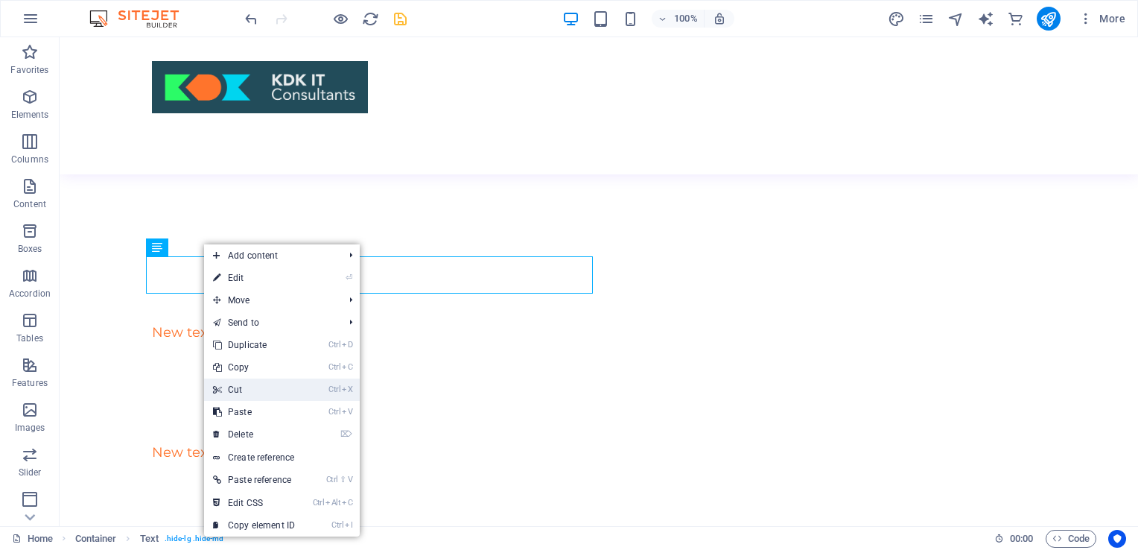
click at [252, 380] on link "Ctrl X Cut" at bounding box center [254, 389] width 100 height 22
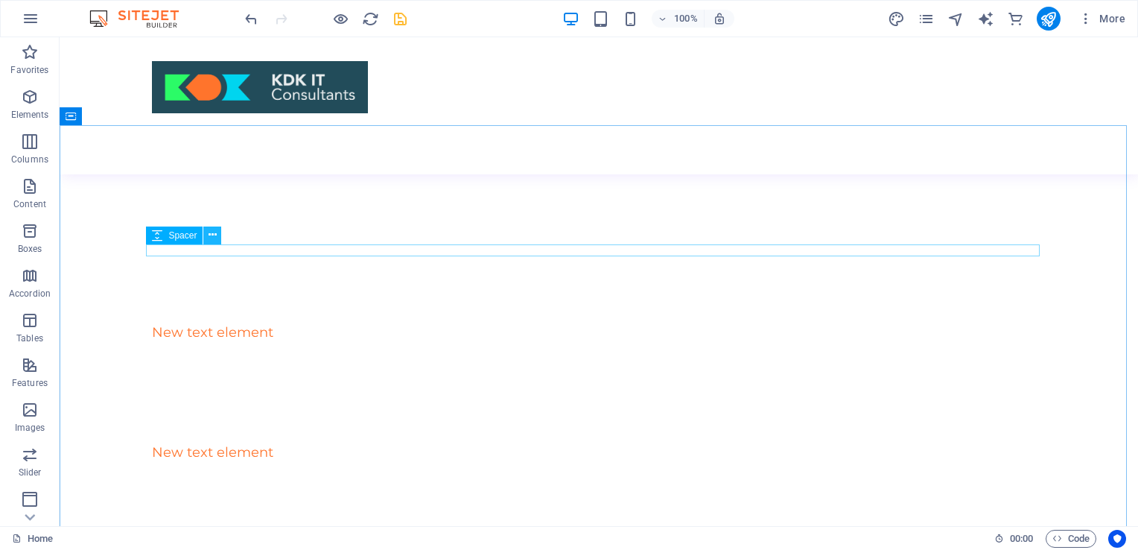
click at [210, 228] on icon at bounding box center [213, 235] width 8 height 16
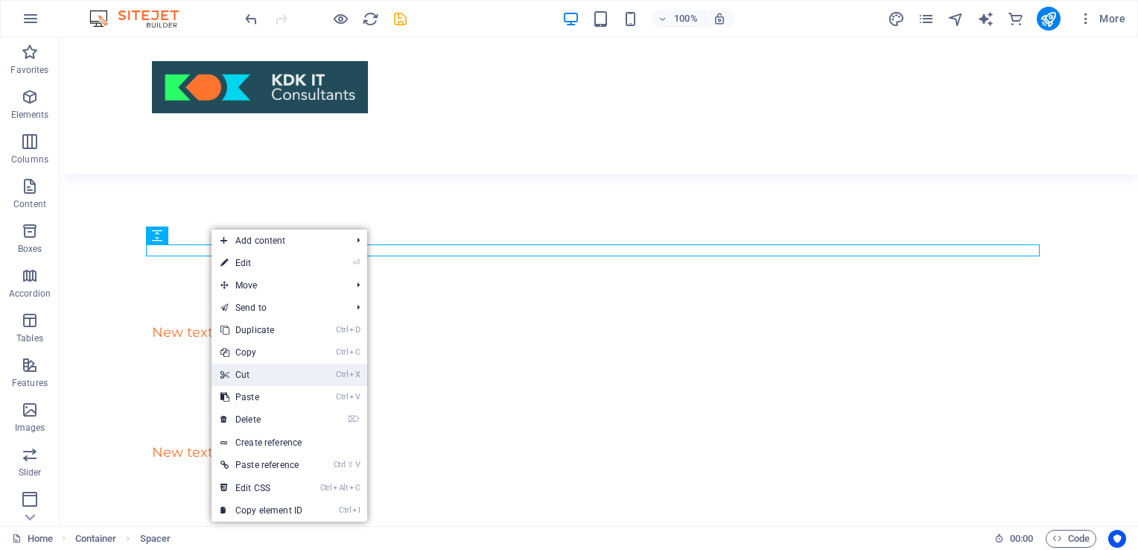
click at [265, 379] on link "Ctrl X Cut" at bounding box center [262, 374] width 100 height 22
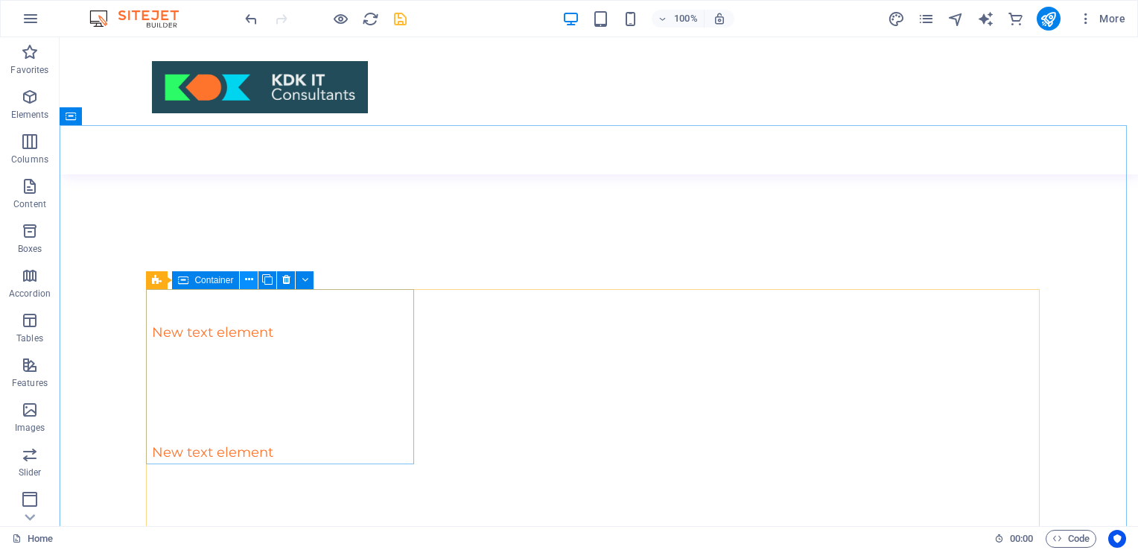
click at [252, 276] on icon at bounding box center [249, 280] width 8 height 16
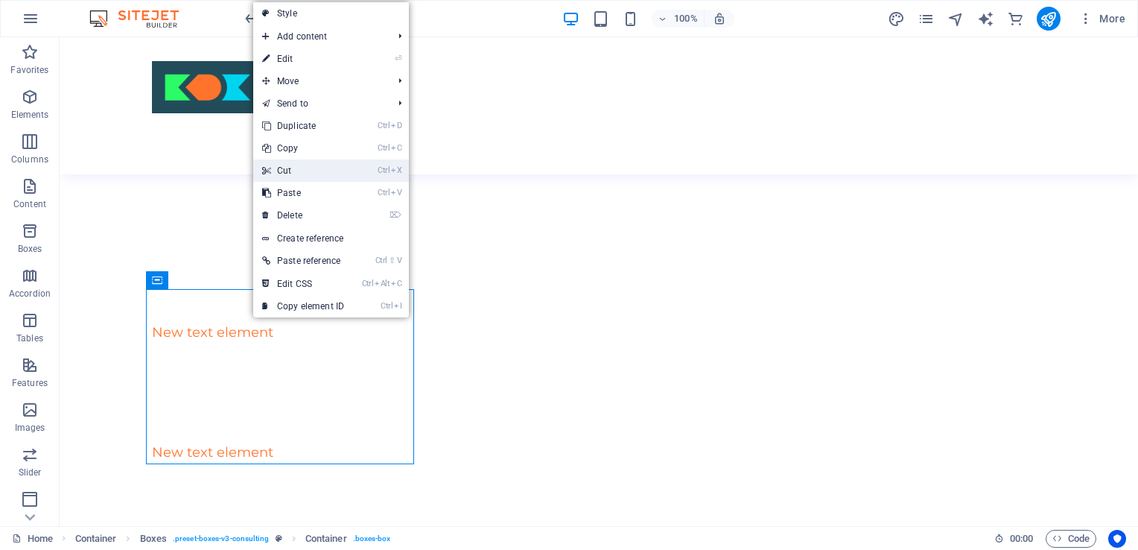
click at [302, 166] on link "Ctrl X Cut" at bounding box center [303, 170] width 100 height 22
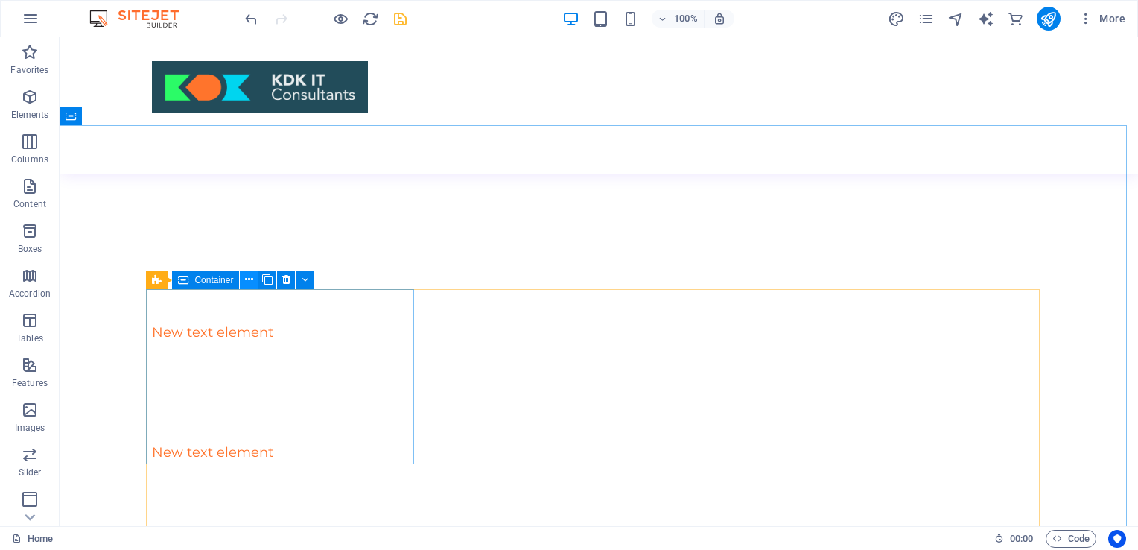
click at [247, 277] on icon at bounding box center [249, 280] width 8 height 16
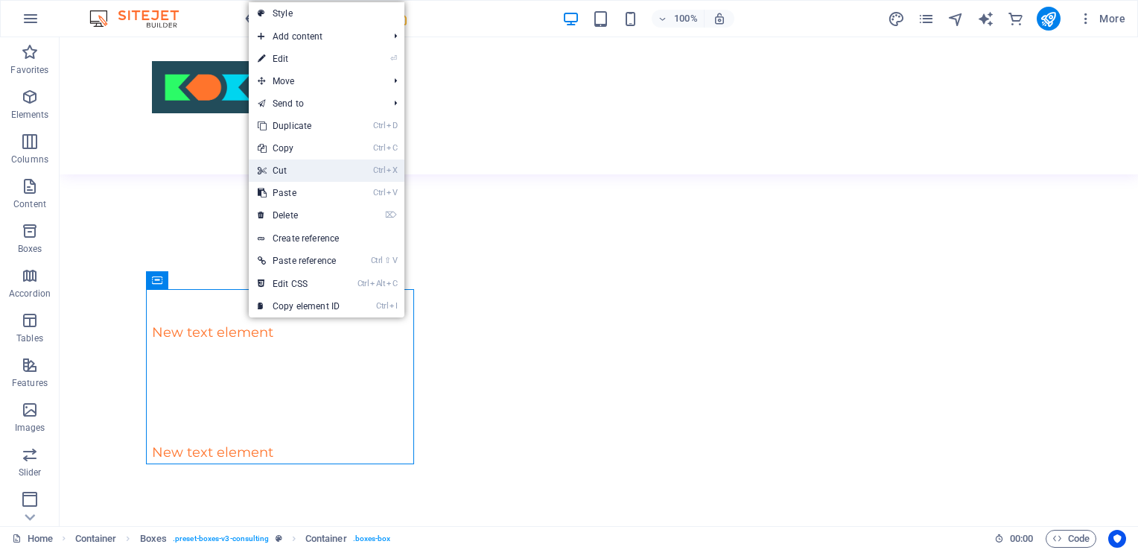
drag, startPoint x: 302, startPoint y: 172, endPoint x: 243, endPoint y: 135, distance: 69.6
click at [302, 172] on link "Ctrl X Cut" at bounding box center [299, 170] width 100 height 22
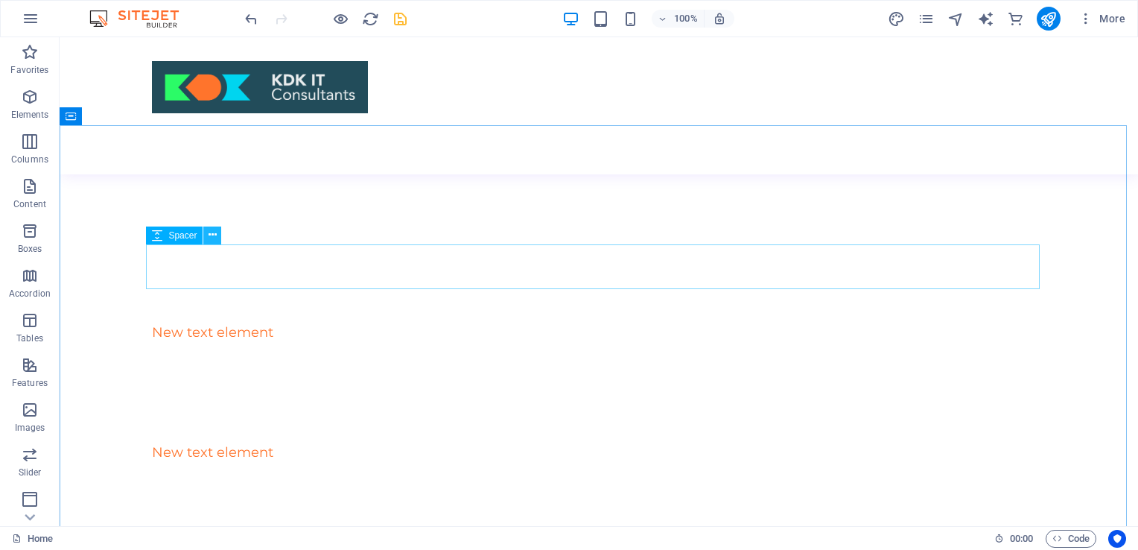
click at [212, 231] on icon at bounding box center [213, 235] width 8 height 16
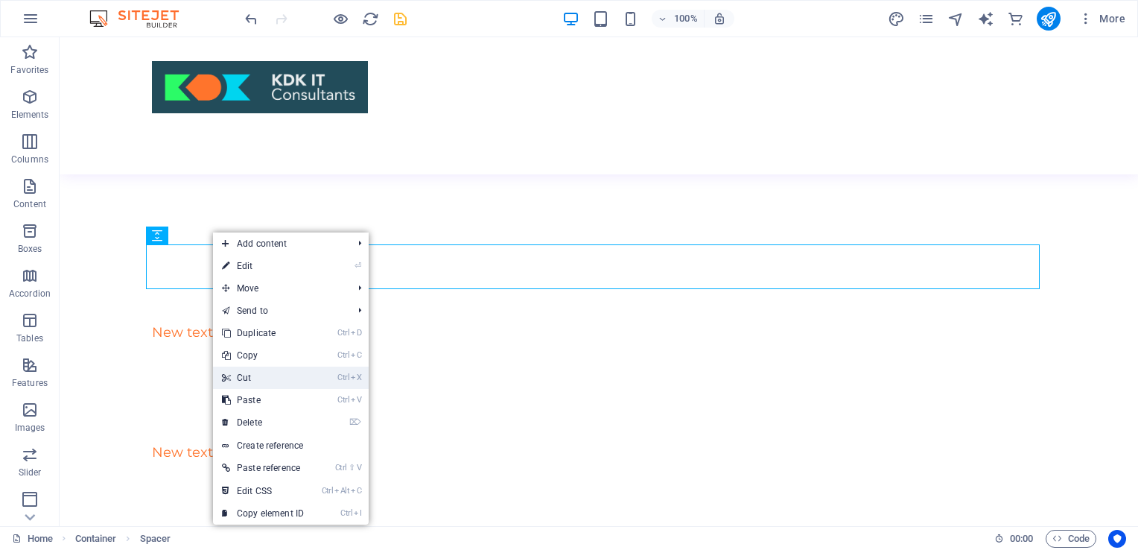
click at [256, 377] on link "Ctrl X Cut" at bounding box center [263, 377] width 100 height 22
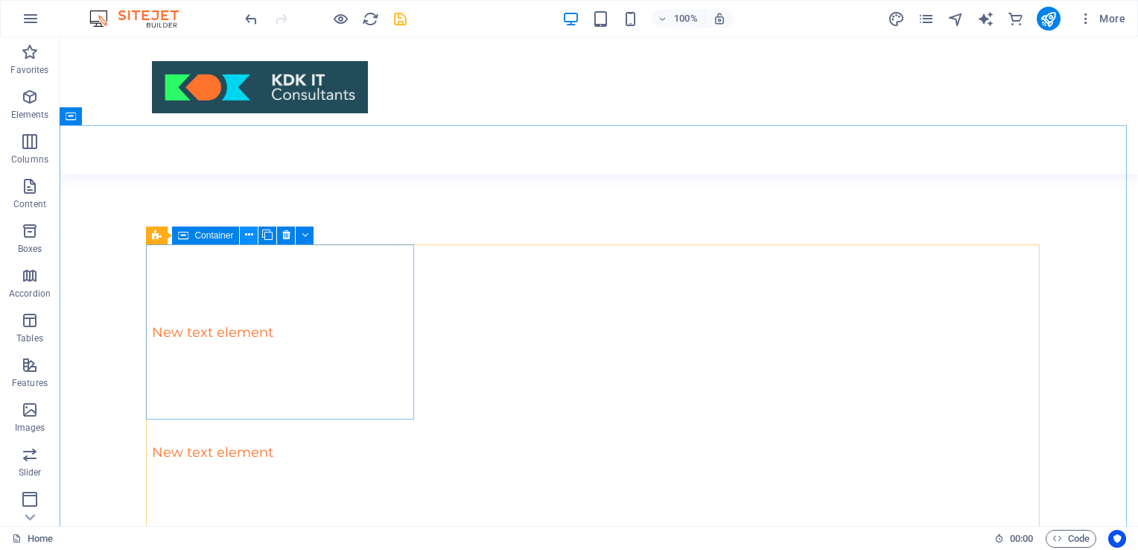
click at [248, 232] on icon at bounding box center [249, 235] width 8 height 16
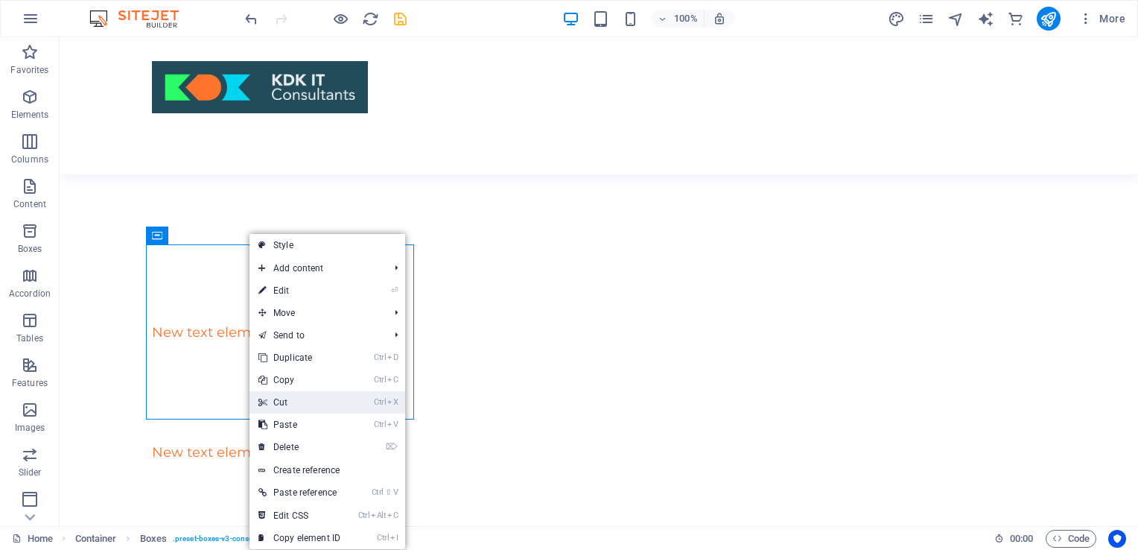
click at [287, 401] on link "Ctrl X Cut" at bounding box center [300, 402] width 100 height 22
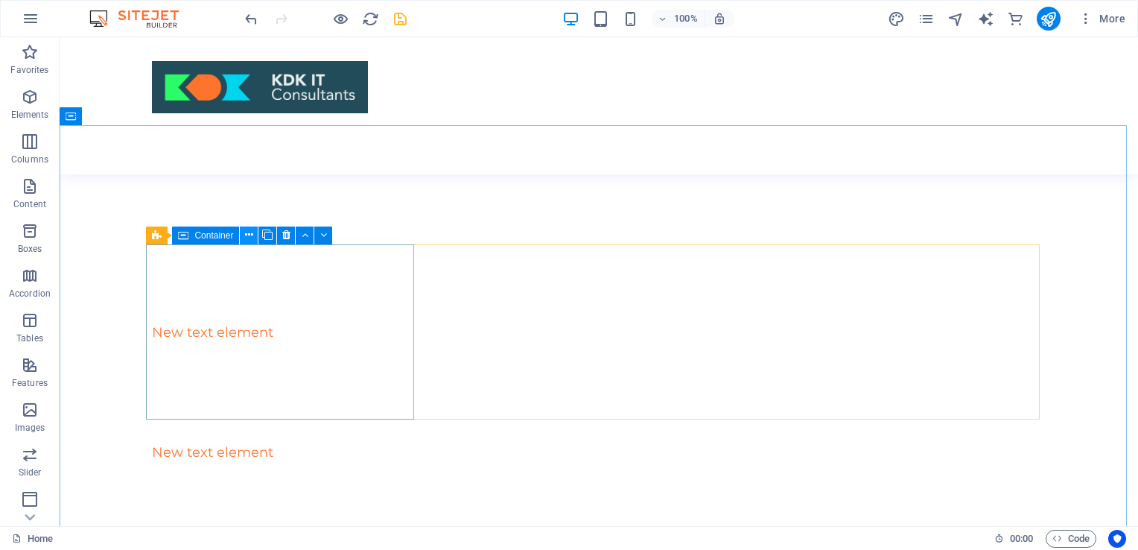
click at [247, 235] on icon at bounding box center [249, 235] width 8 height 16
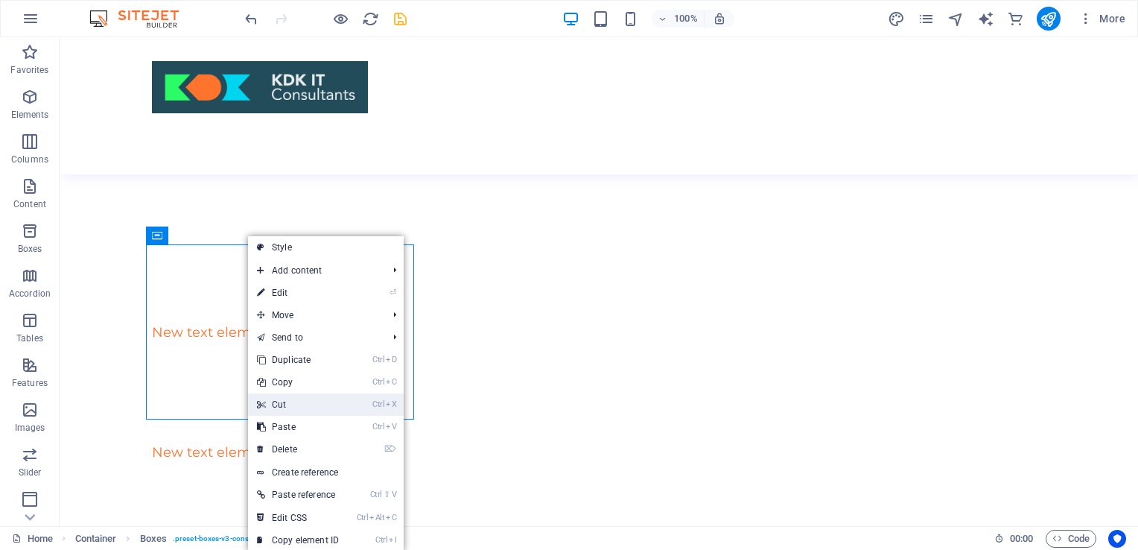
click at [284, 404] on link "Ctrl X Cut" at bounding box center [298, 404] width 100 height 22
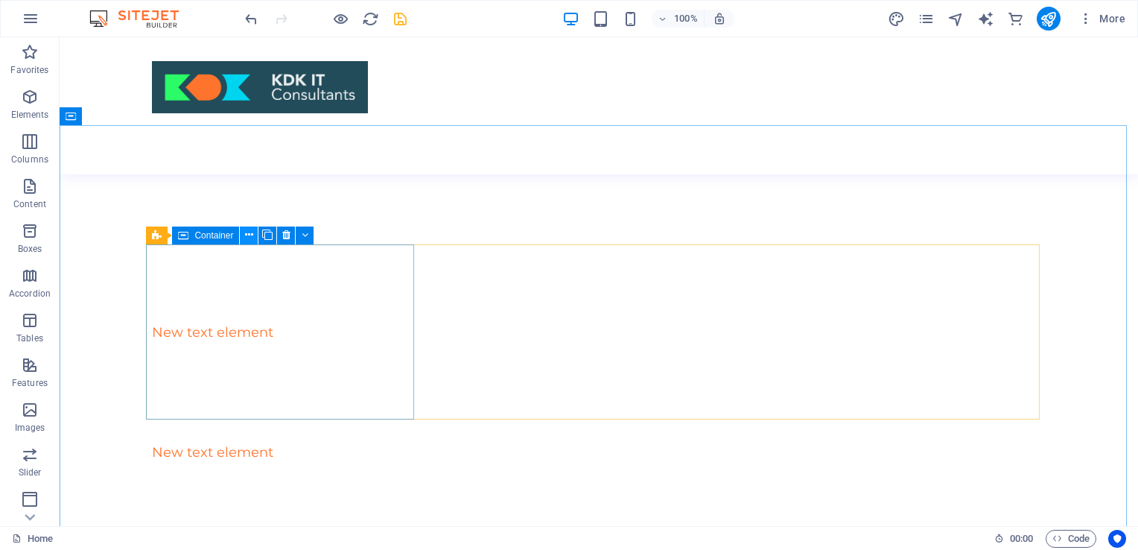
click at [248, 234] on icon at bounding box center [249, 235] width 8 height 16
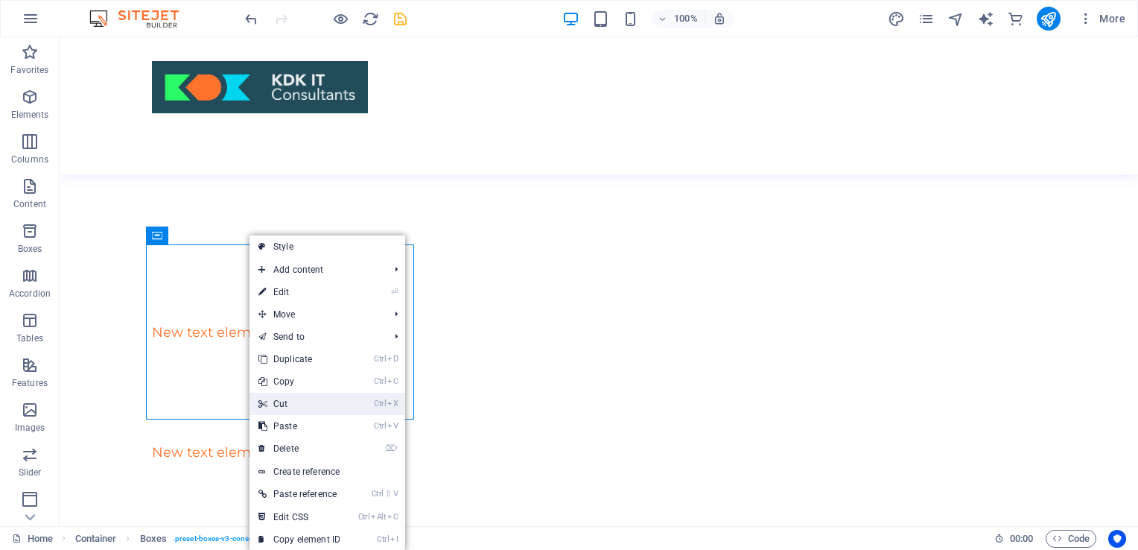
click at [296, 409] on link "Ctrl X Cut" at bounding box center [300, 404] width 100 height 22
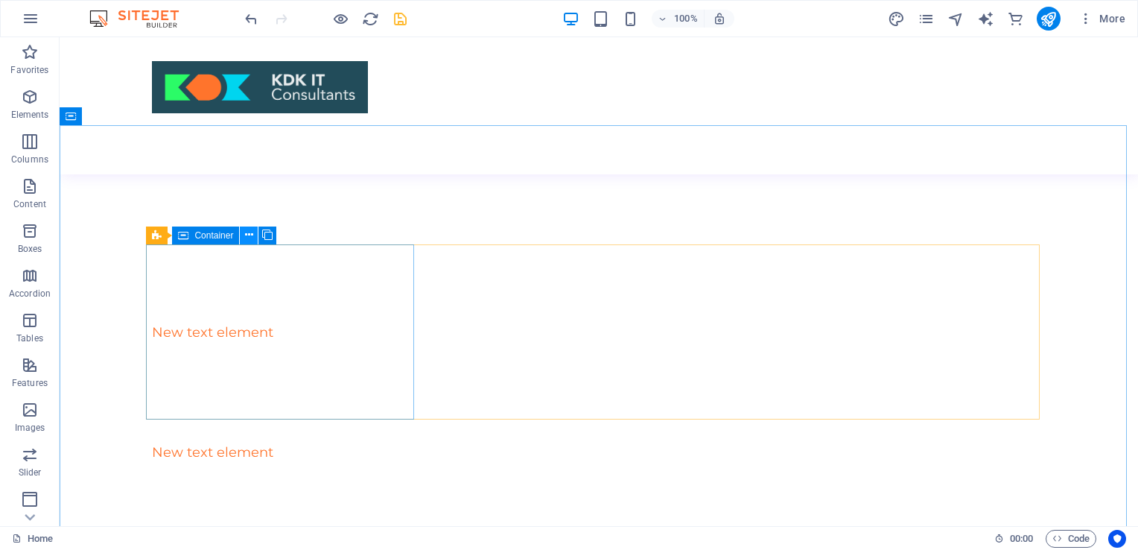
click at [246, 234] on icon at bounding box center [249, 235] width 8 height 16
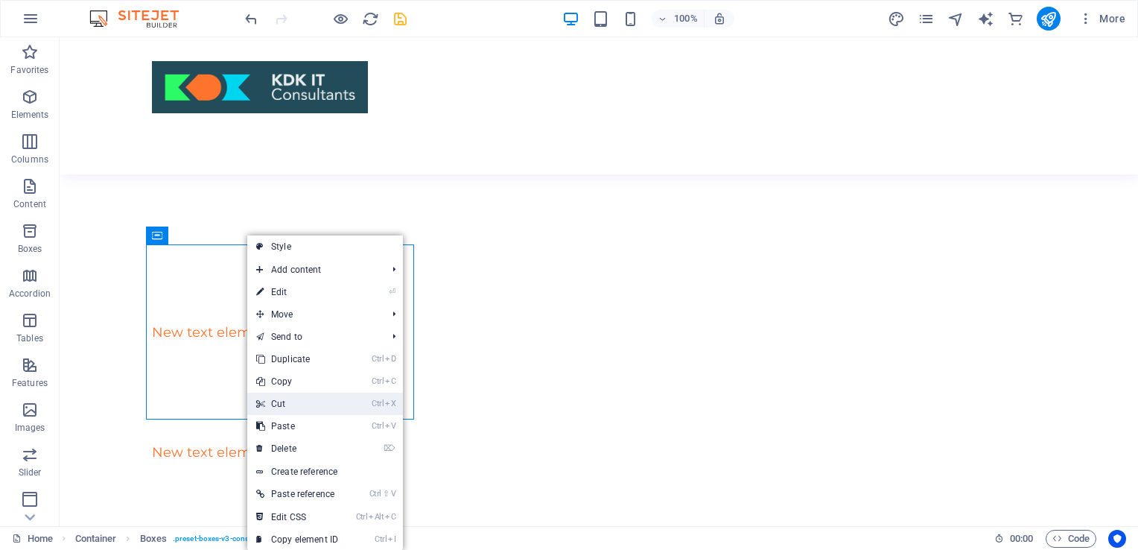
click at [292, 407] on link "Ctrl X Cut" at bounding box center [297, 404] width 100 height 22
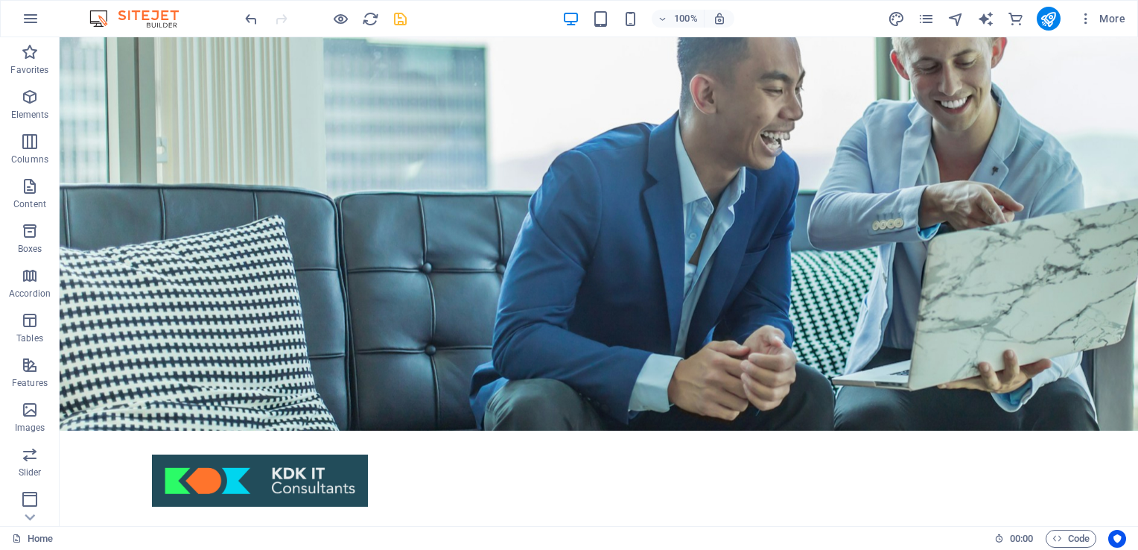
scroll to position [0, 0]
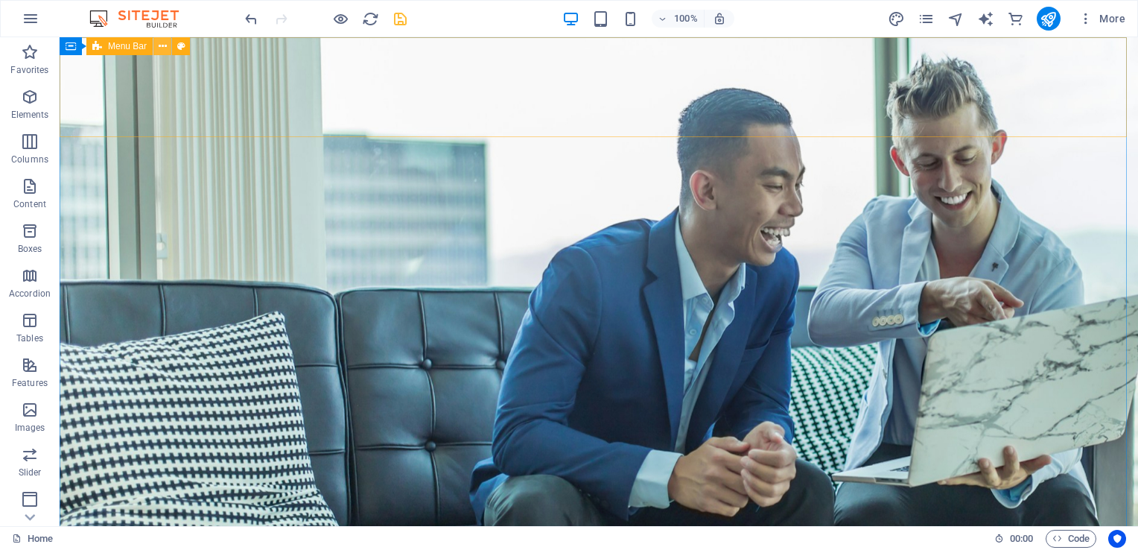
click at [160, 48] on icon at bounding box center [163, 47] width 8 height 16
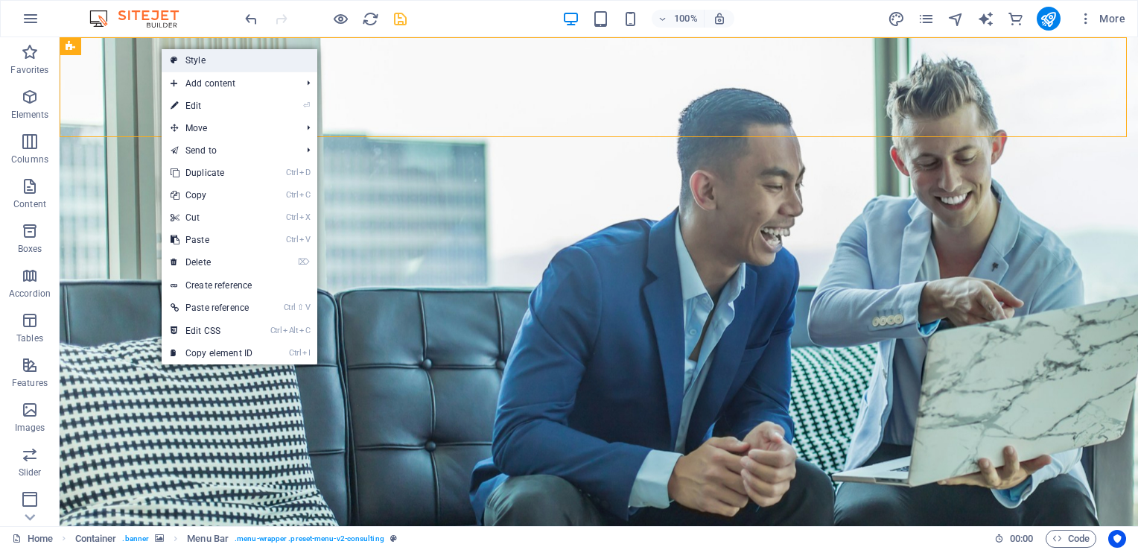
click at [208, 57] on link "Style" at bounding box center [240, 60] width 156 height 22
select select "rem"
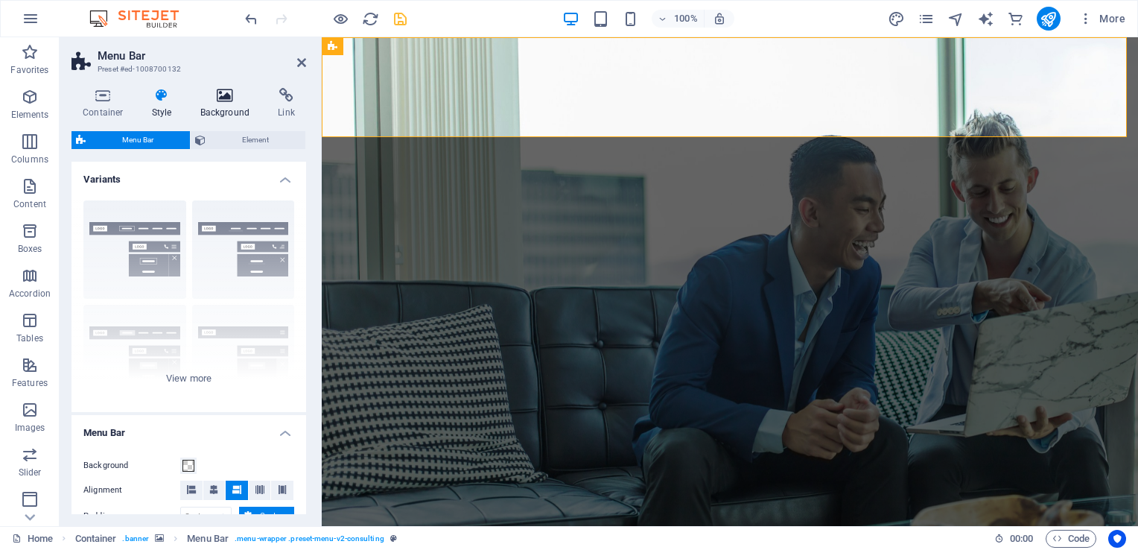
click at [230, 99] on icon at bounding box center [225, 95] width 72 height 15
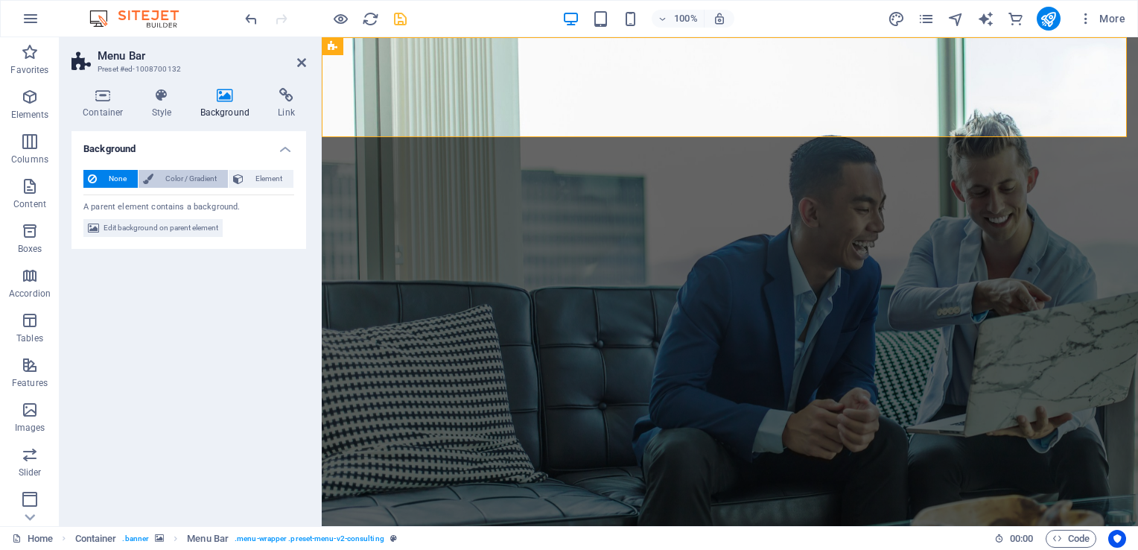
click at [188, 176] on span "Color / Gradient" at bounding box center [191, 179] width 66 height 18
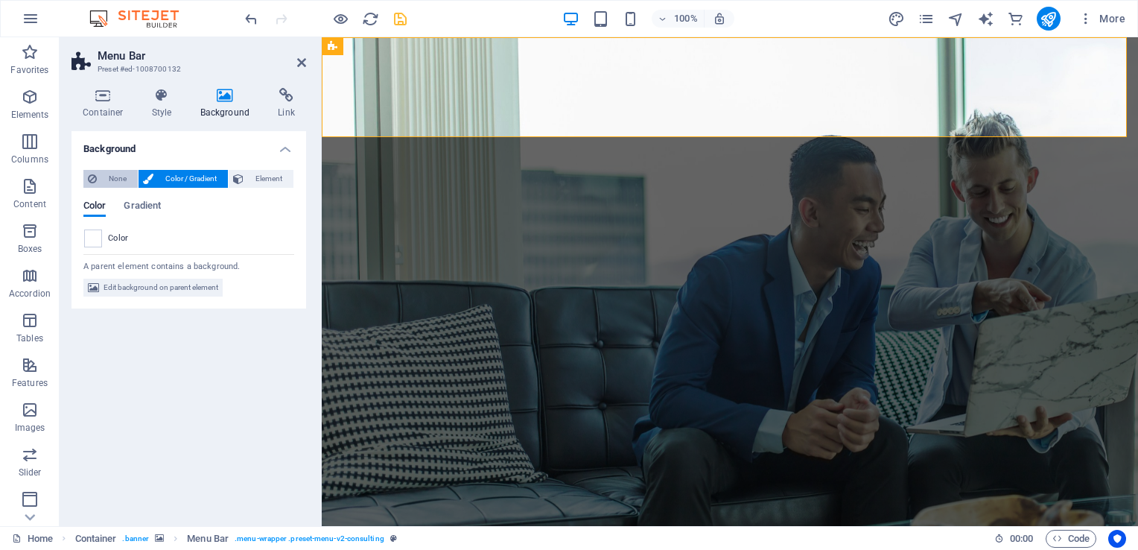
click at [113, 177] on span "None" at bounding box center [117, 179] width 32 height 18
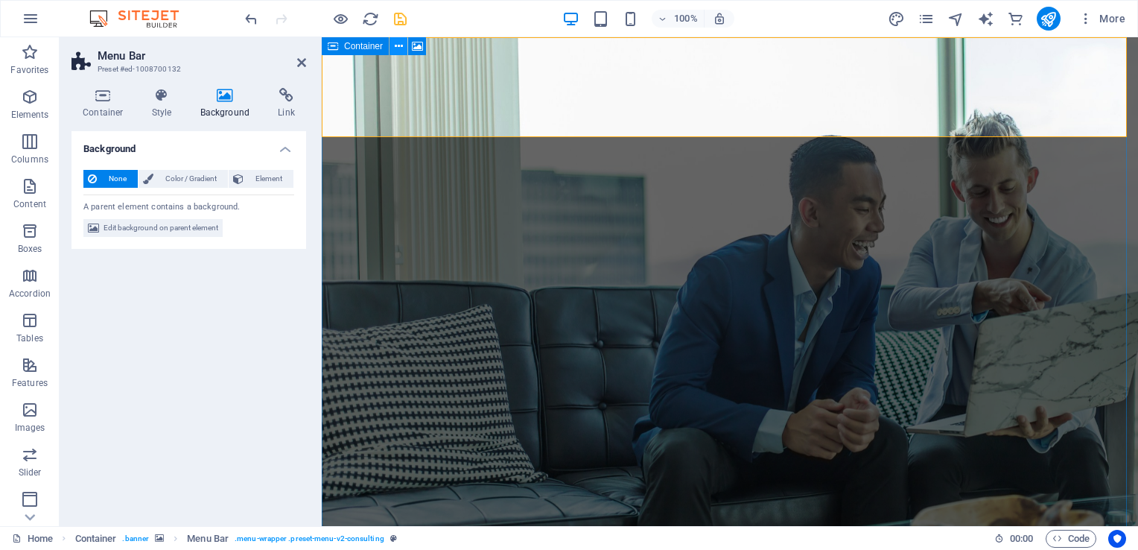
click at [398, 43] on icon at bounding box center [399, 47] width 8 height 16
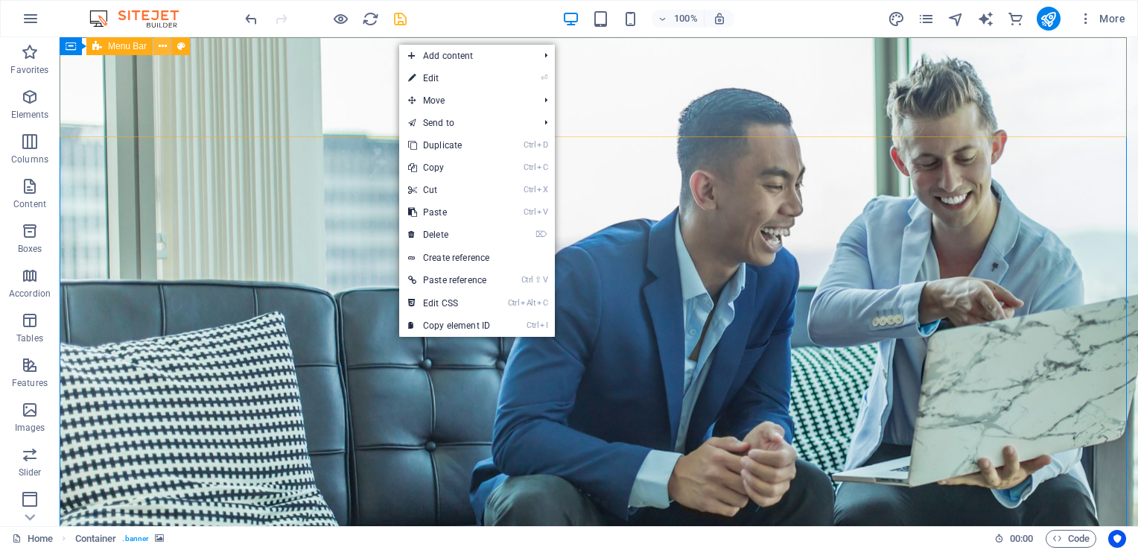
click at [164, 42] on icon at bounding box center [163, 47] width 8 height 16
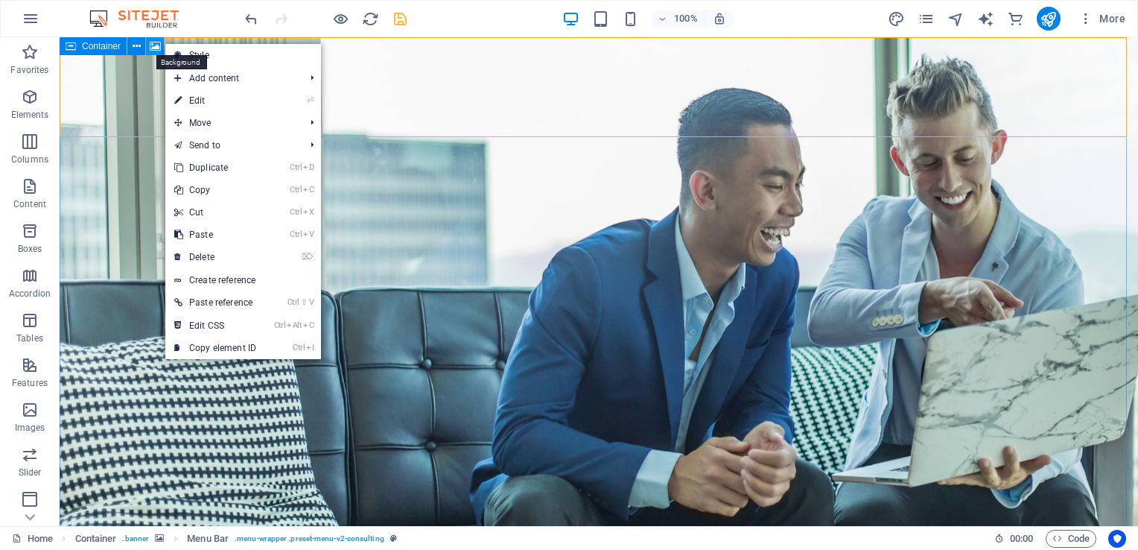
click at [154, 42] on icon at bounding box center [155, 47] width 11 height 16
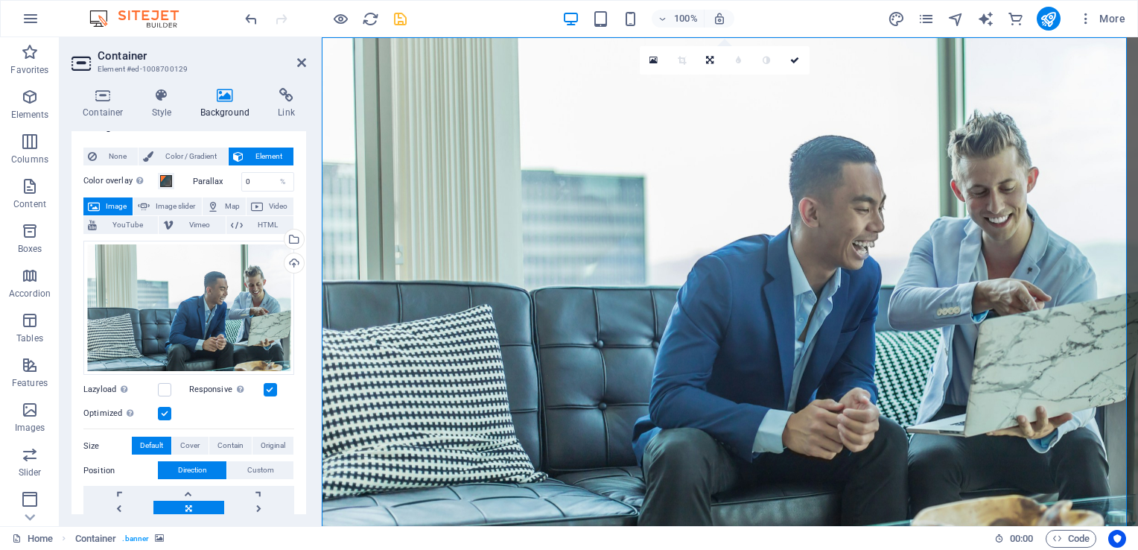
scroll to position [21, 0]
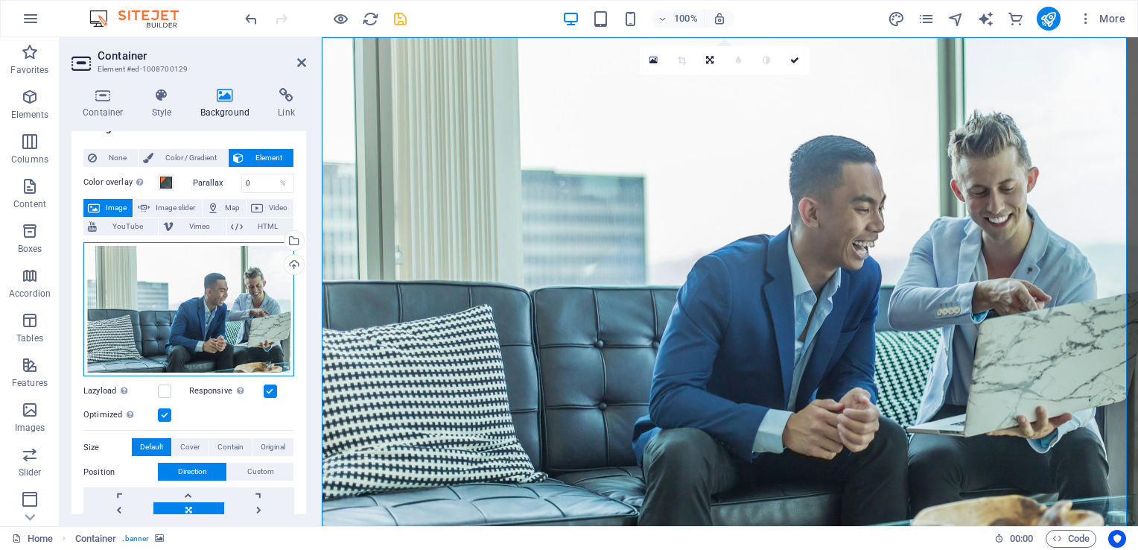
click at [187, 274] on div "Drag files here, click to choose files or select files from Files or our free s…" at bounding box center [188, 309] width 211 height 135
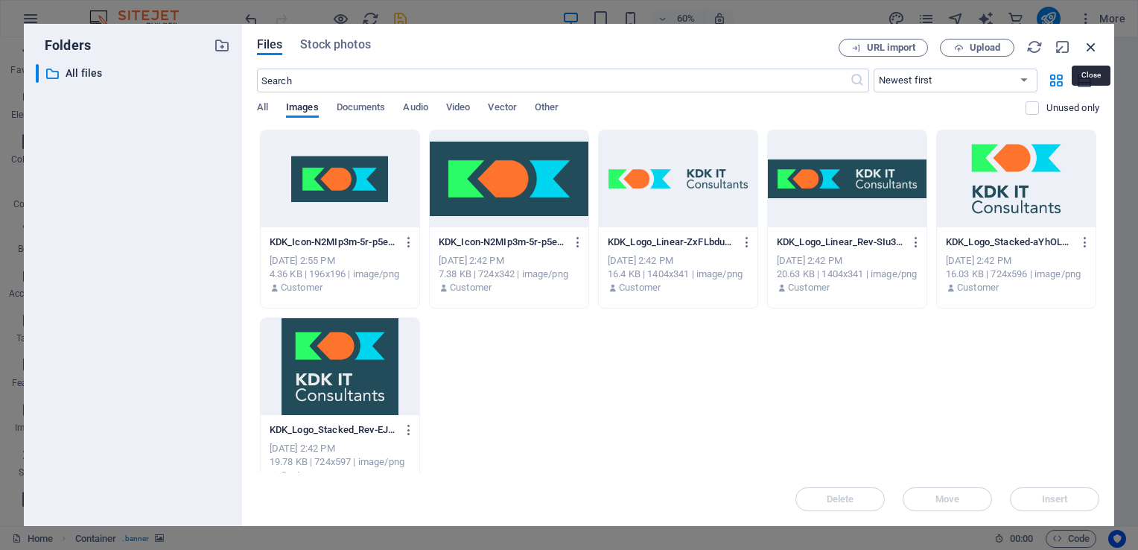
click at [1096, 43] on icon "button" at bounding box center [1091, 47] width 16 height 16
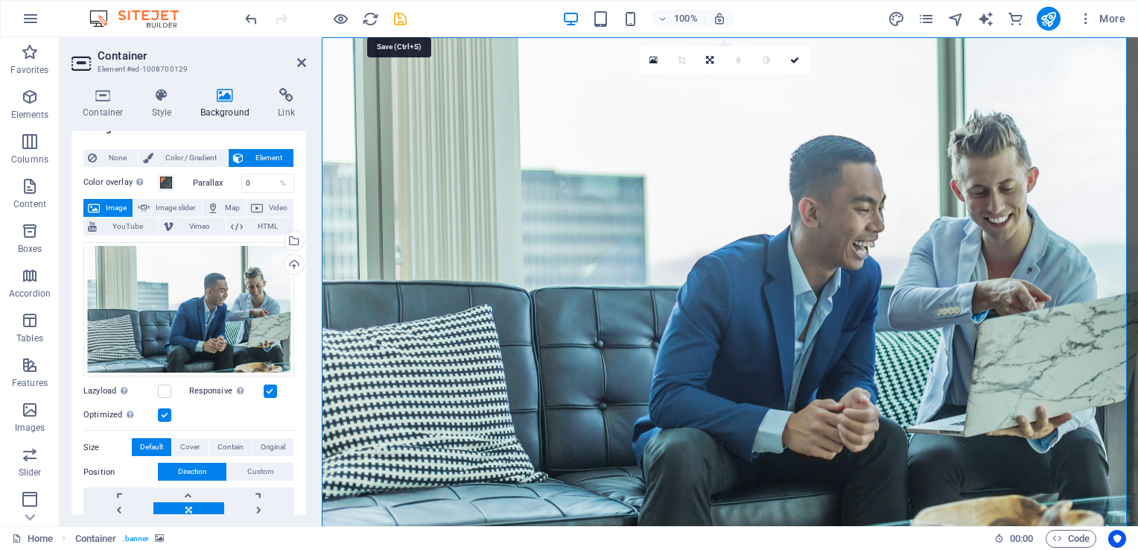
click at [403, 19] on icon "save" at bounding box center [400, 18] width 17 height 17
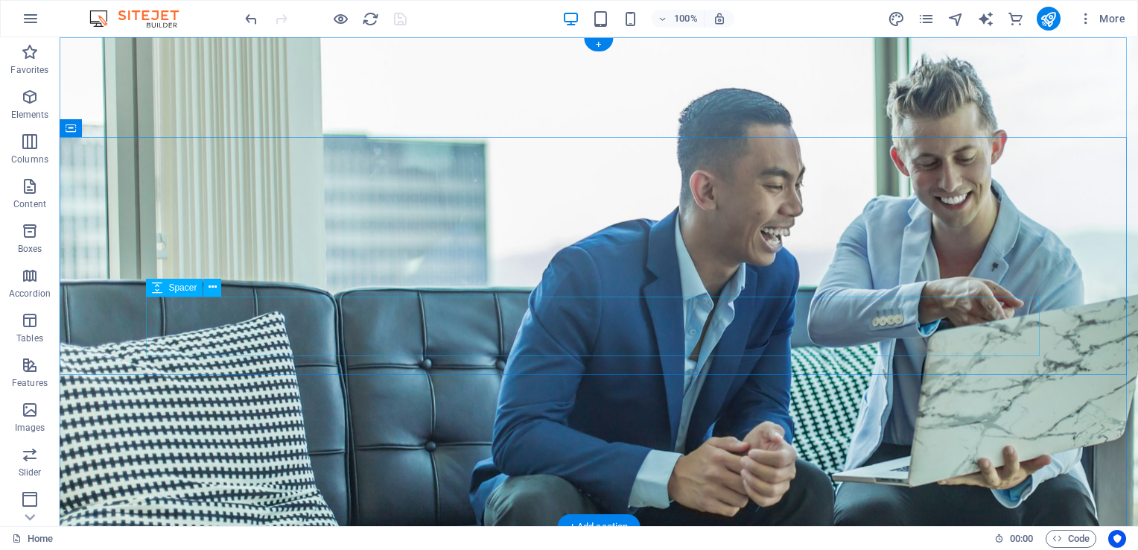
click at [212, 288] on icon at bounding box center [213, 287] width 8 height 16
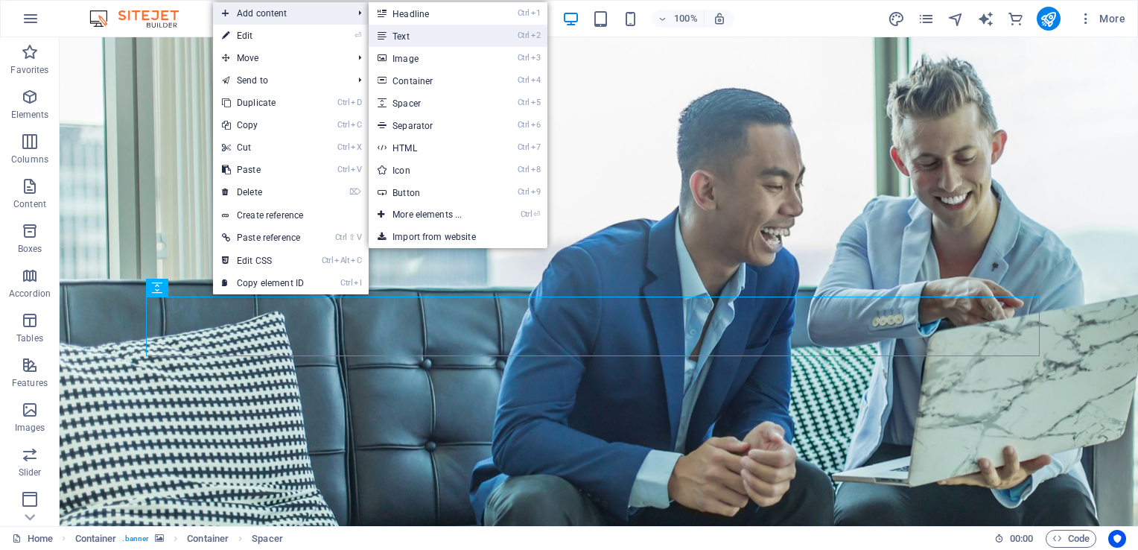
click at [429, 38] on link "Ctrl 2 Text" at bounding box center [430, 36] width 123 height 22
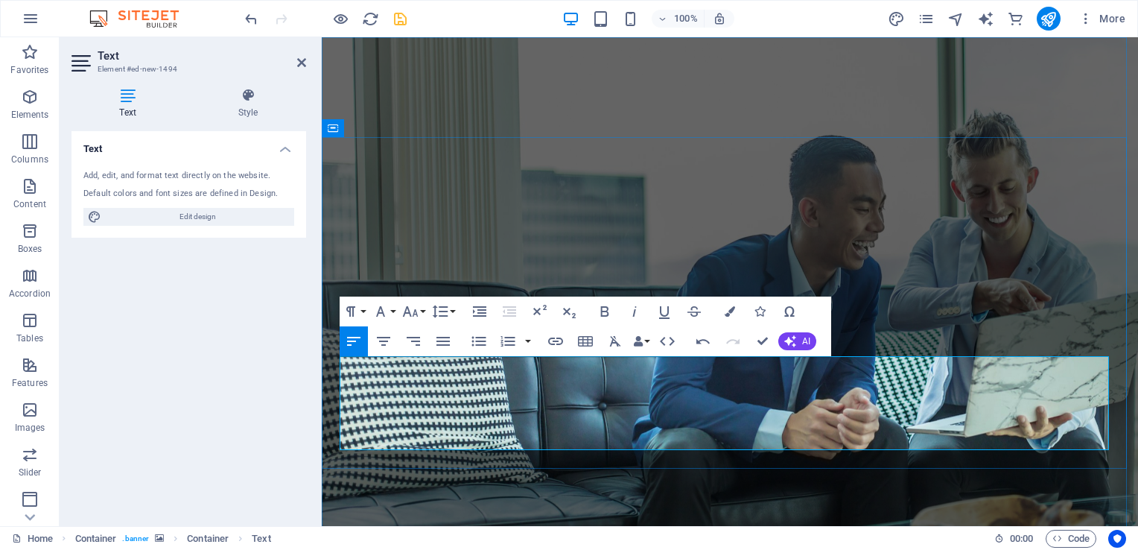
scroll to position [7036, 1]
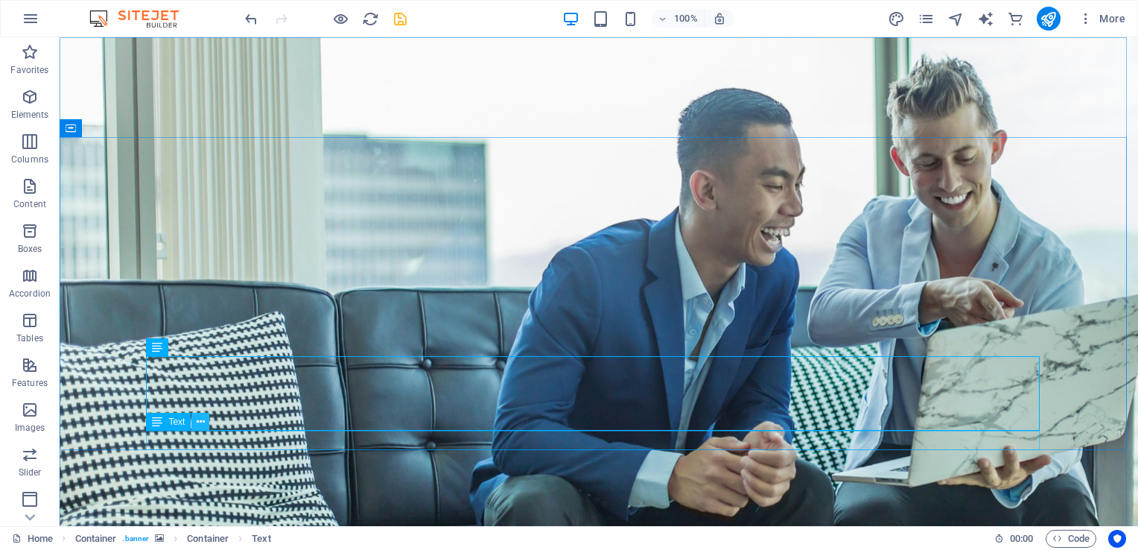
click at [203, 425] on icon at bounding box center [201, 422] width 8 height 16
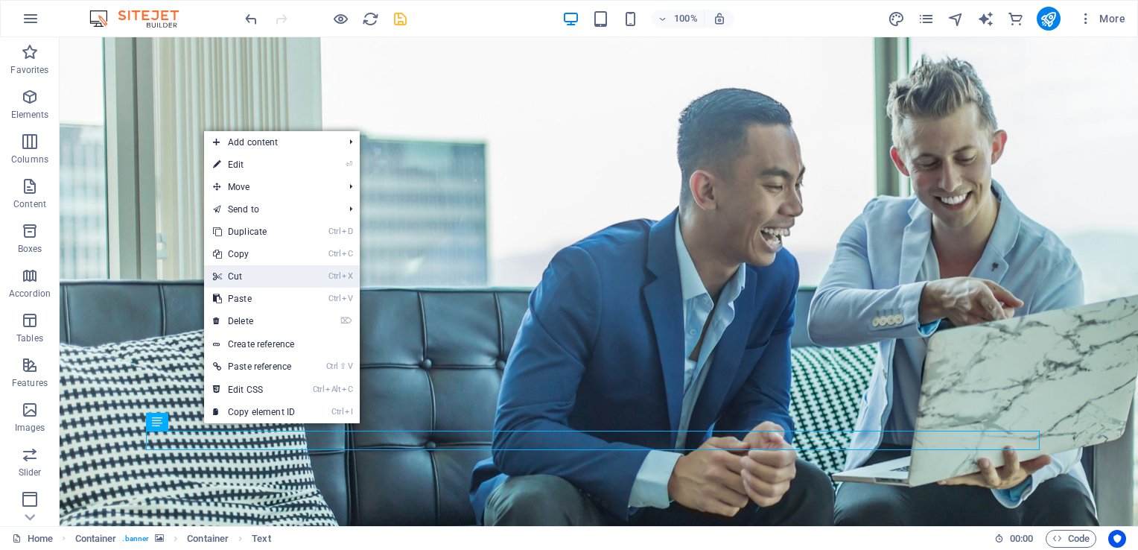
click at [271, 273] on link "Ctrl X Cut" at bounding box center [254, 276] width 100 height 22
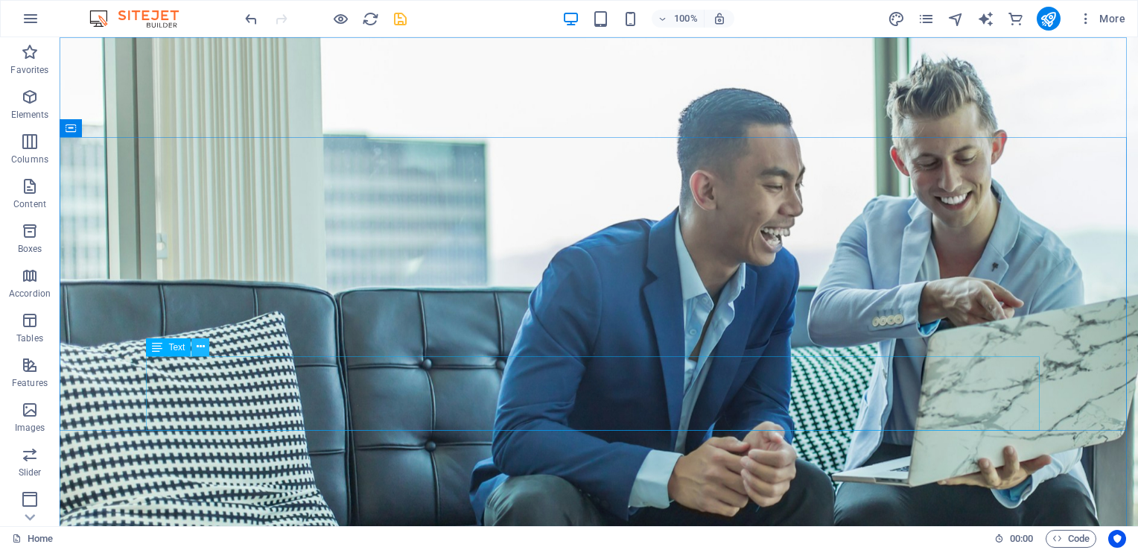
click at [197, 345] on icon at bounding box center [201, 347] width 8 height 16
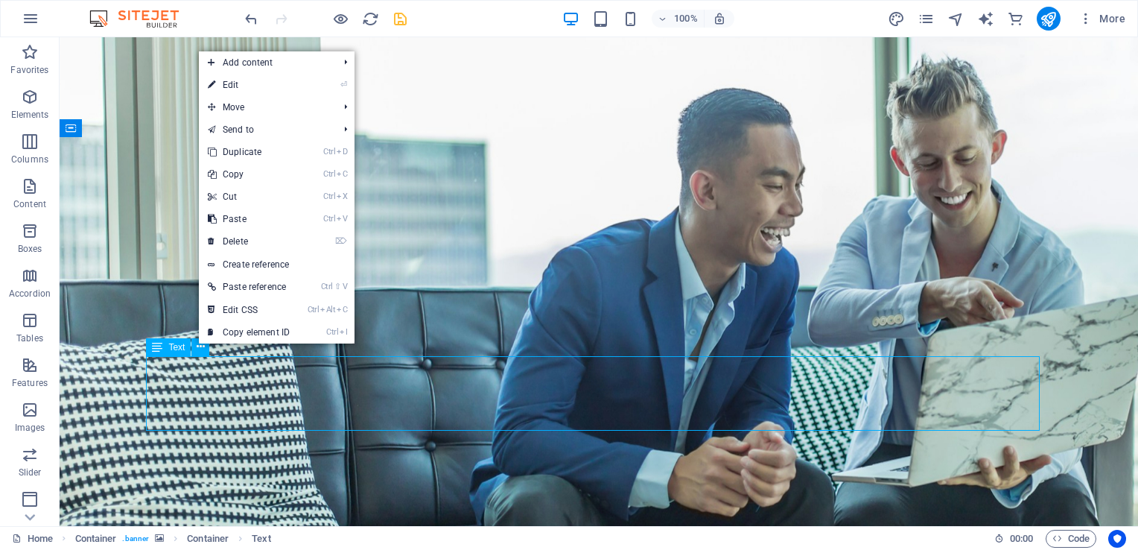
click at [180, 346] on span "Text" at bounding box center [176, 347] width 16 height 9
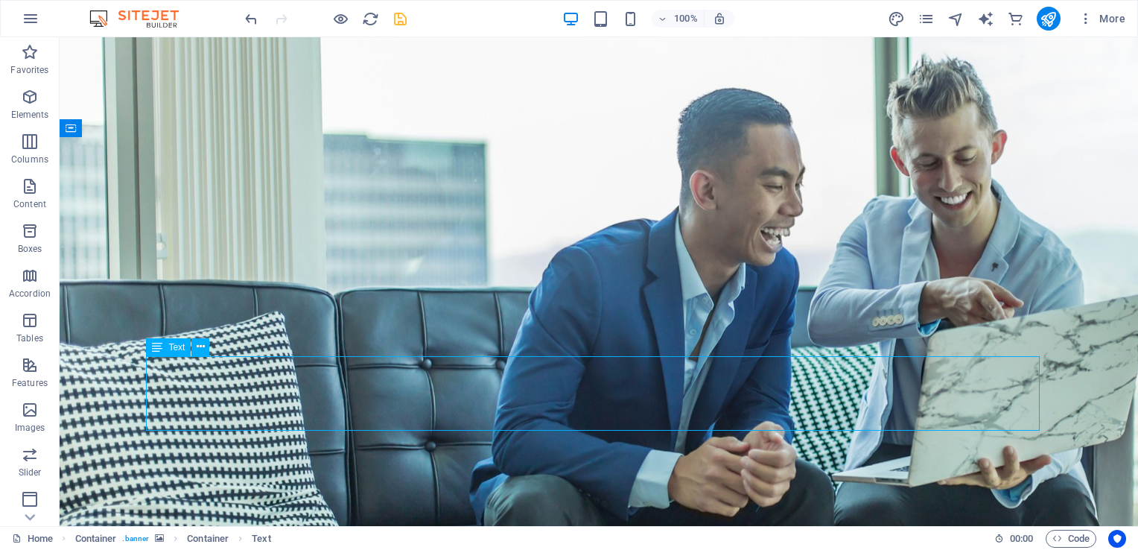
click at [164, 352] on div "Text" at bounding box center [168, 347] width 45 height 18
click at [171, 350] on span "Text" at bounding box center [176, 347] width 16 height 9
click at [155, 350] on icon at bounding box center [157, 347] width 10 height 18
click at [206, 340] on button at bounding box center [200, 347] width 18 height 18
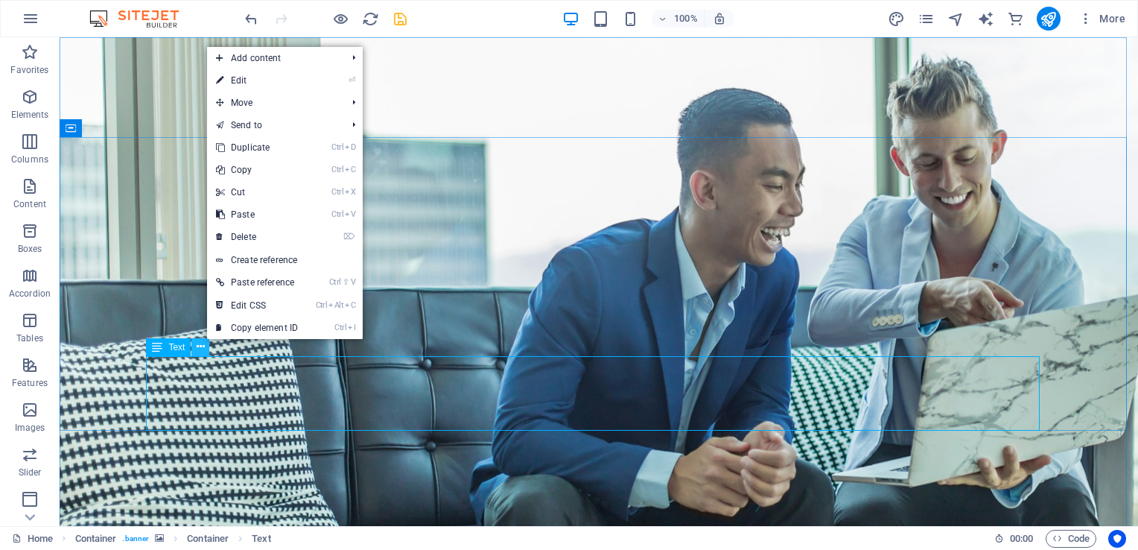
click at [206, 340] on button at bounding box center [200, 347] width 18 height 18
click at [280, 302] on link "Ctrl Alt C Edit CSS" at bounding box center [257, 305] width 100 height 22
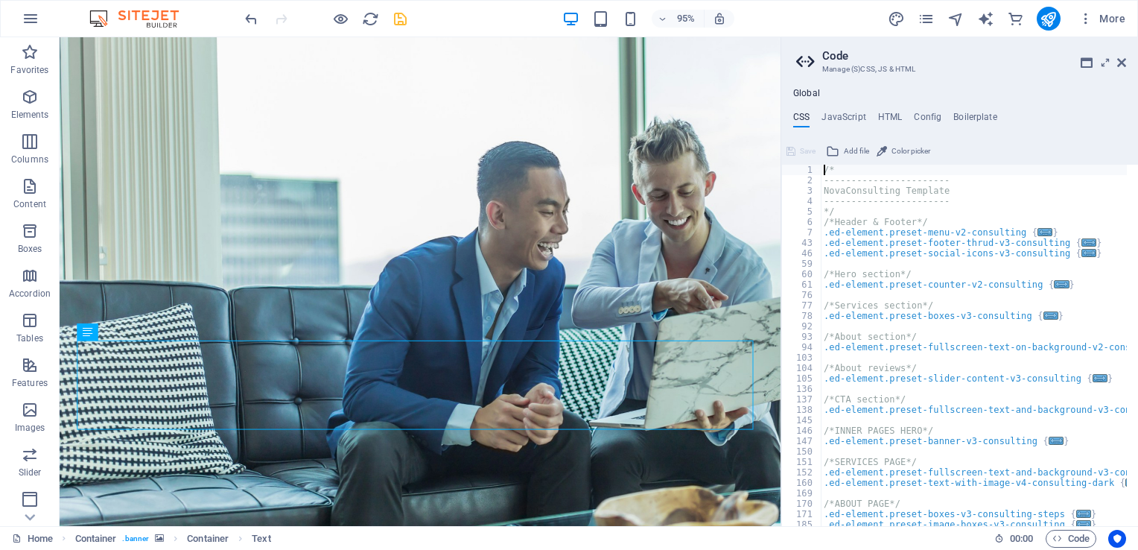
click at [1016, 448] on div "/* ----------------------- NovaConsulting Template ----------------------- */ /…" at bounding box center [1002, 351] width 362 height 372
type textarea ".ed-element.preset-text-with-image-v4-consulting-dark {"
type textarea ".ed-element.preset-image-boxes-v3-consulting {"
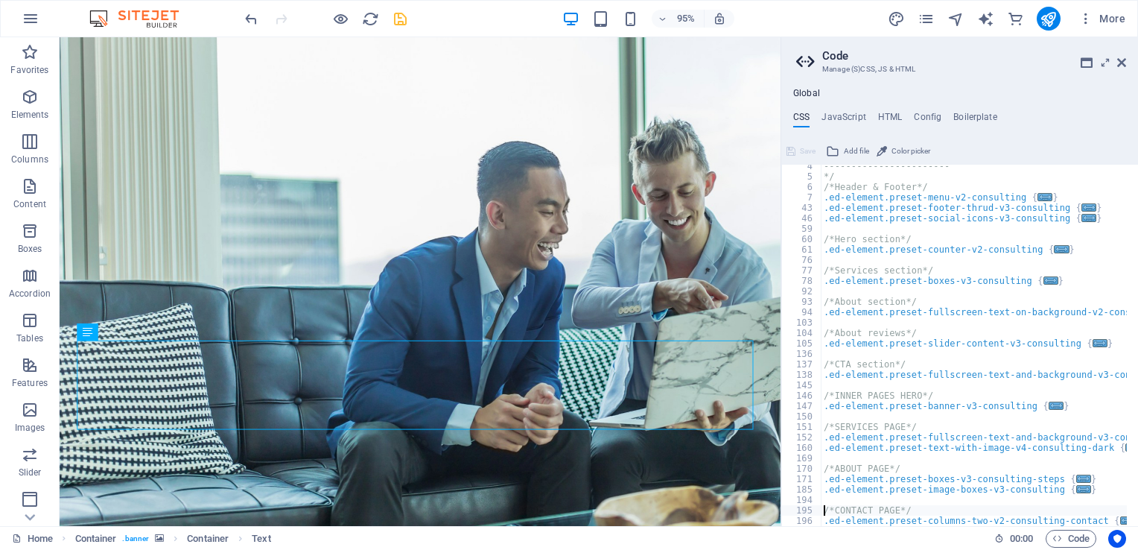
type textarea ".ed-element.preset-social-icons-v3-consulting-contact {"
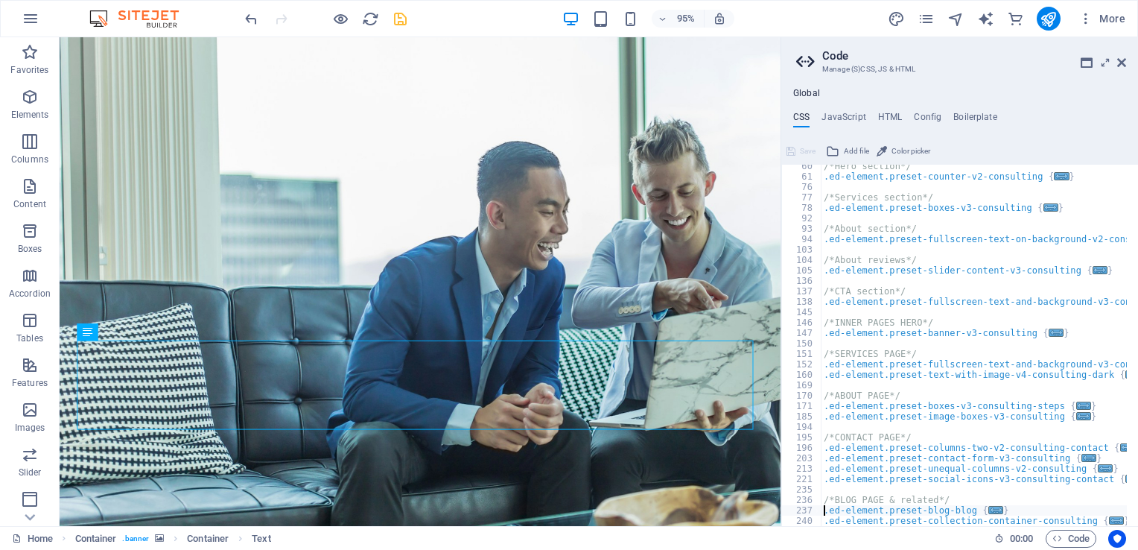
type textarea ".ed-element.preset-collection-container-consulting-home {"
type textarea "}"
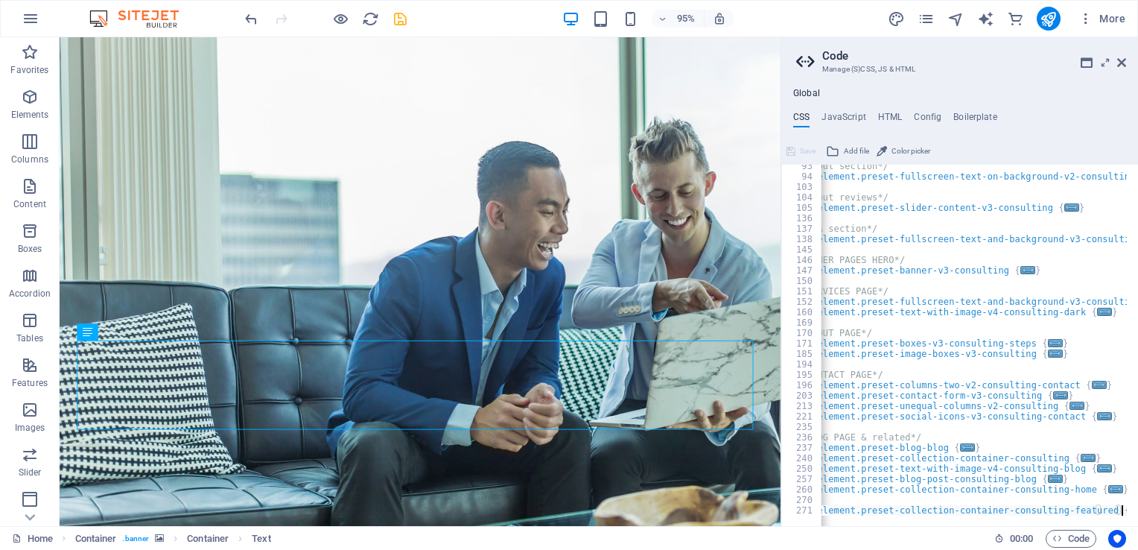
scroll to position [0, 28]
drag, startPoint x: 498, startPoint y: 440, endPoint x: 237, endPoint y: 390, distance: 265.6
click at [129, 333] on icon at bounding box center [127, 331] width 7 height 15
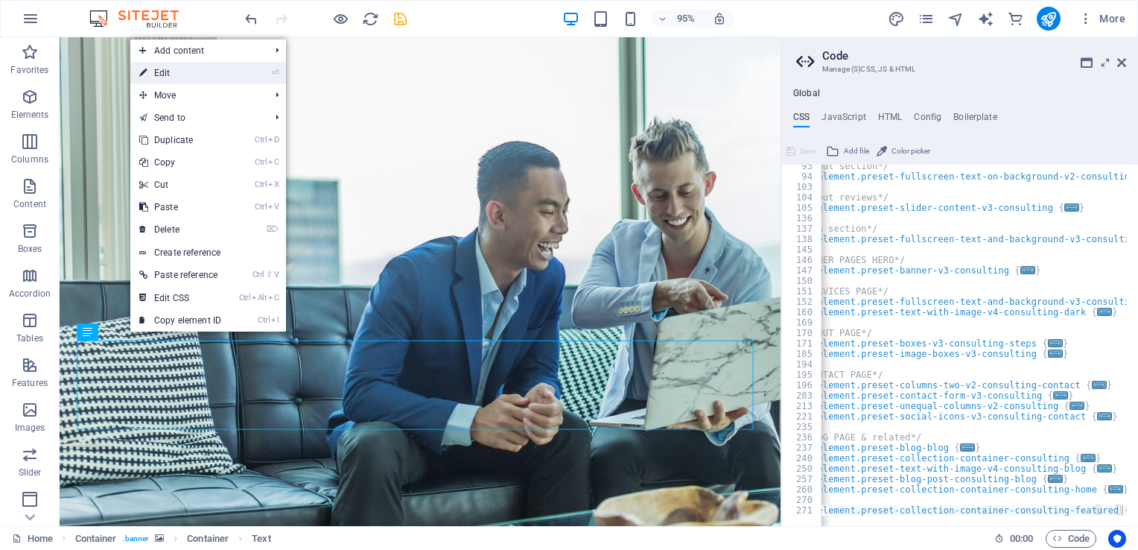
click at [214, 73] on link "⏎ Edit" at bounding box center [180, 73] width 100 height 22
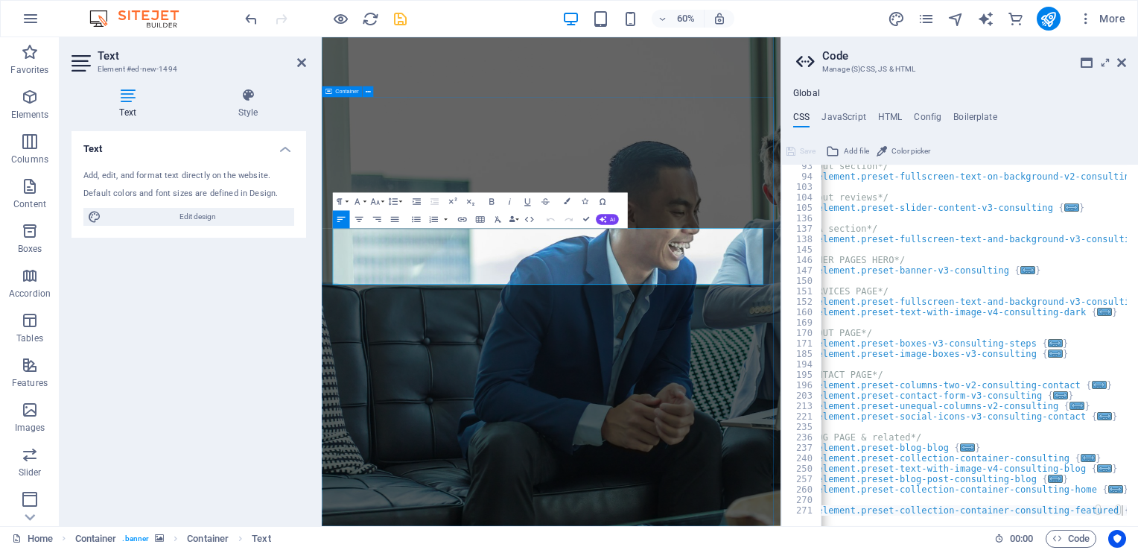
drag, startPoint x: 714, startPoint y: 442, endPoint x: 338, endPoint y: 366, distance: 383.7
click at [244, 106] on h4 "Style" at bounding box center [248, 103] width 116 height 31
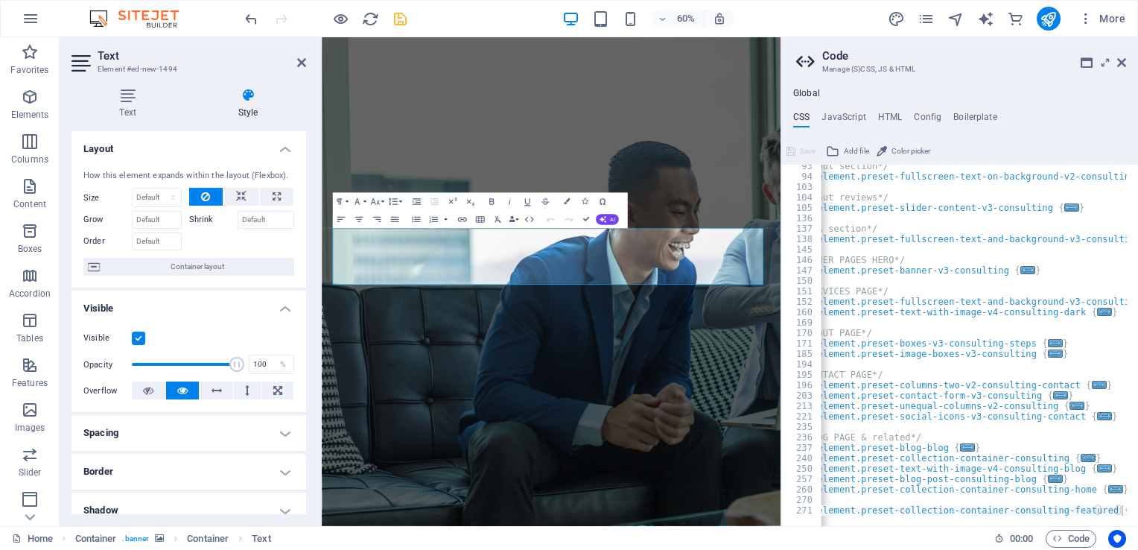
scroll to position [32, 0]
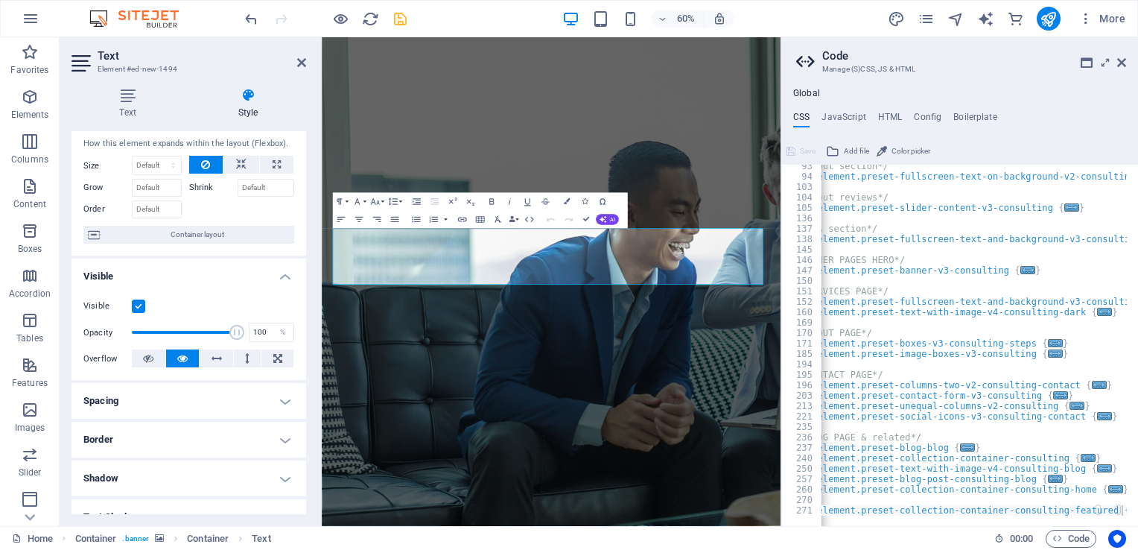
drag, startPoint x: 302, startPoint y: 265, endPoint x: 309, endPoint y: 401, distance: 136.5
click at [310, 404] on div "Text Style Text Add, edit, and format text directly on the website. Default col…" at bounding box center [189, 301] width 258 height 450
drag, startPoint x: 307, startPoint y: 358, endPoint x: 308, endPoint y: 402, distance: 44.0
click at [308, 402] on div "Text Style Text Add, edit, and format text directly on the website. Default col…" at bounding box center [189, 301] width 258 height 450
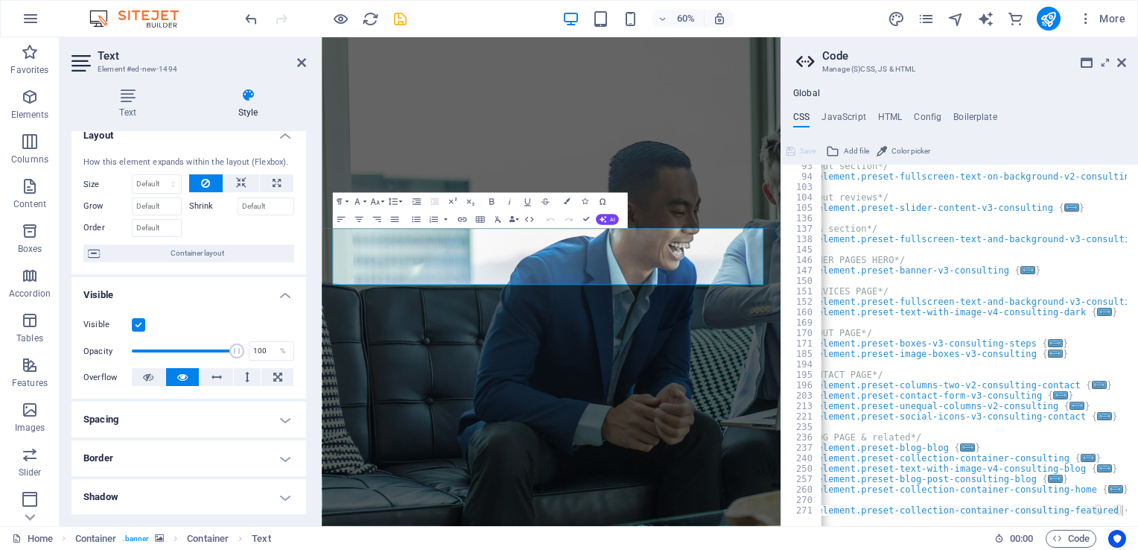
scroll to position [0, 0]
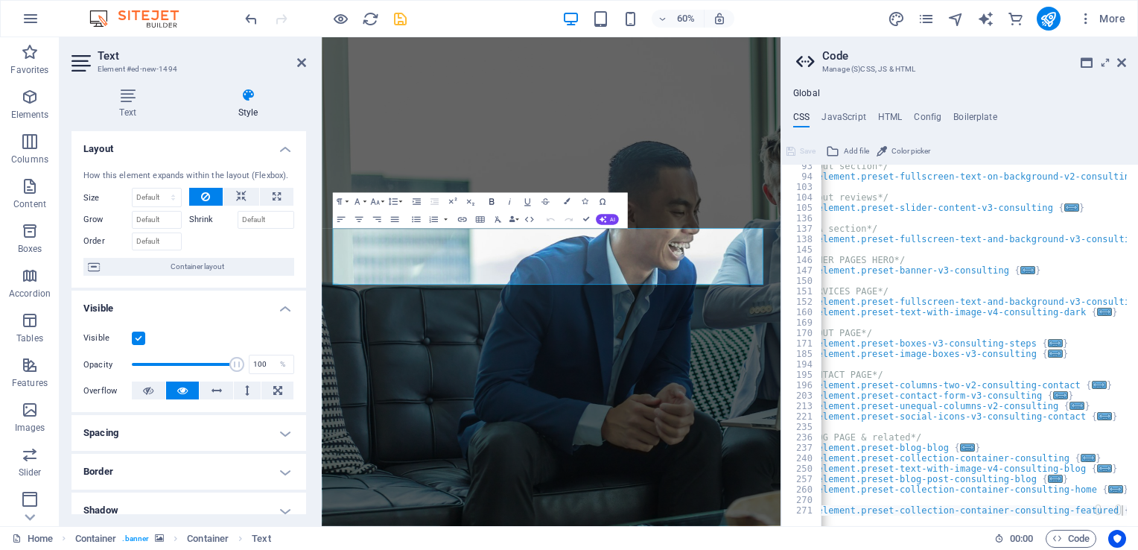
click at [494, 200] on icon "button" at bounding box center [491, 201] width 10 height 10
click at [129, 104] on h4 "Text" at bounding box center [131, 103] width 118 height 31
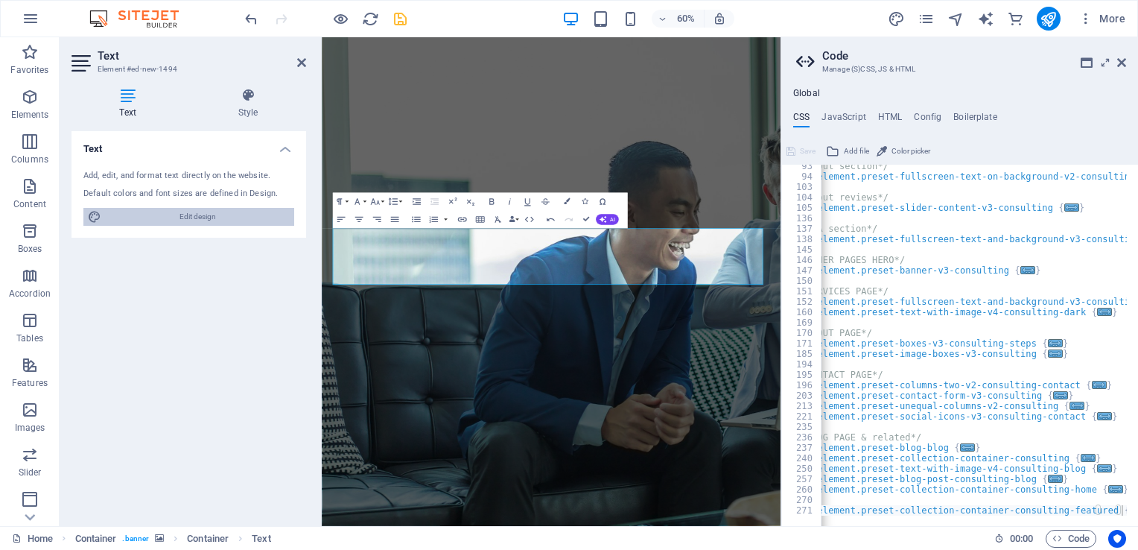
click at [200, 214] on span "Edit design" at bounding box center [198, 217] width 184 height 18
select select "px"
select select "400"
select select "px"
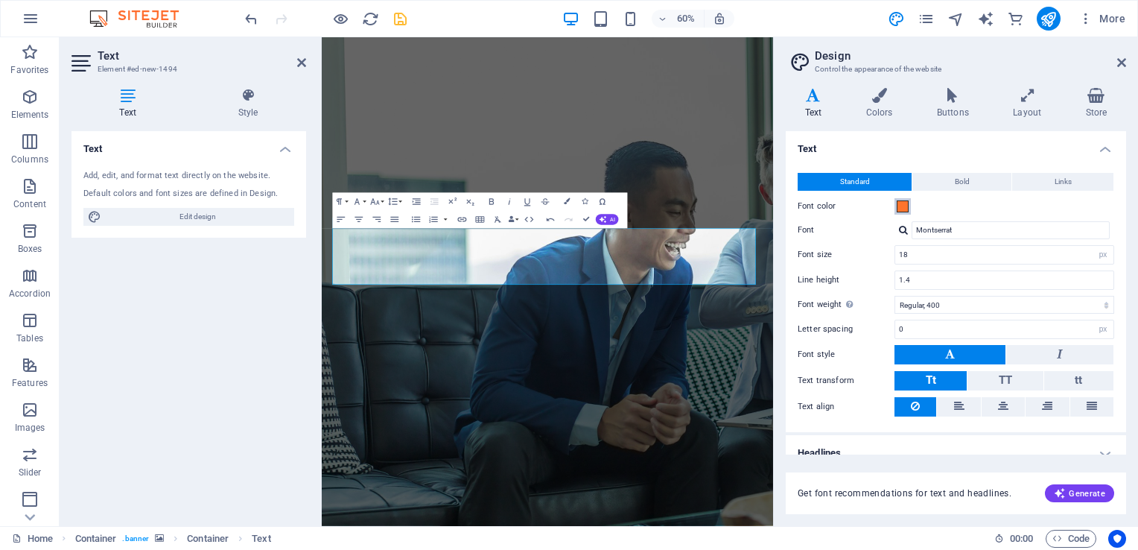
click at [900, 204] on span at bounding box center [903, 206] width 12 height 12
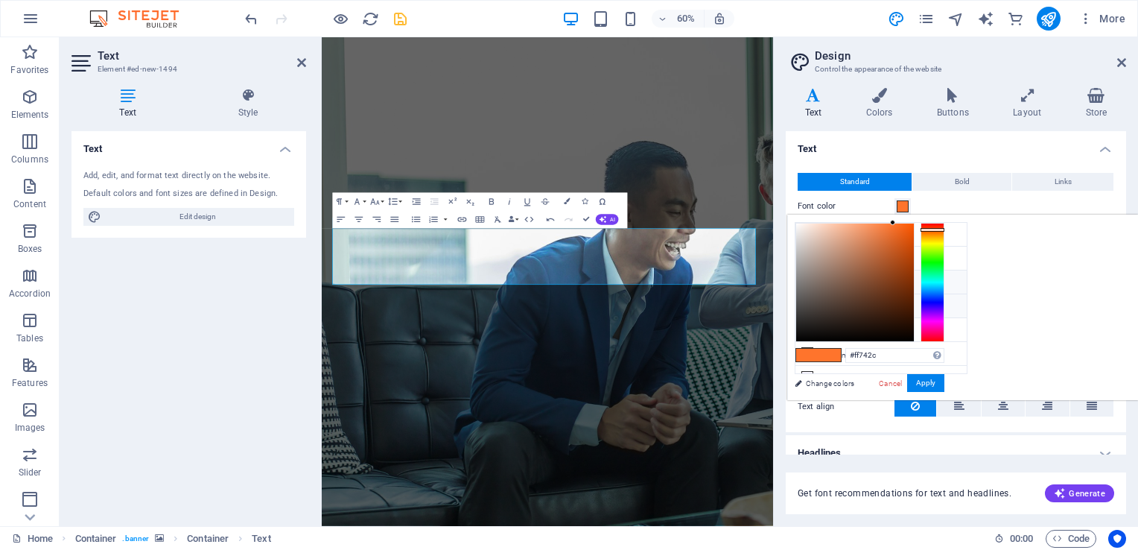
click at [802, 300] on icon at bounding box center [807, 305] width 10 height 10
type input "#ffffff"
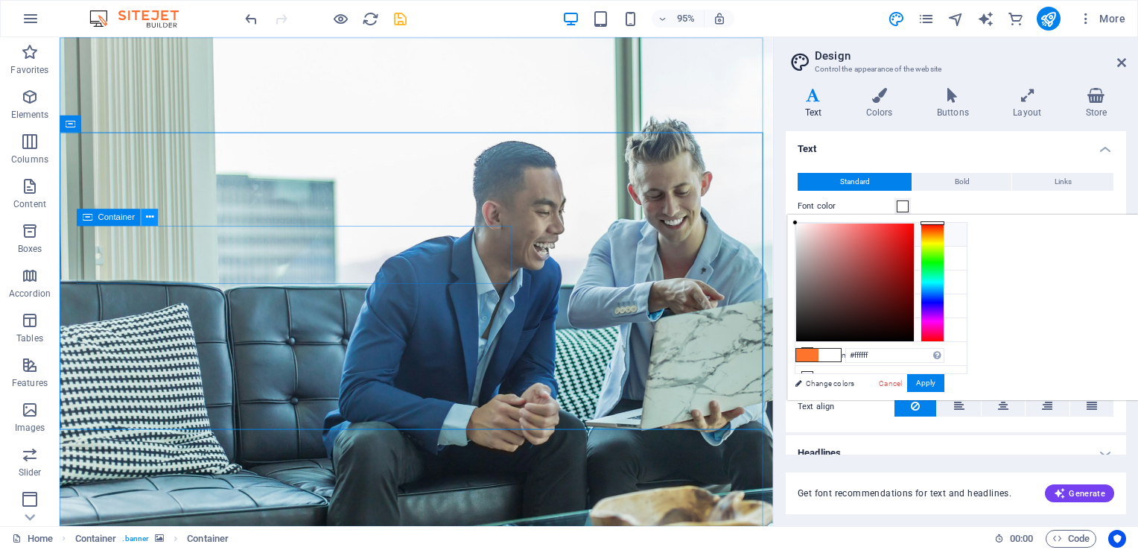
click at [152, 220] on icon at bounding box center [148, 217] width 7 height 15
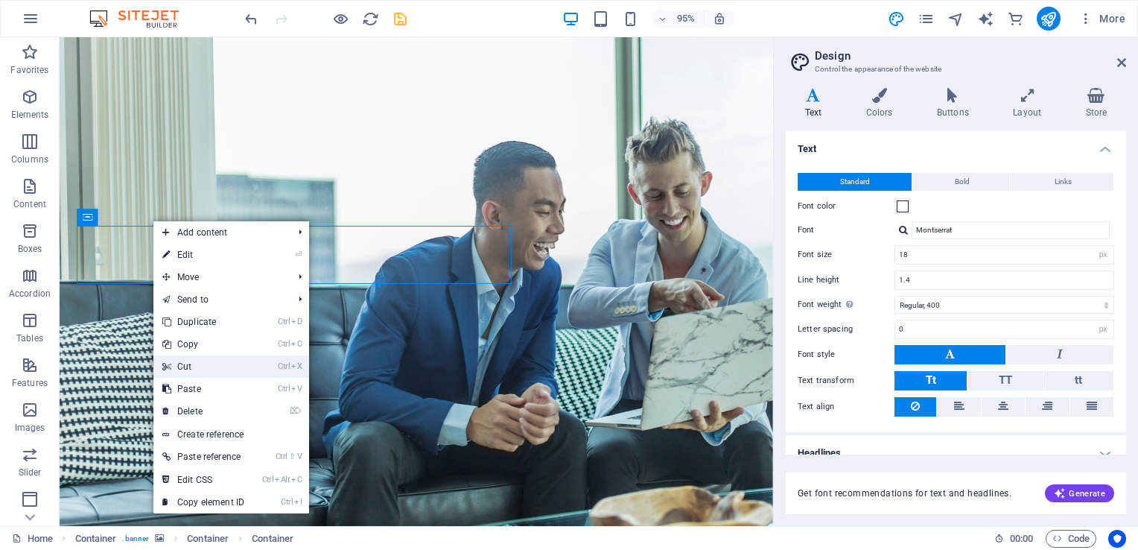
click at [203, 365] on link "Ctrl X Cut" at bounding box center [203, 366] width 100 height 22
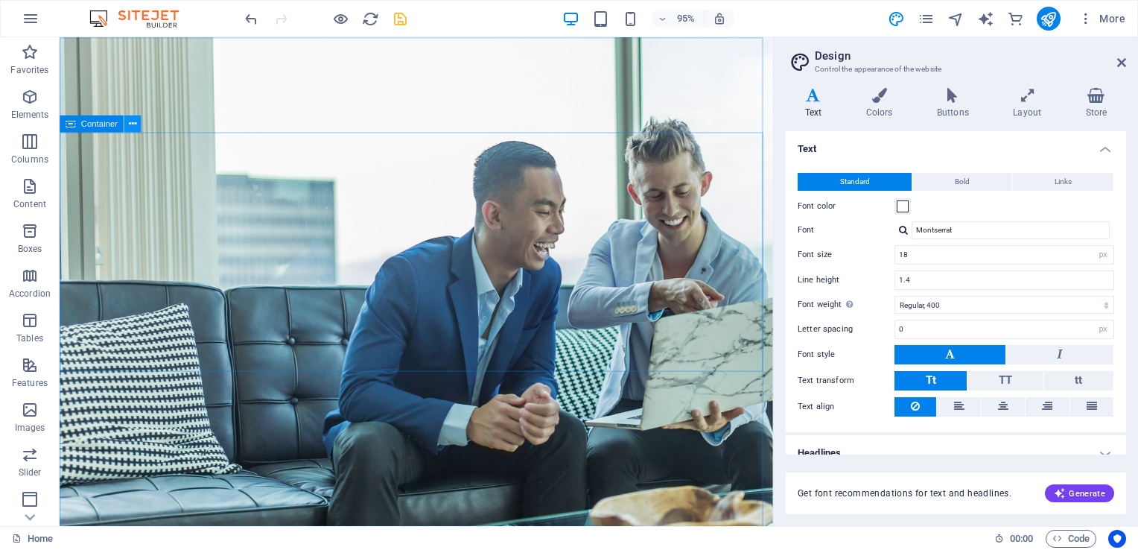
click at [132, 123] on icon at bounding box center [132, 123] width 7 height 15
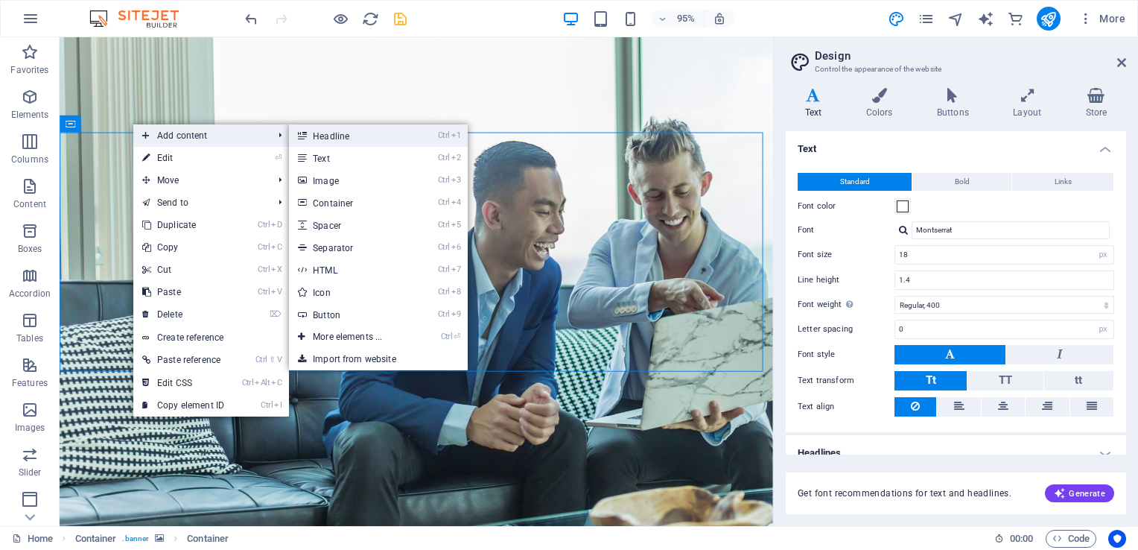
click at [349, 139] on link "Ctrl 1 Headline" at bounding box center [350, 135] width 123 height 22
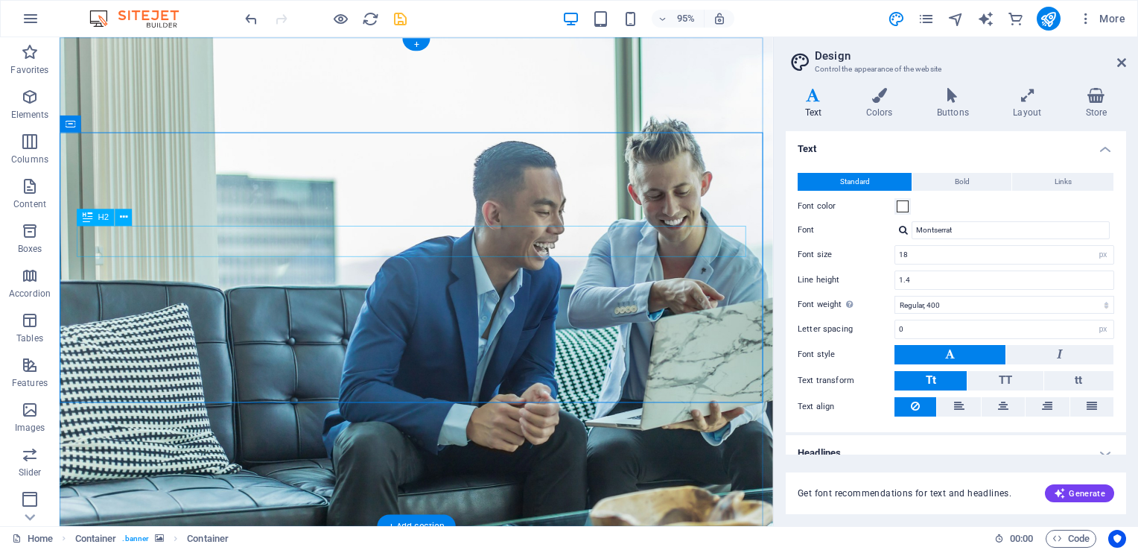
click at [123, 220] on icon at bounding box center [123, 217] width 7 height 15
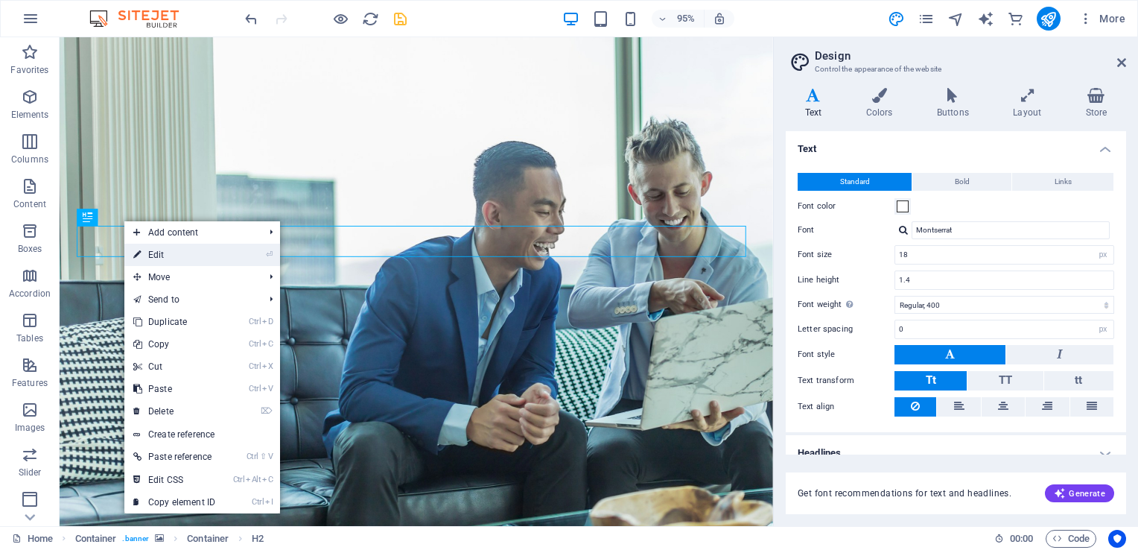
click at [173, 248] on link "⏎ Edit" at bounding box center [174, 255] width 100 height 22
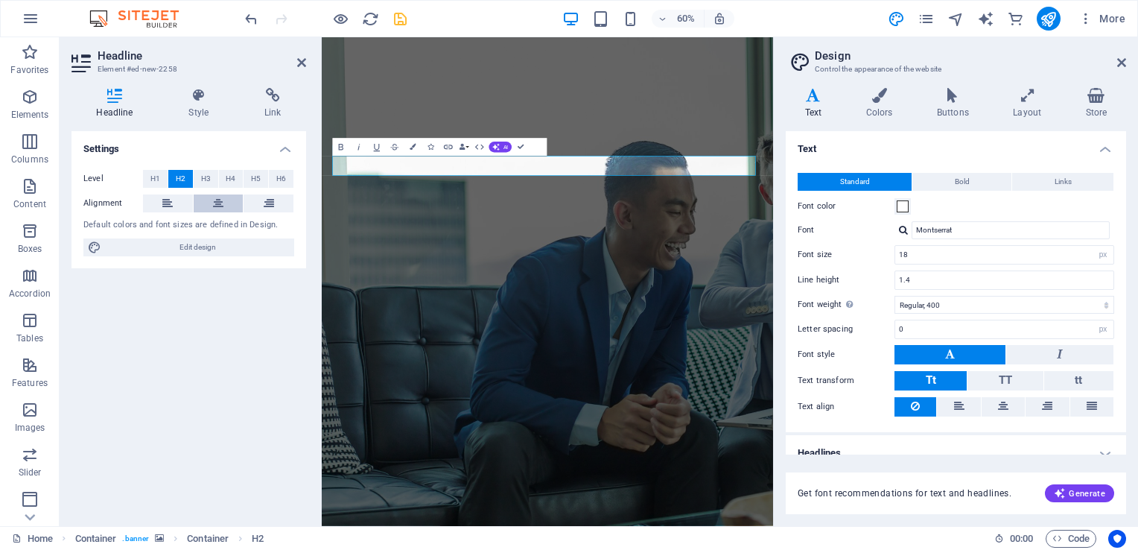
click at [219, 203] on icon at bounding box center [218, 203] width 10 height 18
click at [903, 201] on span at bounding box center [903, 206] width 12 height 12
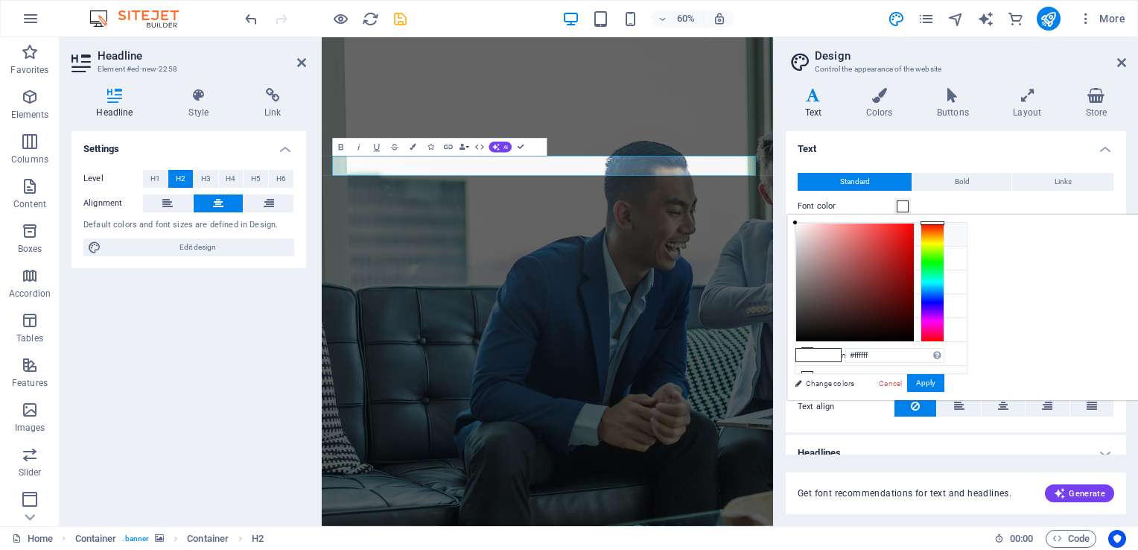
click at [813, 232] on li "Background color #ffffff" at bounding box center [880, 235] width 171 height 24
click at [405, 17] on icon "save" at bounding box center [400, 18] width 17 height 17
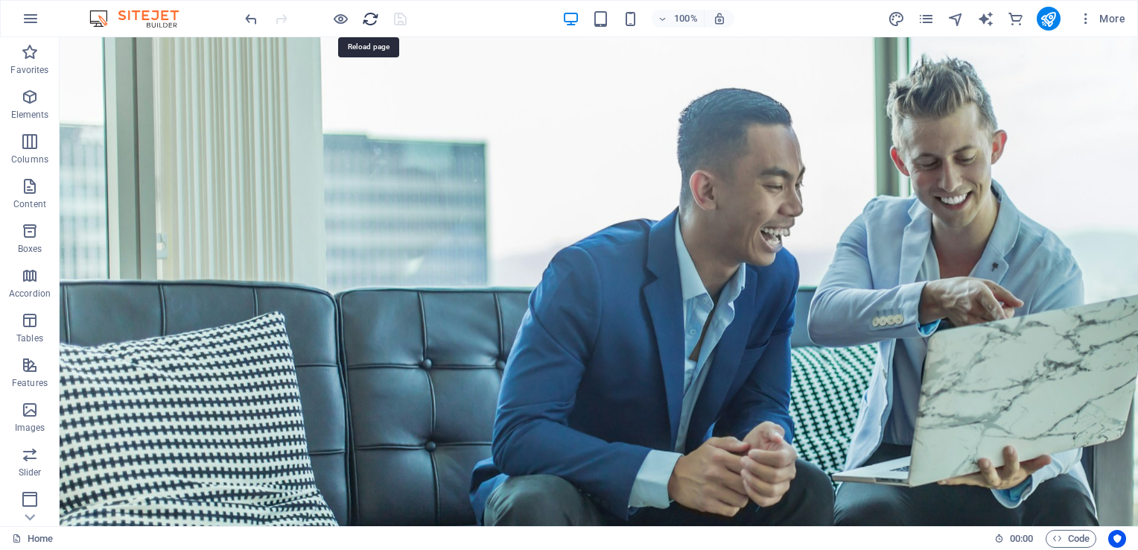
click at [372, 24] on icon "reload" at bounding box center [370, 18] width 17 height 17
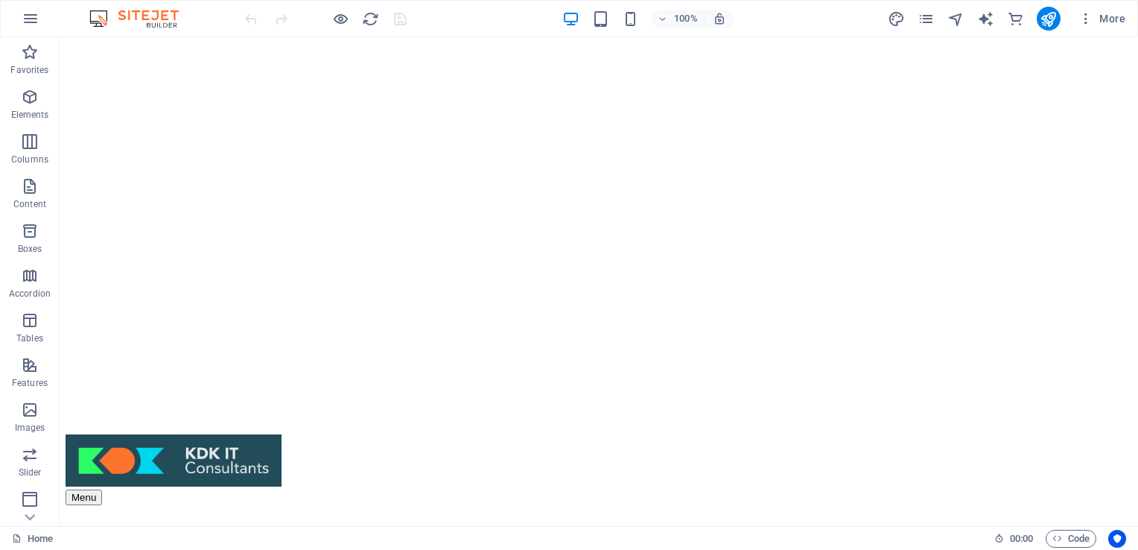
scroll to position [6, 0]
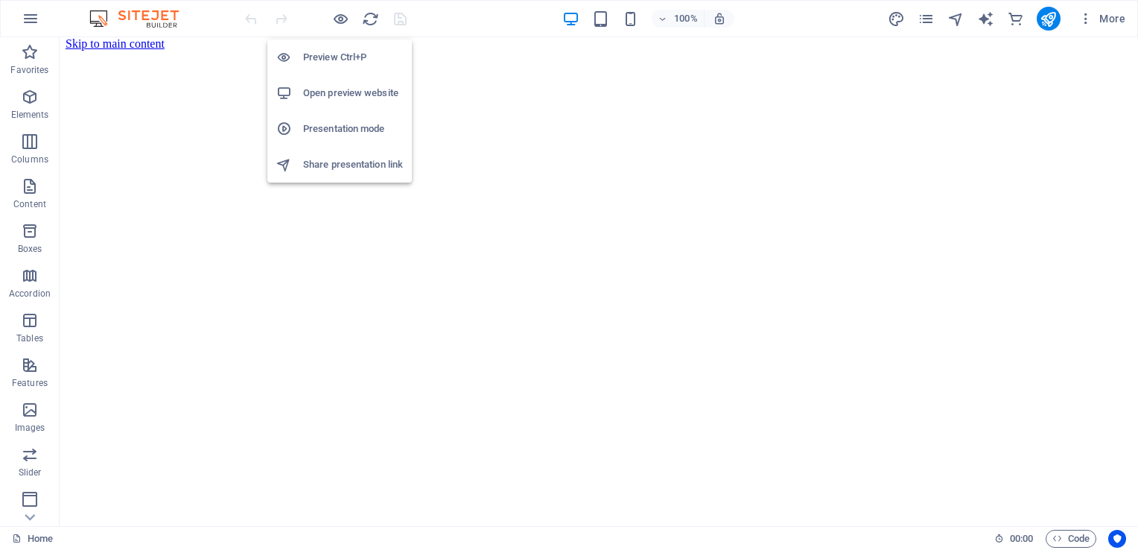
click at [344, 58] on h6 "Preview Ctrl+P" at bounding box center [353, 57] width 100 height 18
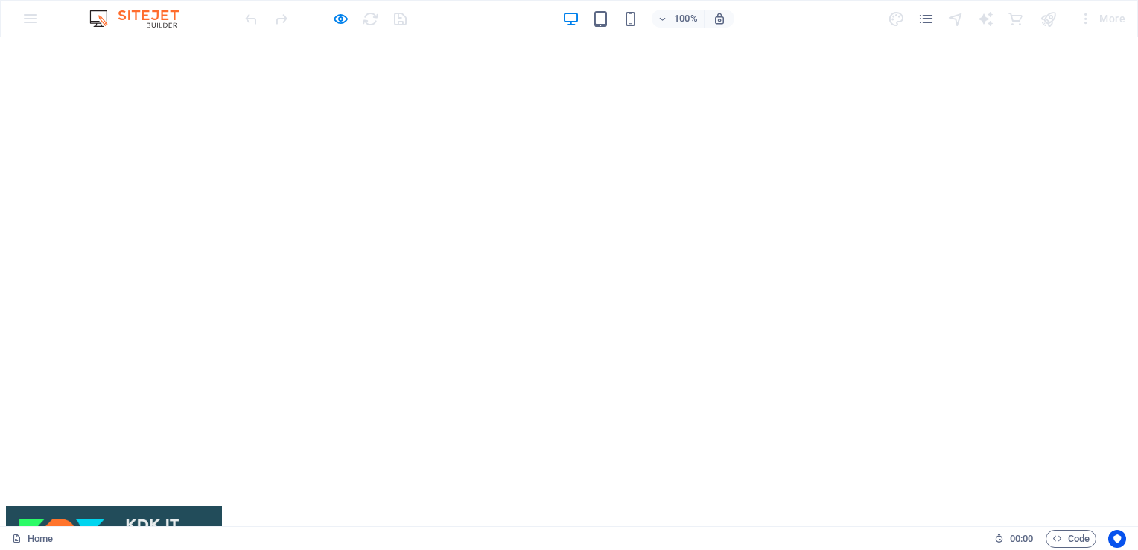
scroll to position [0, 0]
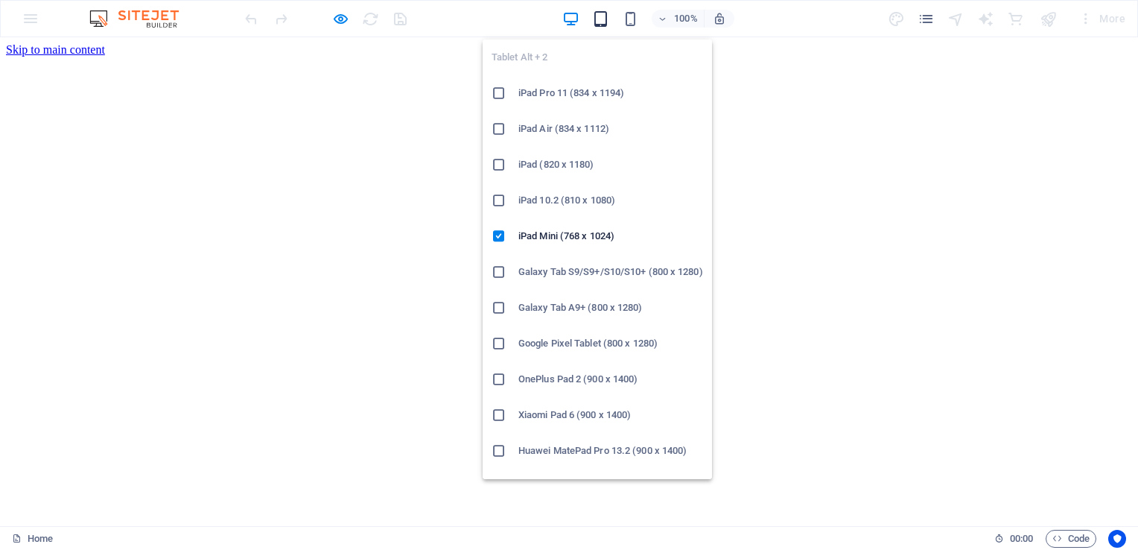
click at [606, 17] on icon "button" at bounding box center [600, 18] width 17 height 17
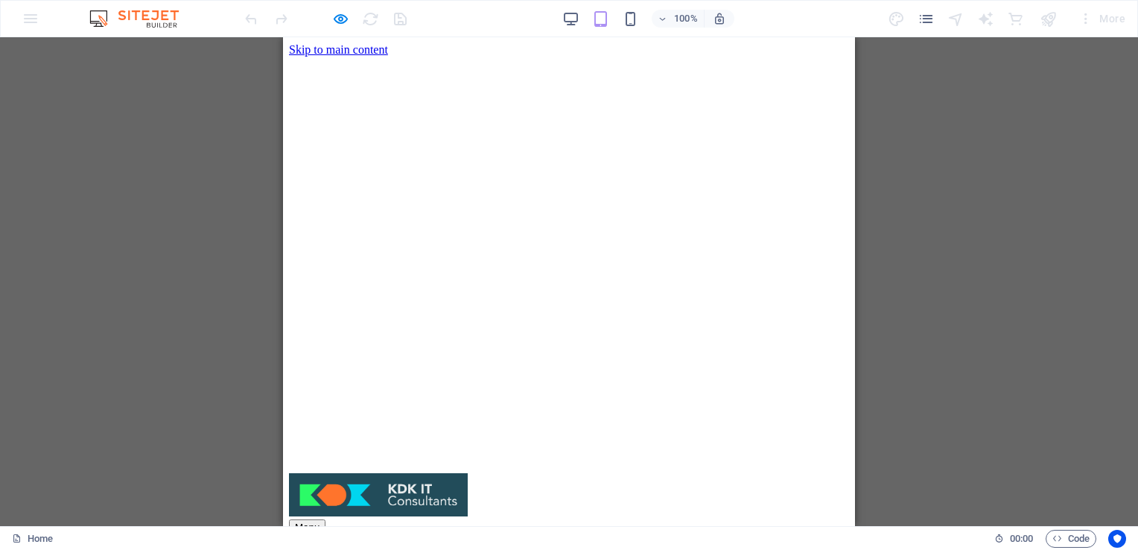
drag, startPoint x: 850, startPoint y: 104, endPoint x: 1147, endPoint y: 74, distance: 298.7
click at [816, 519] on div "Menu" at bounding box center [569, 527] width 560 height 16
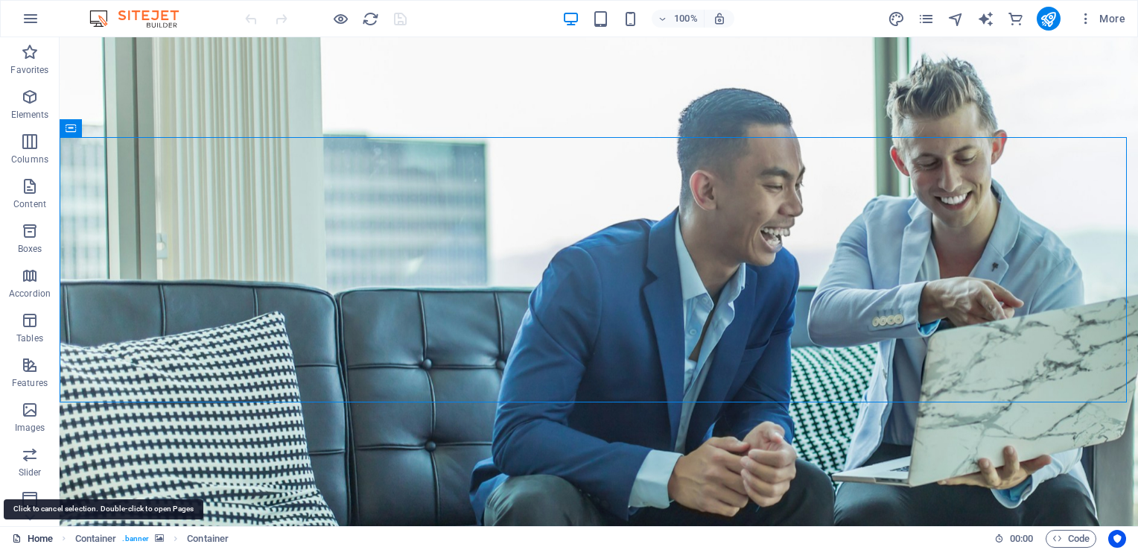
click at [50, 535] on link "Home" at bounding box center [32, 539] width 41 height 18
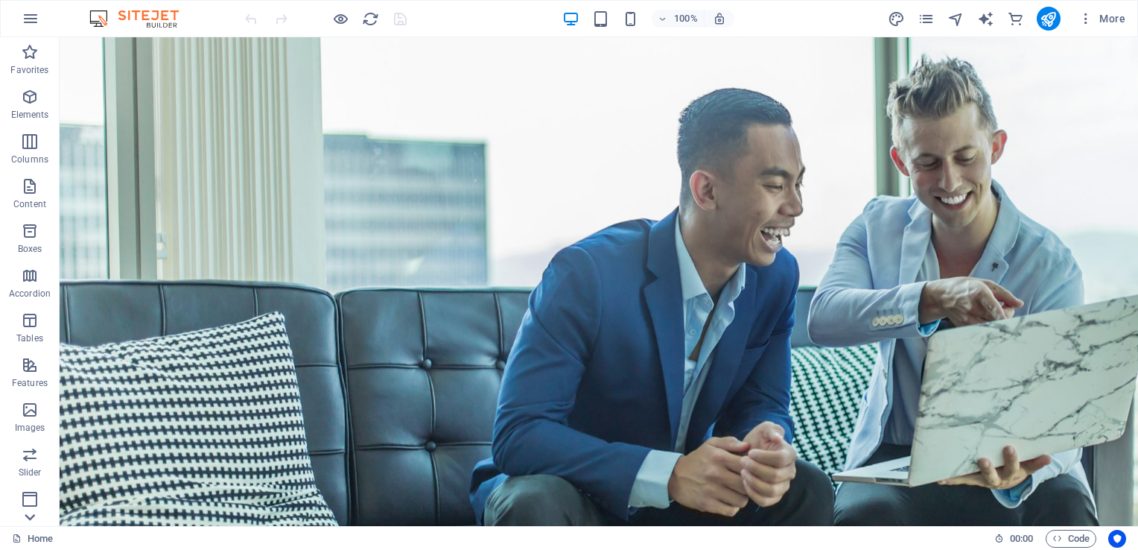
click at [26, 509] on icon at bounding box center [29, 516] width 21 height 21
click at [31, 48] on icon at bounding box center [29, 46] width 21 height 21
click at [931, 18] on icon "pages" at bounding box center [926, 18] width 17 height 17
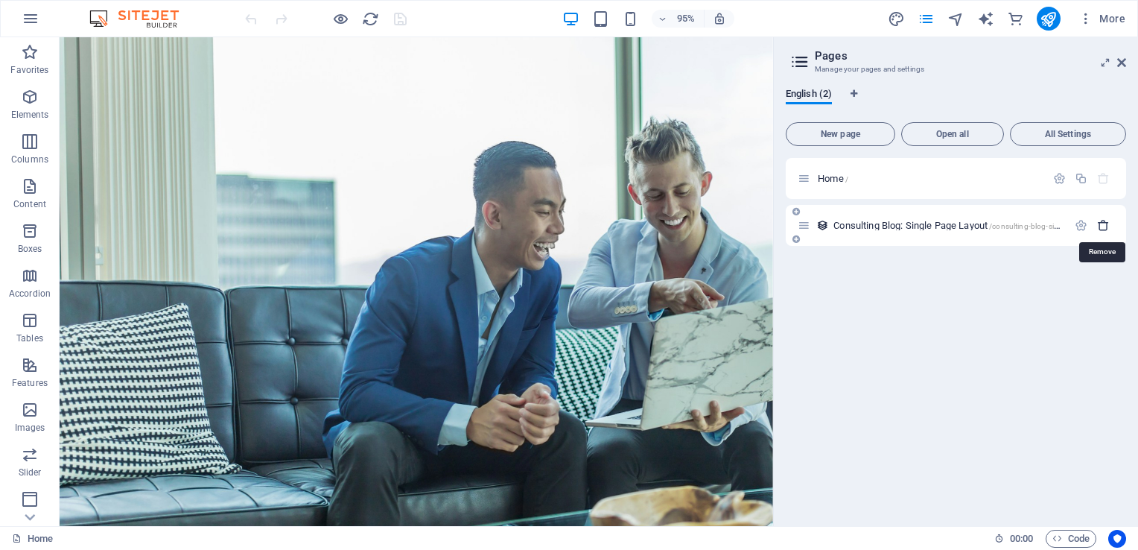
click at [1105, 230] on icon "button" at bounding box center [1103, 225] width 13 height 13
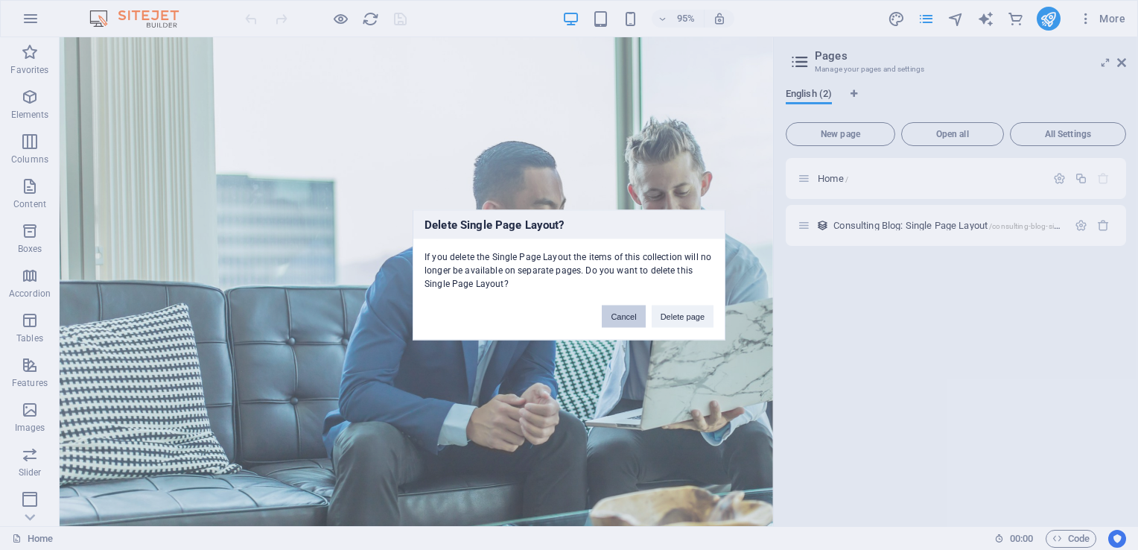
click at [635, 314] on button "Cancel" at bounding box center [623, 316] width 43 height 22
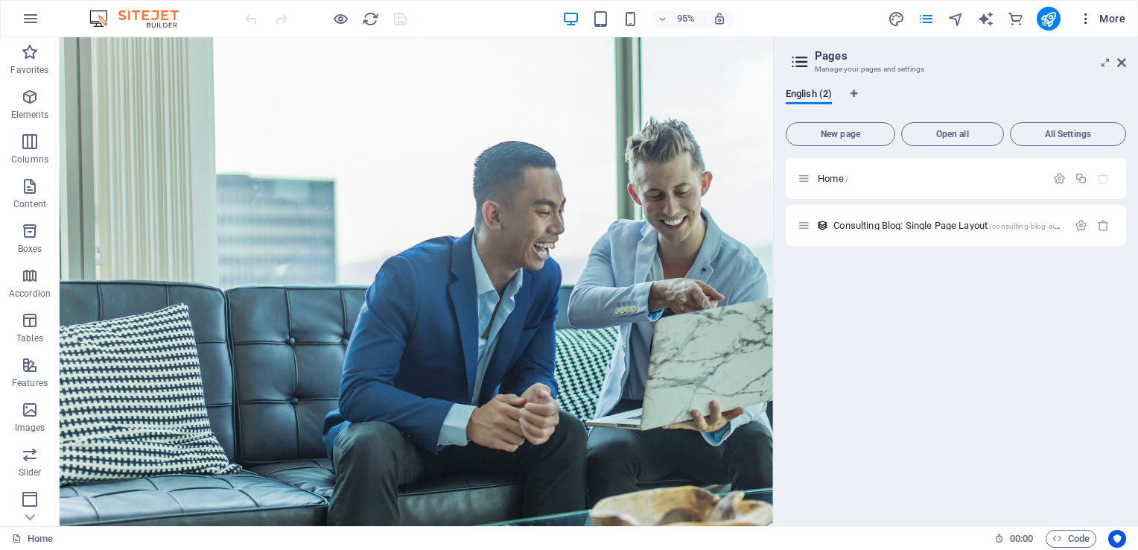
click at [1088, 21] on icon "button" at bounding box center [1086, 18] width 15 height 15
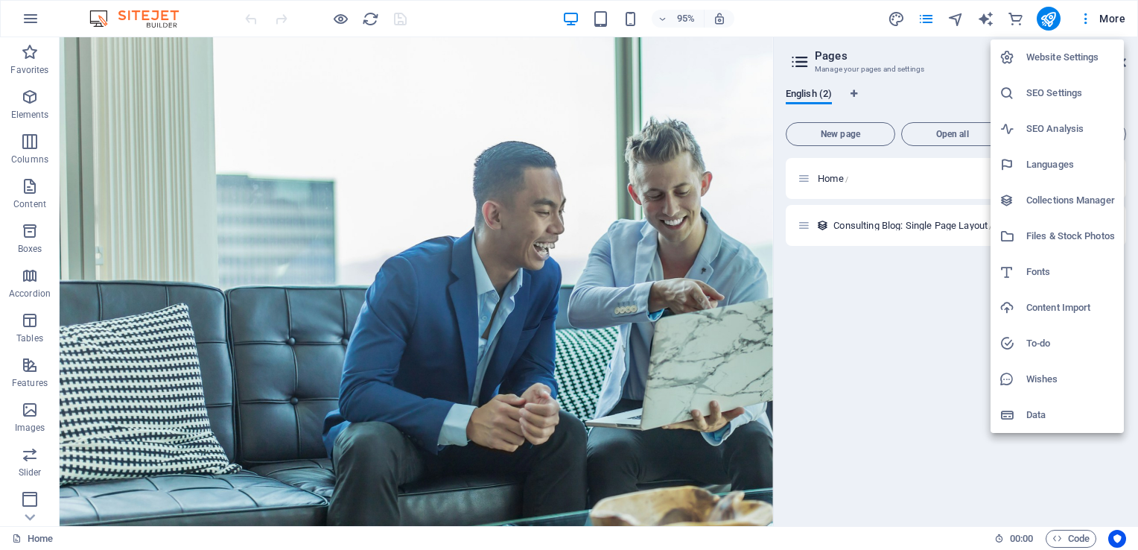
click at [933, 15] on div at bounding box center [569, 275] width 1138 height 550
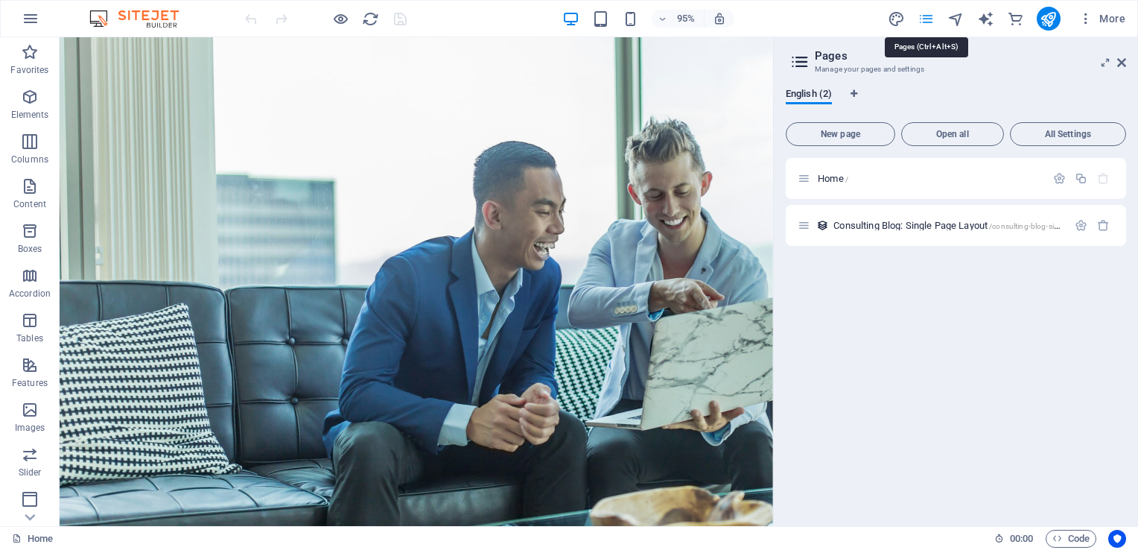
click at [928, 16] on icon "pages" at bounding box center [926, 18] width 17 height 17
click at [1126, 60] on aside "Pages Manage your pages and settings English (2) New page Open all All Settings…" at bounding box center [955, 281] width 365 height 489
click at [1122, 63] on icon at bounding box center [1121, 63] width 9 height 12
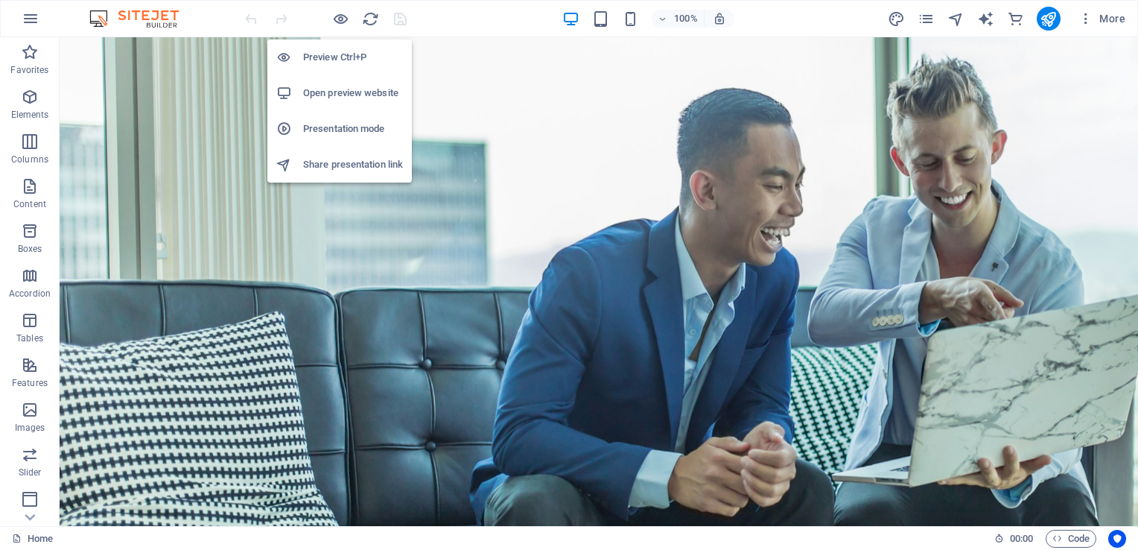
click at [346, 123] on h6 "Presentation mode" at bounding box center [353, 129] width 100 height 18
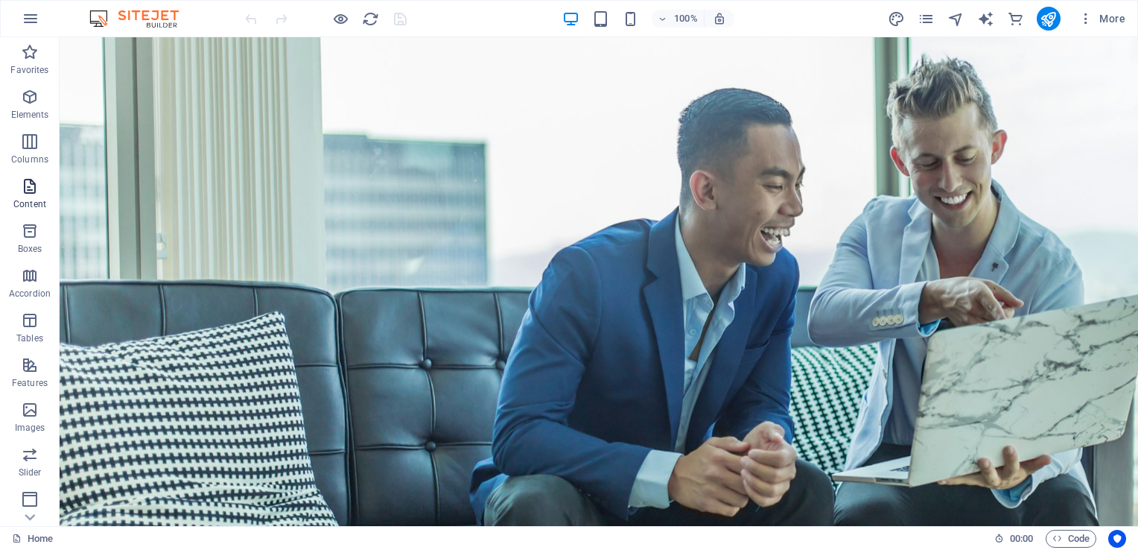
click at [33, 201] on p "Content" at bounding box center [29, 204] width 33 height 12
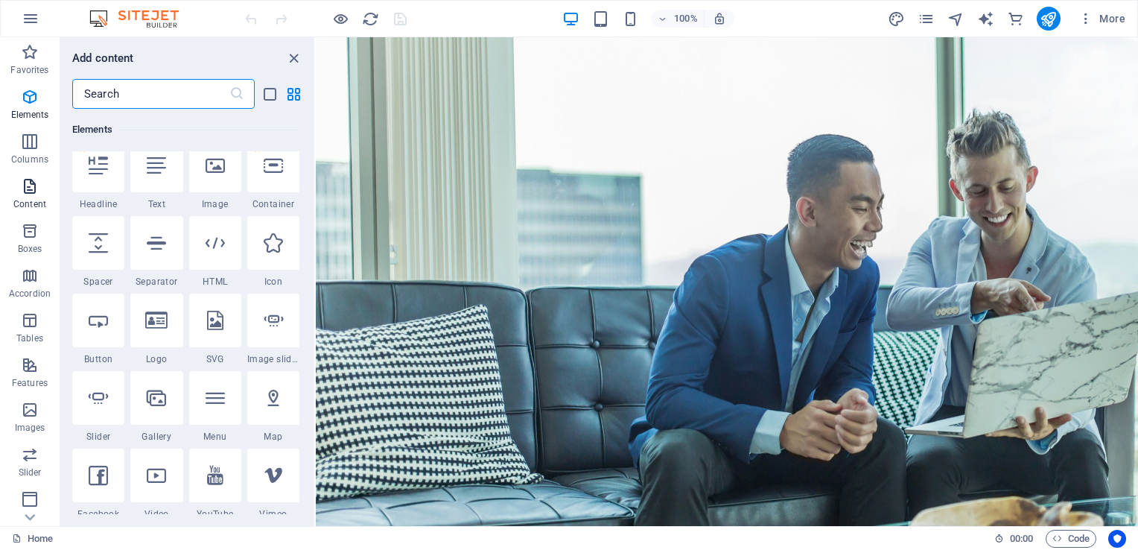
scroll to position [2606, 0]
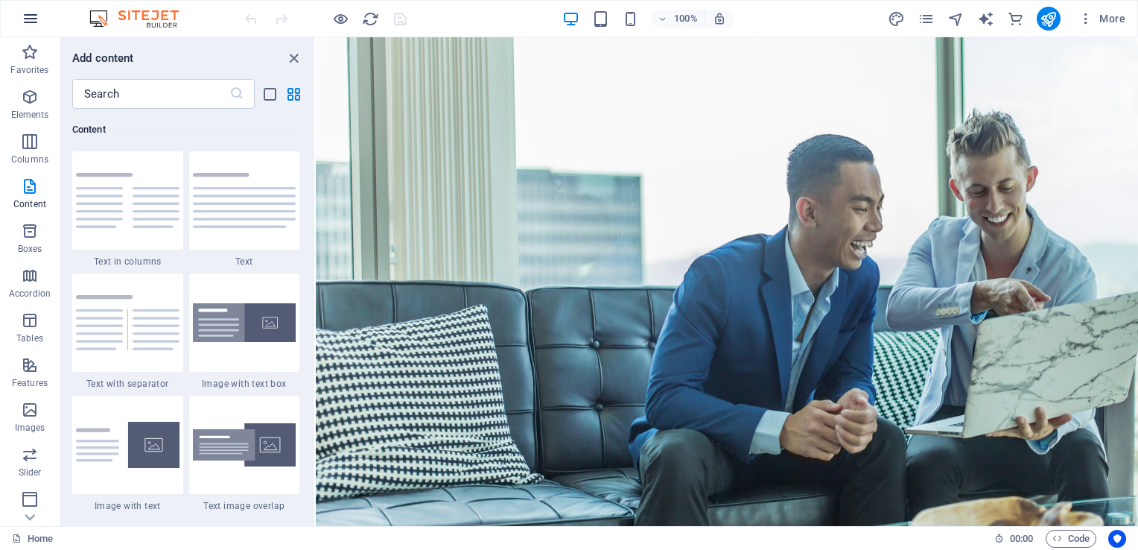
click at [36, 15] on icon "button" at bounding box center [31, 19] width 18 height 18
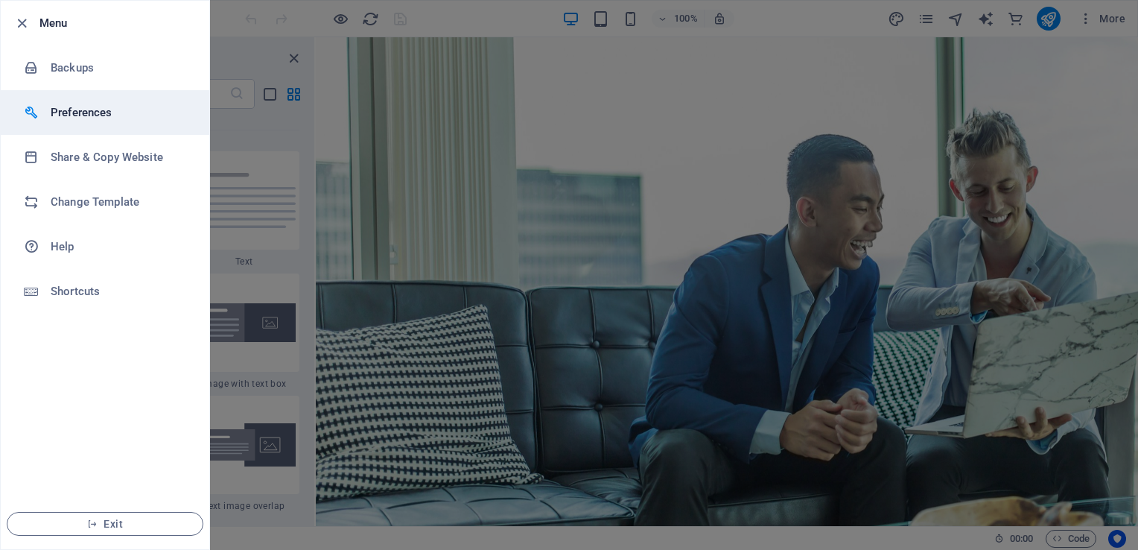
click at [80, 115] on h6 "Preferences" at bounding box center [120, 113] width 138 height 18
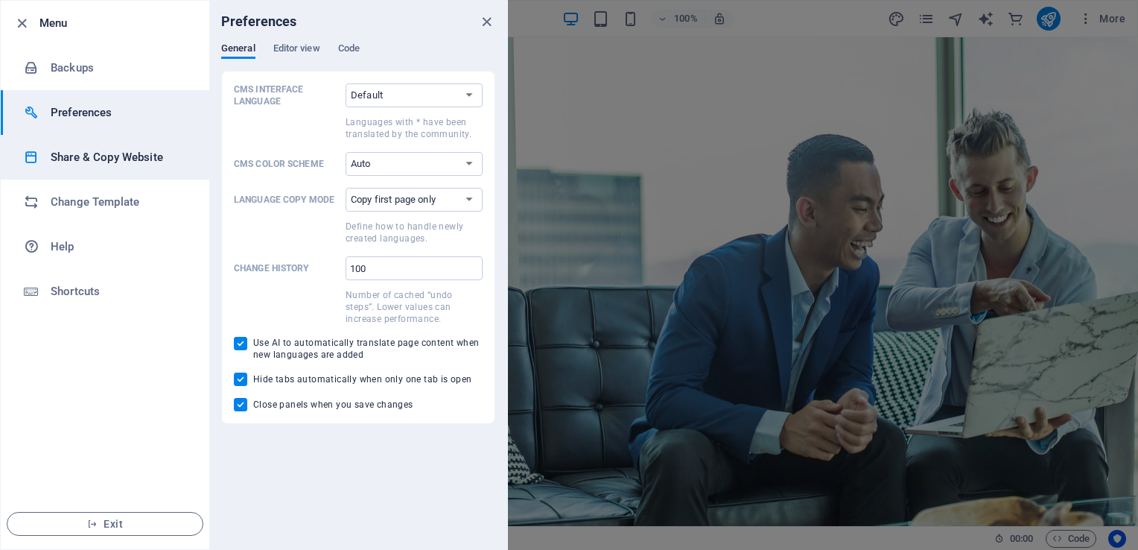
click at [79, 152] on h6 "Share & Copy Website" at bounding box center [120, 157] width 138 height 18
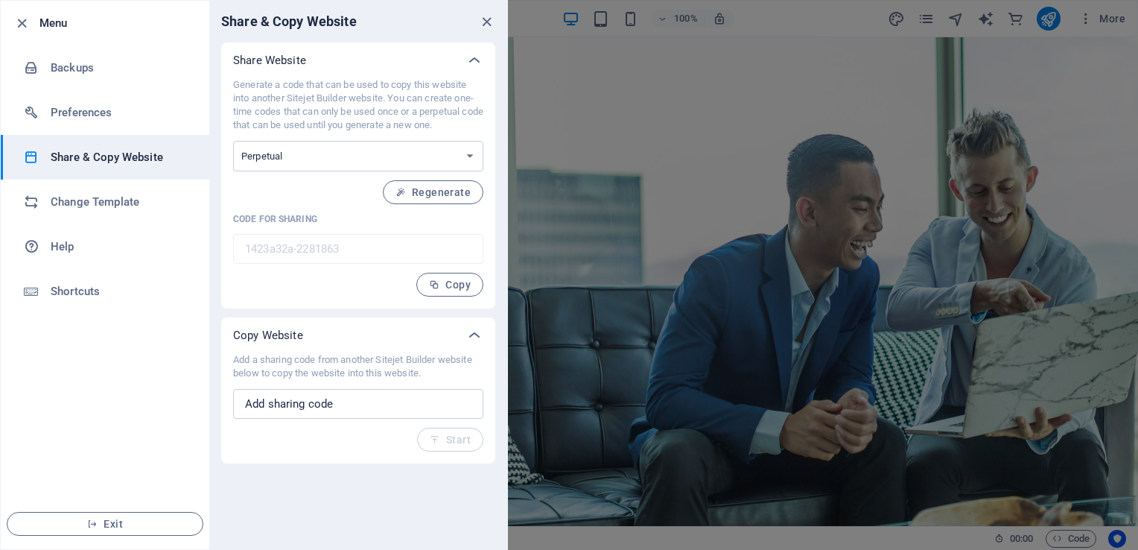
click at [44, 25] on h6 "Menu" at bounding box center [118, 23] width 158 height 18
click at [486, 18] on icon "close" at bounding box center [486, 21] width 17 height 17
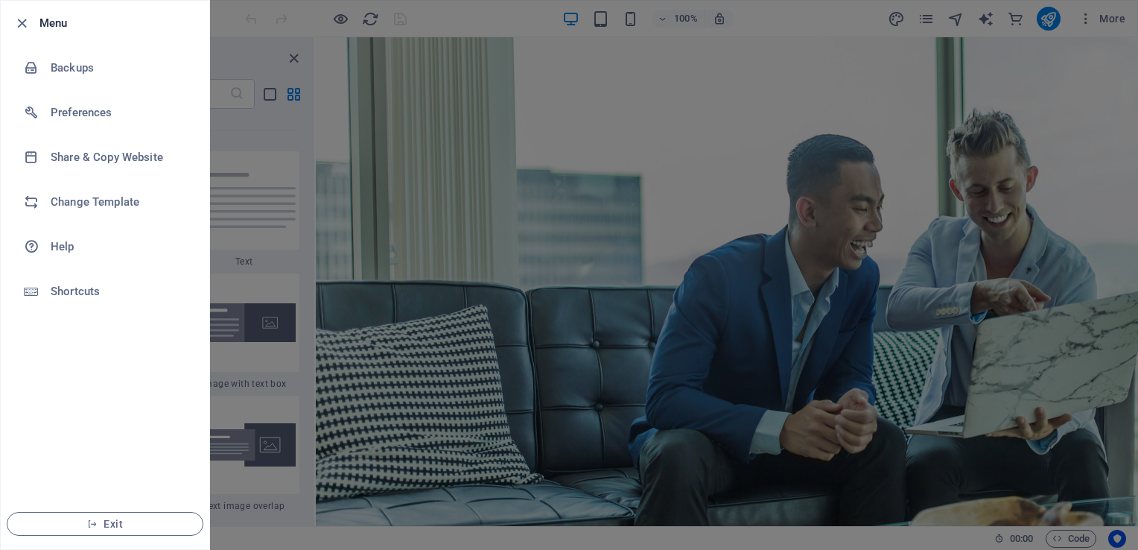
click at [235, 25] on div at bounding box center [569, 275] width 1138 height 550
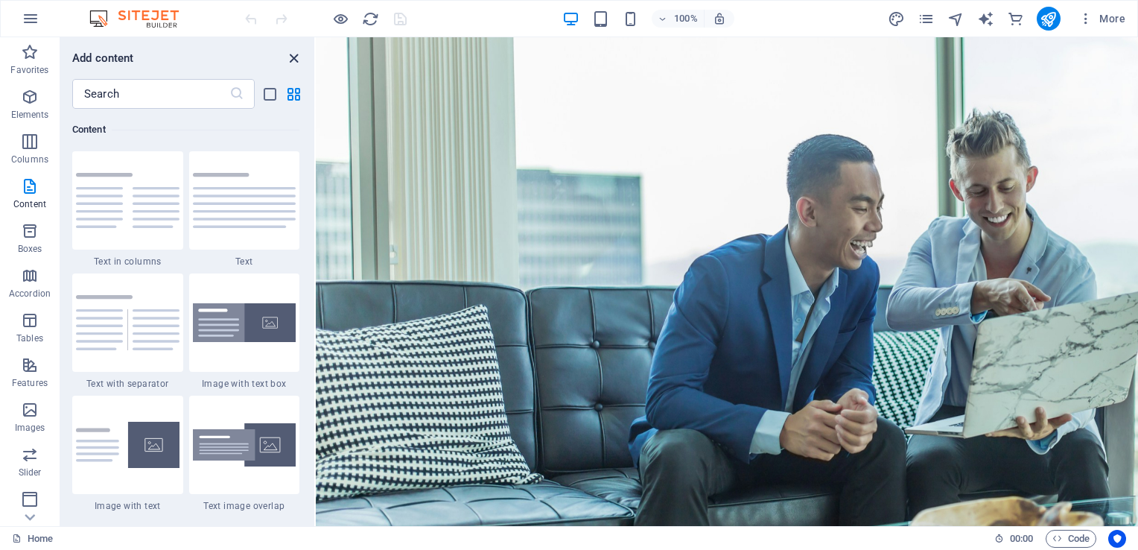
click at [299, 59] on icon "close panel" at bounding box center [293, 58] width 17 height 17
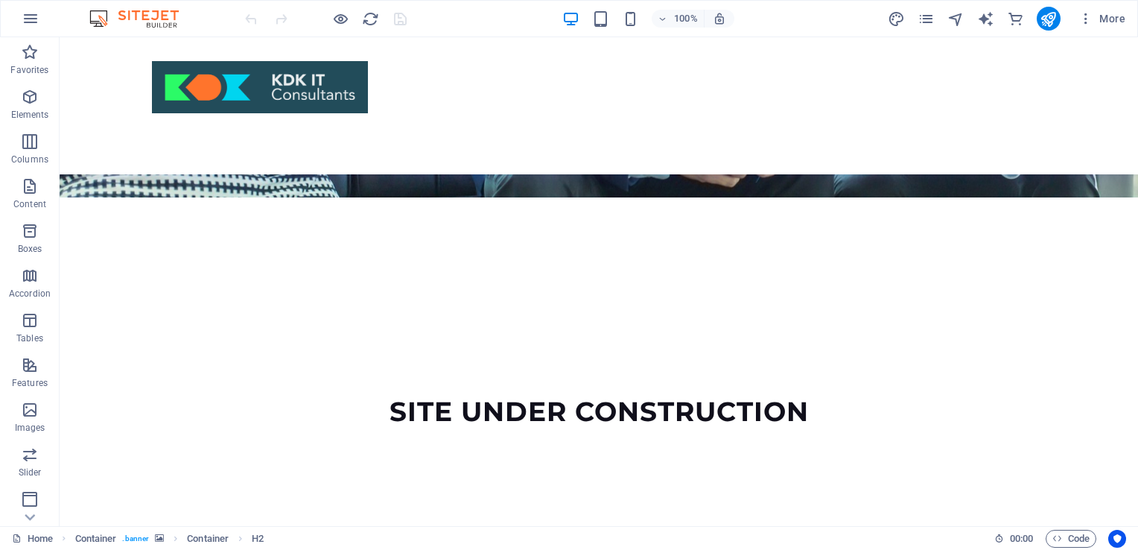
scroll to position [327, 0]
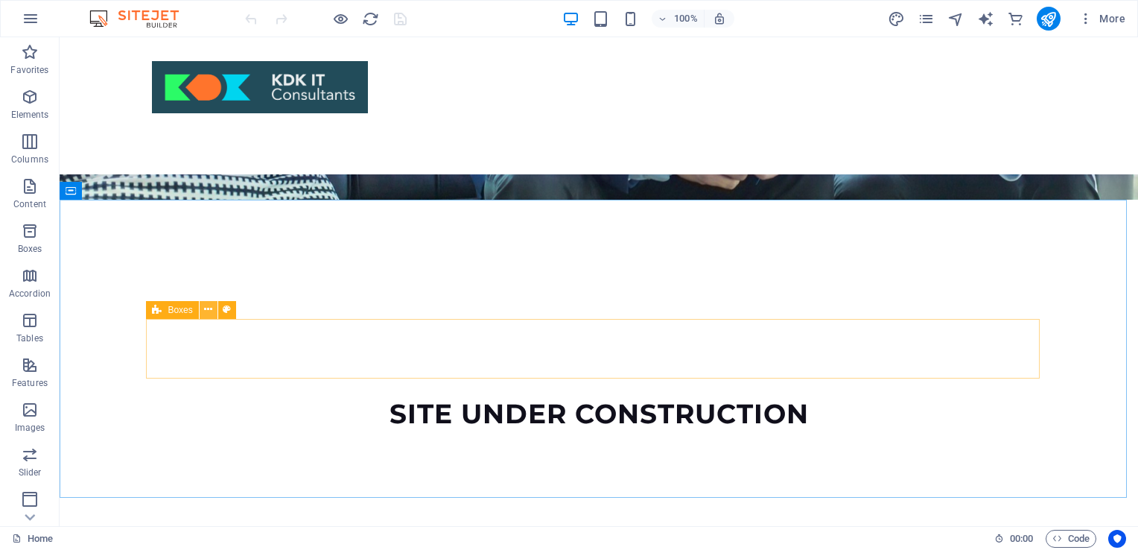
click at [209, 306] on icon at bounding box center [208, 310] width 8 height 16
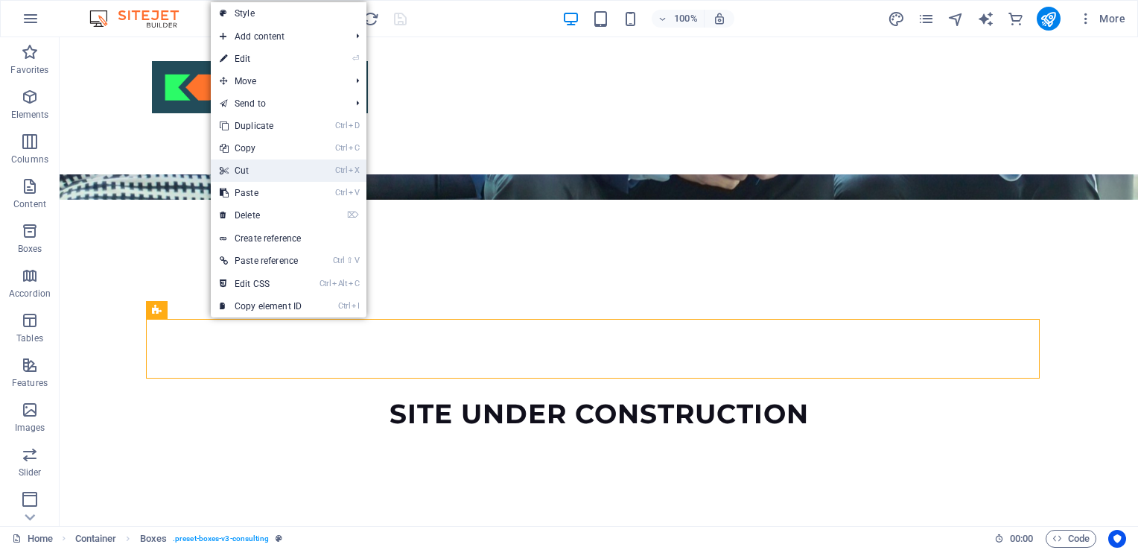
click at [248, 165] on link "Ctrl X Cut" at bounding box center [261, 170] width 100 height 22
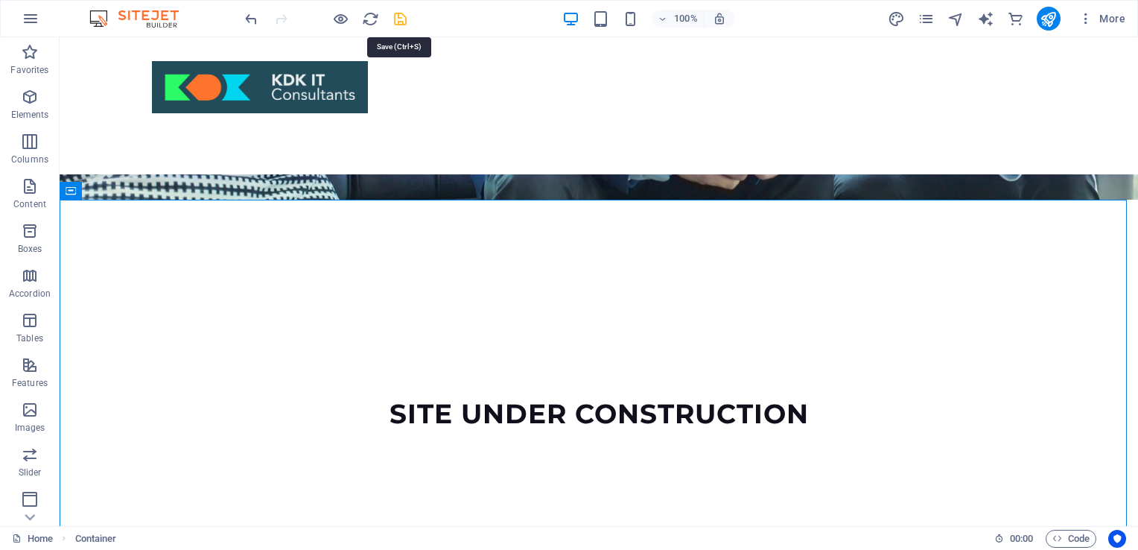
click at [401, 16] on icon "save" at bounding box center [400, 18] width 17 height 17
click at [135, 185] on icon at bounding box center [137, 190] width 8 height 16
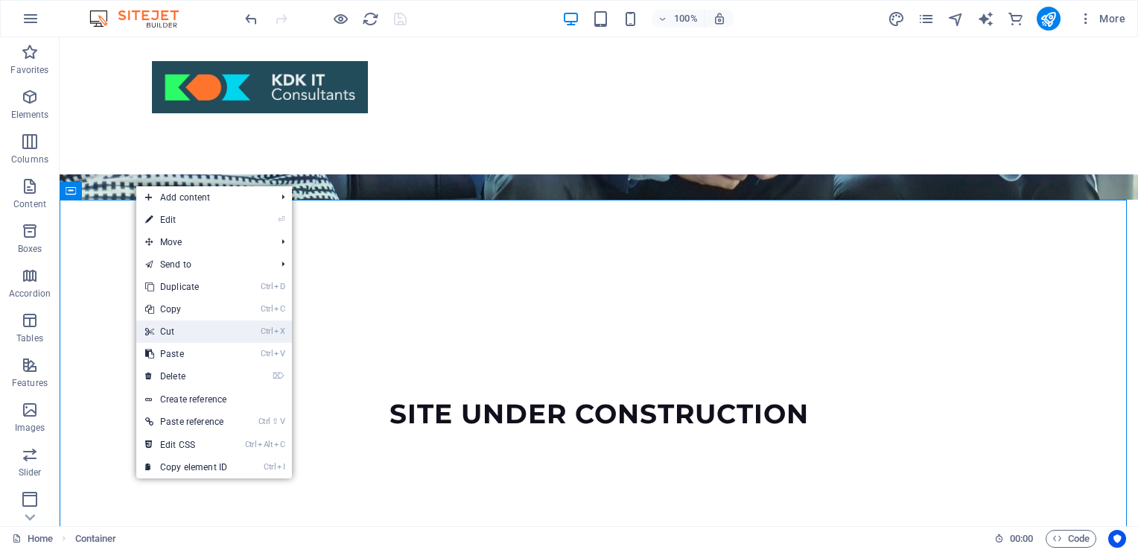
click at [188, 325] on link "Ctrl X Cut" at bounding box center [186, 331] width 100 height 22
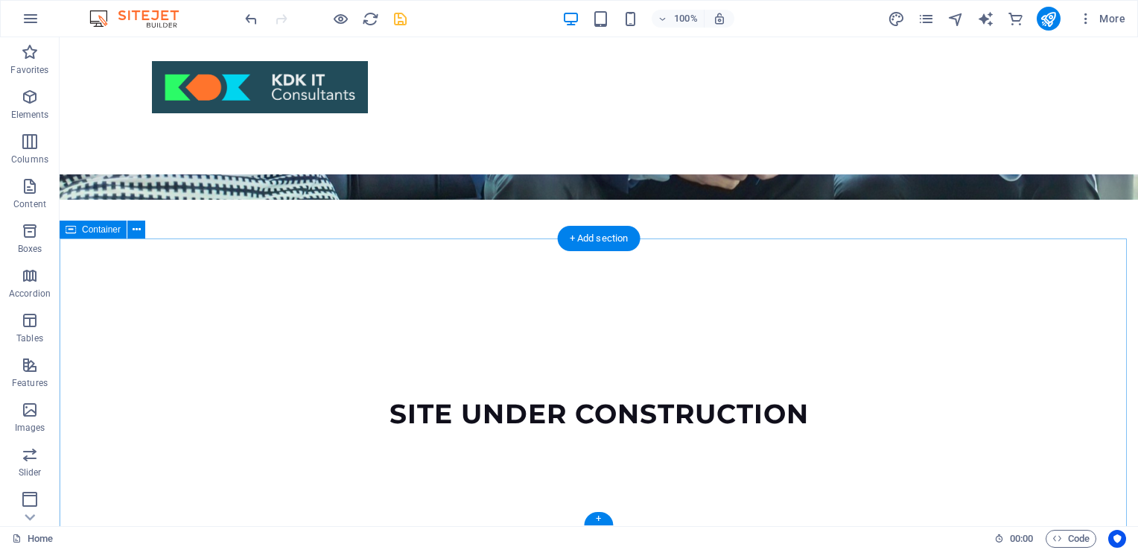
scroll to position [288, 0]
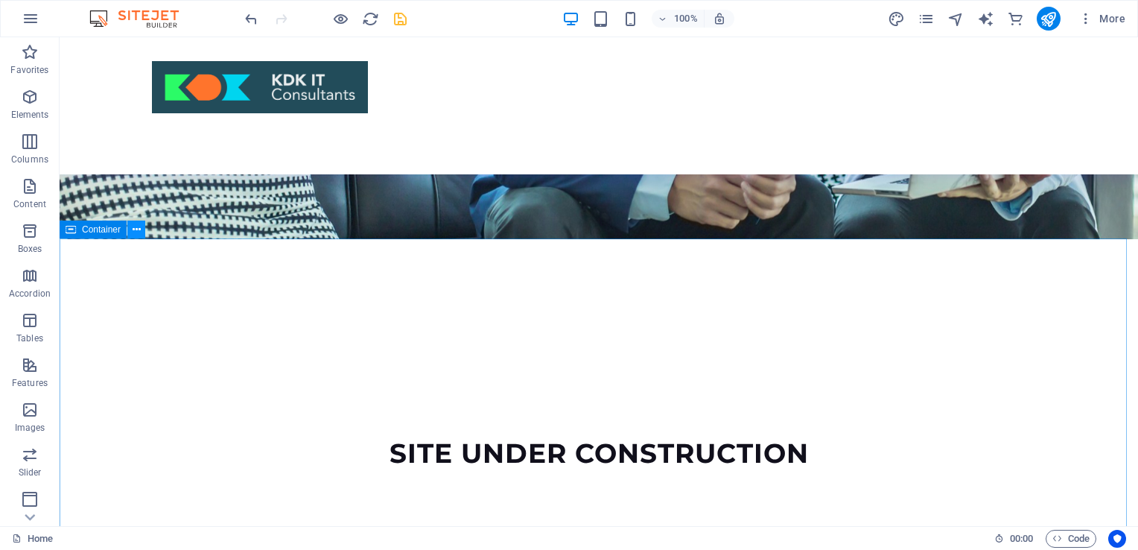
click at [133, 228] on icon at bounding box center [137, 230] width 8 height 16
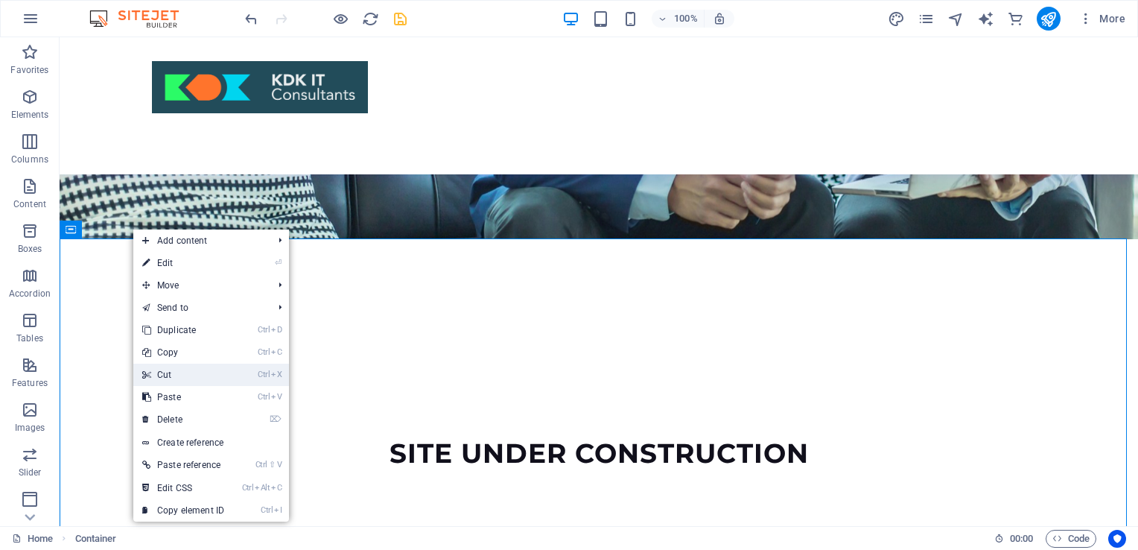
click at [182, 377] on link "Ctrl X Cut" at bounding box center [183, 374] width 100 height 22
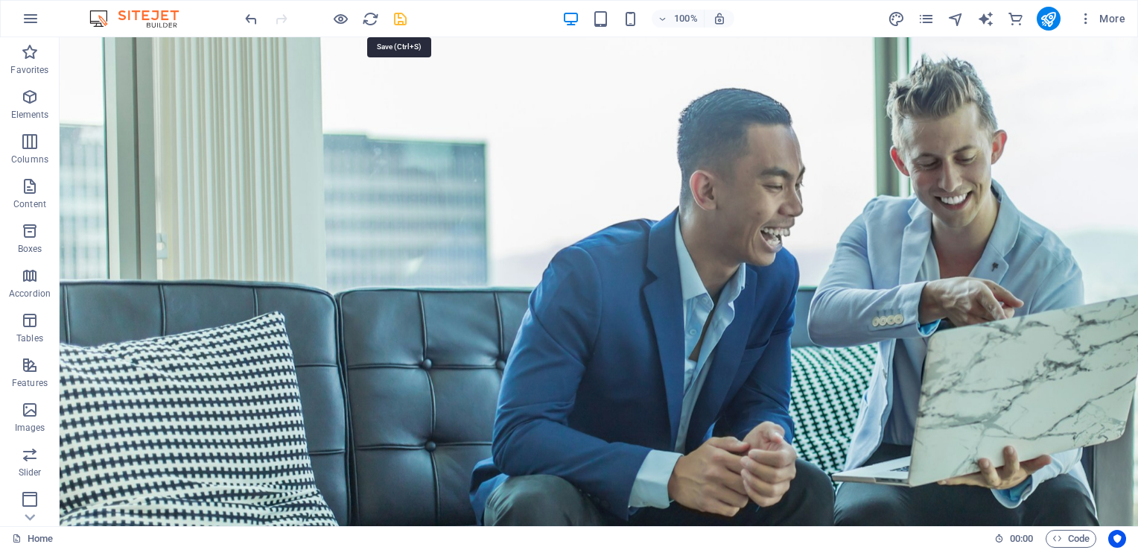
click at [408, 13] on icon "save" at bounding box center [400, 18] width 17 height 17
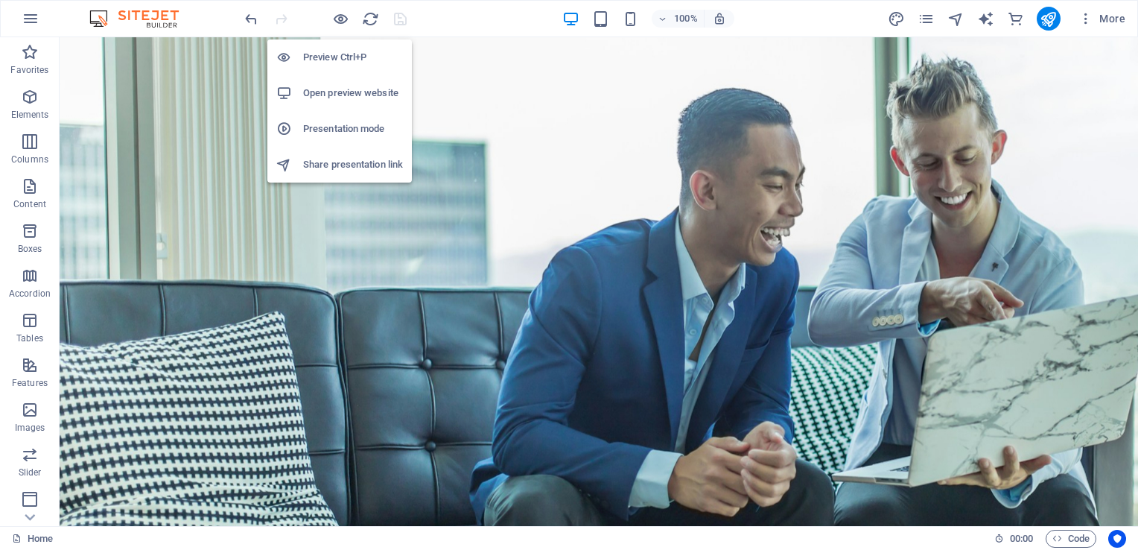
click at [337, 53] on h6 "Preview Ctrl+P" at bounding box center [353, 57] width 100 height 18
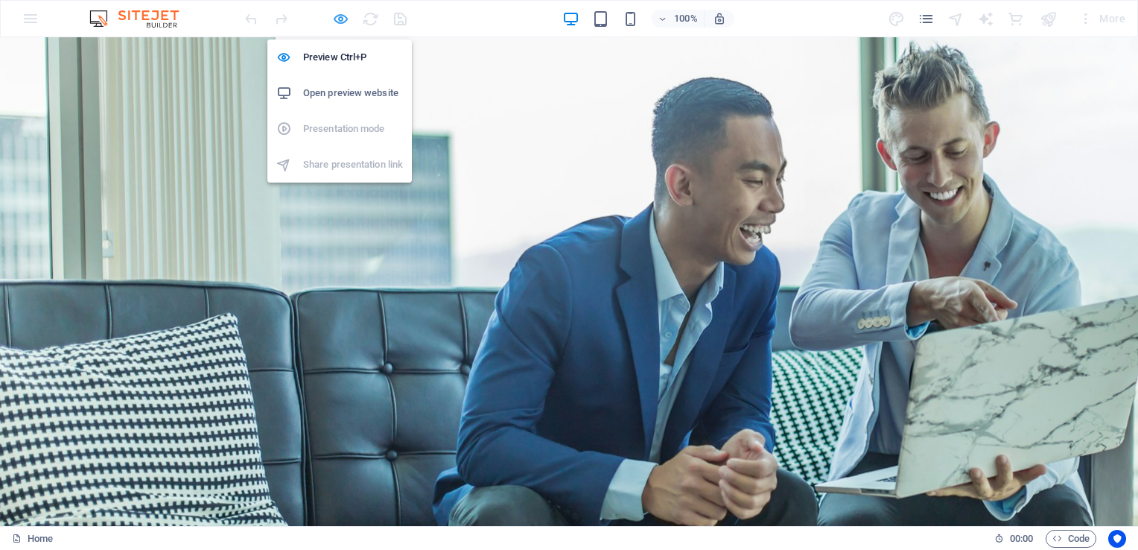
click at [340, 18] on icon "button" at bounding box center [340, 18] width 17 height 17
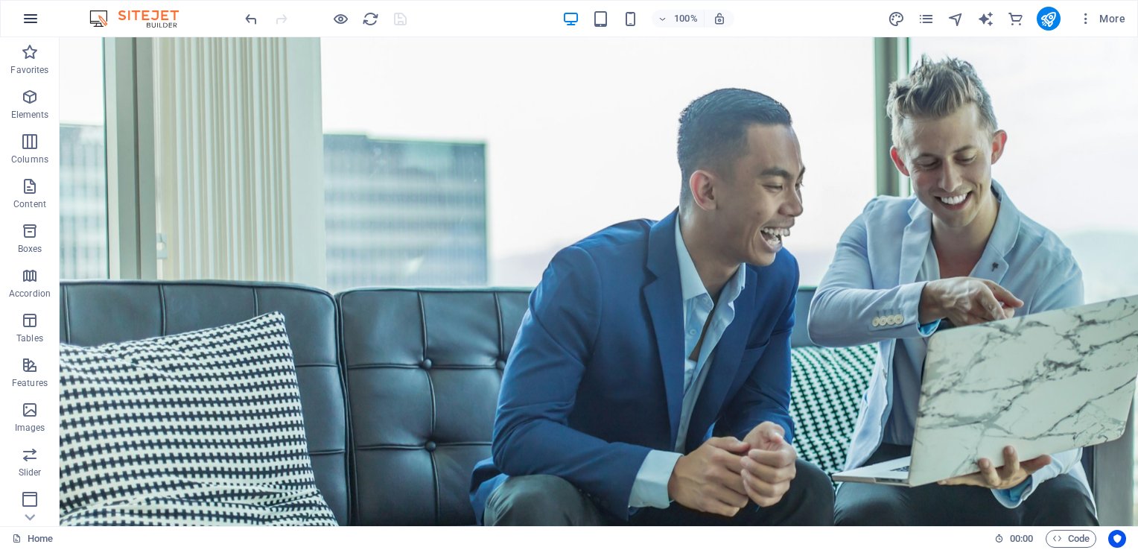
click at [27, 22] on icon "button" at bounding box center [31, 19] width 18 height 18
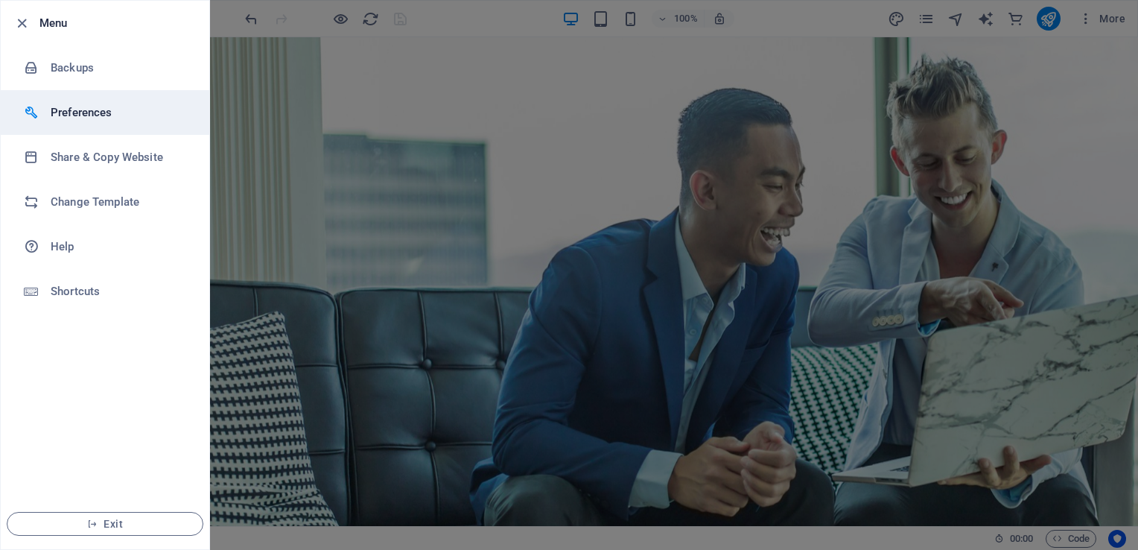
click at [72, 115] on h6 "Preferences" at bounding box center [120, 113] width 138 height 18
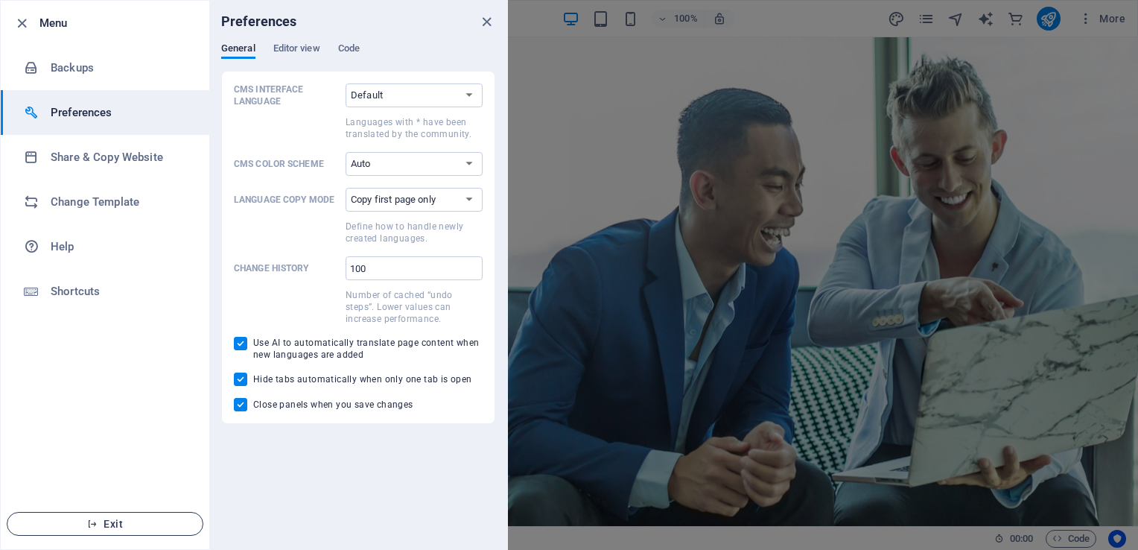
click at [107, 518] on span "Exit" at bounding box center [104, 524] width 171 height 12
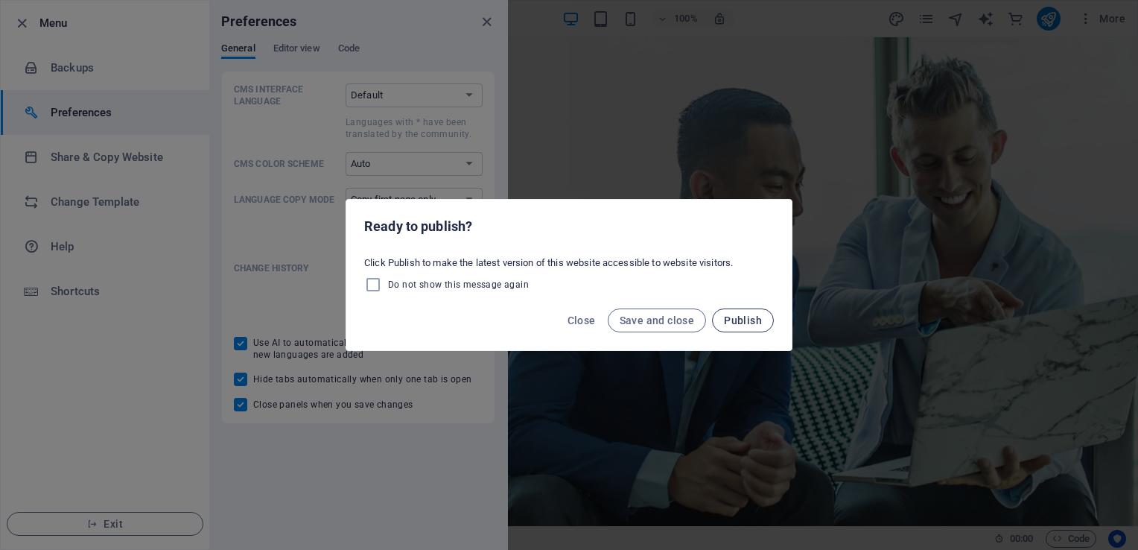
click at [731, 318] on span "Publish" at bounding box center [743, 320] width 38 height 12
